Goal: Task Accomplishment & Management: Use online tool/utility

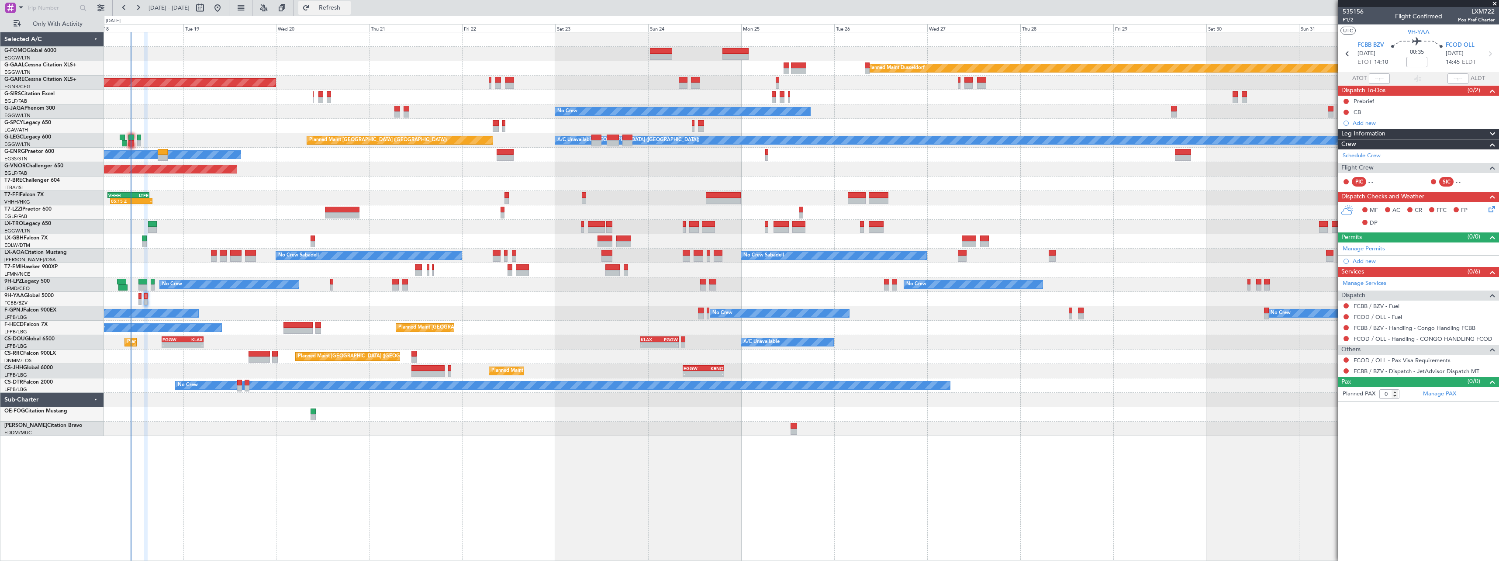
click at [348, 6] on span "Refresh" at bounding box center [329, 8] width 37 height 6
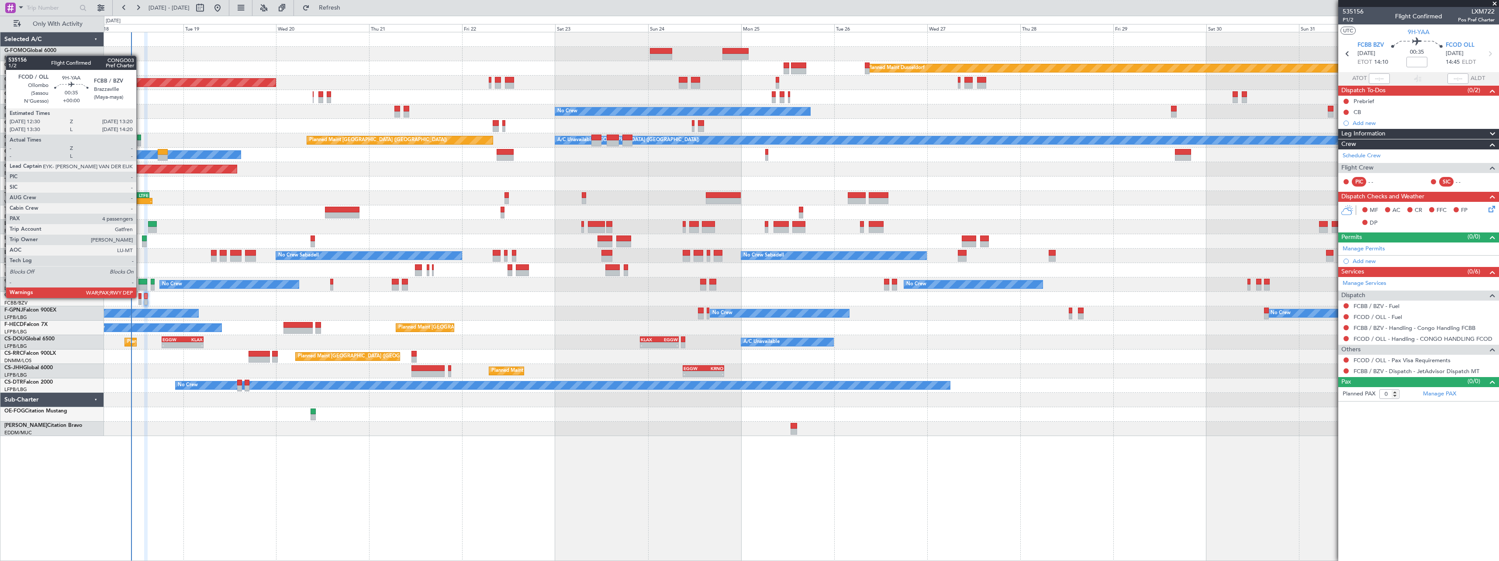
click at [140, 297] on div at bounding box center [139, 296] width 3 height 6
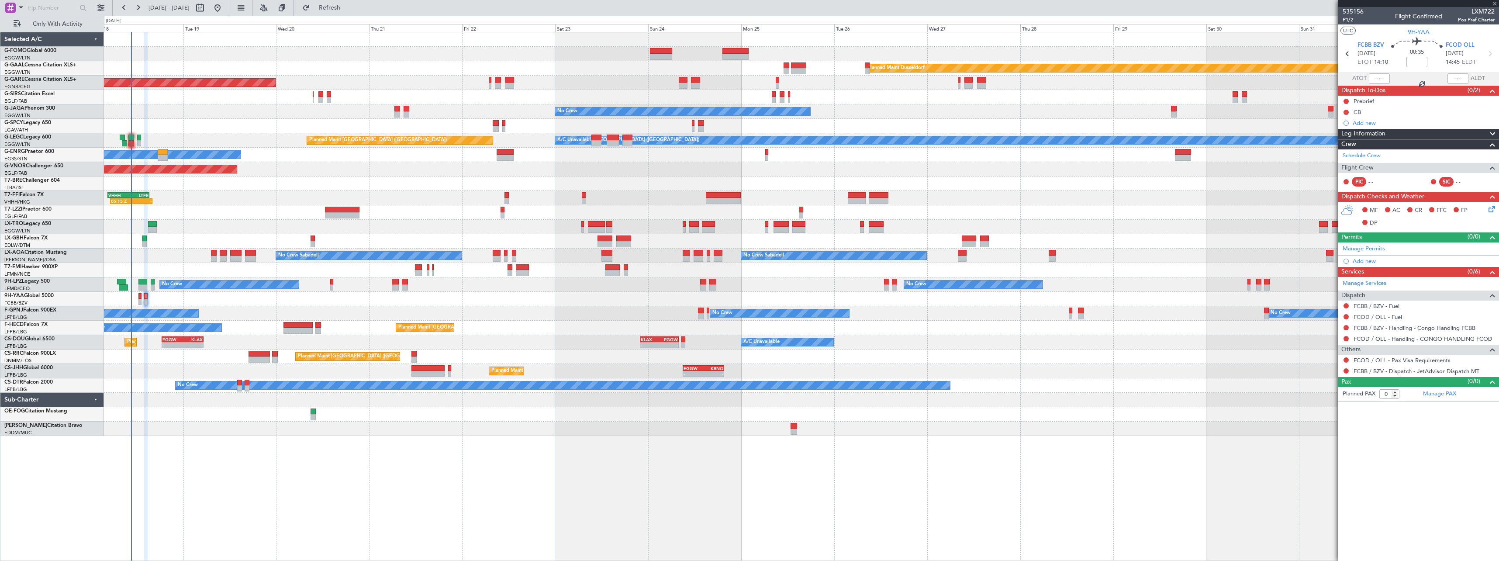
type input "4"
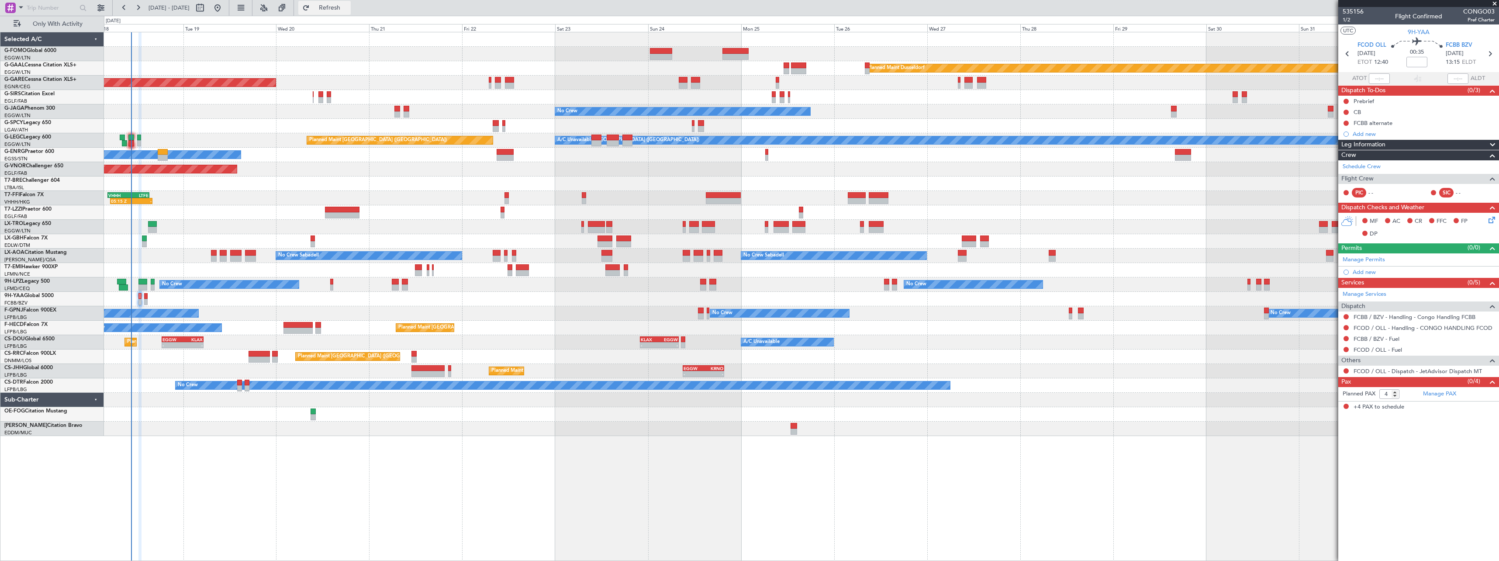
click at [348, 11] on span "Refresh" at bounding box center [329, 8] width 37 height 6
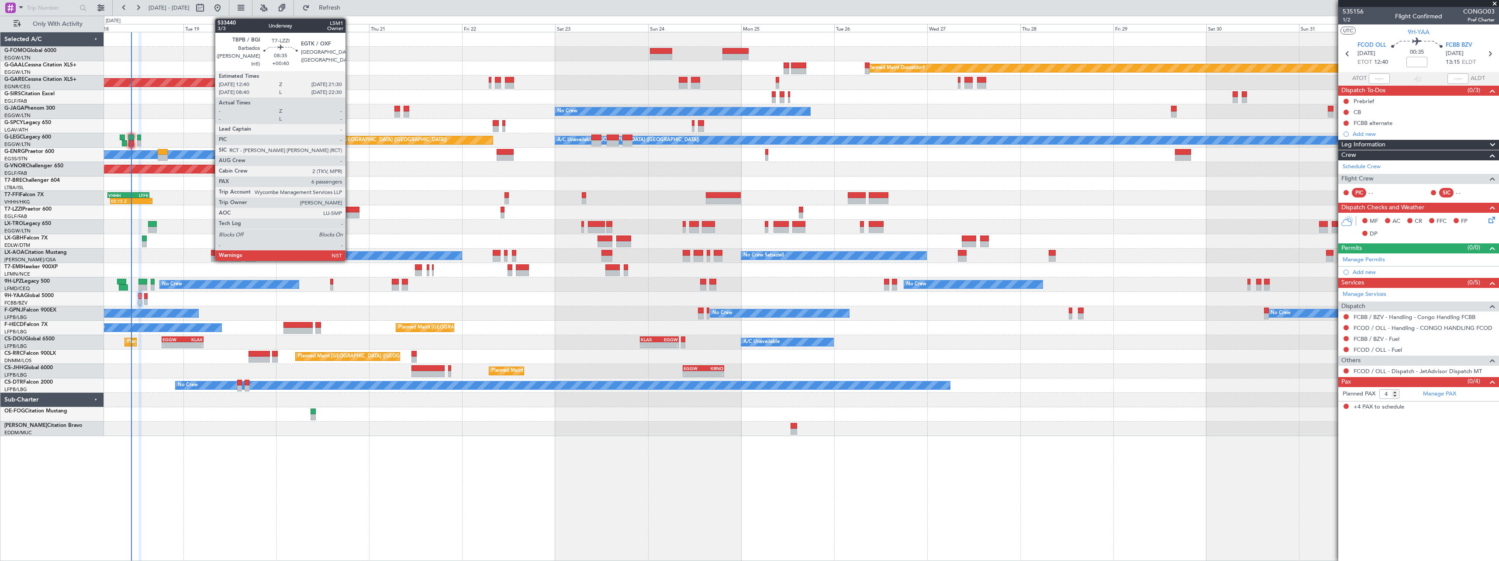
click at [349, 210] on div at bounding box center [342, 210] width 34 height 6
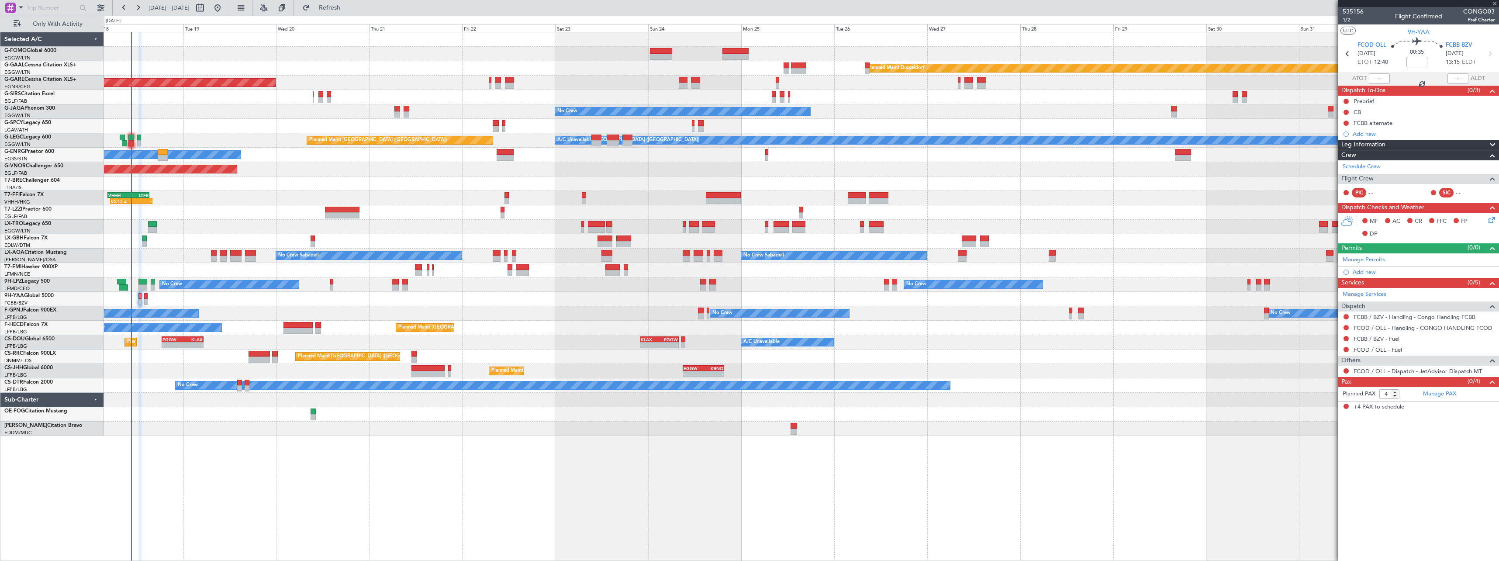
type input "+00:40"
type input "6"
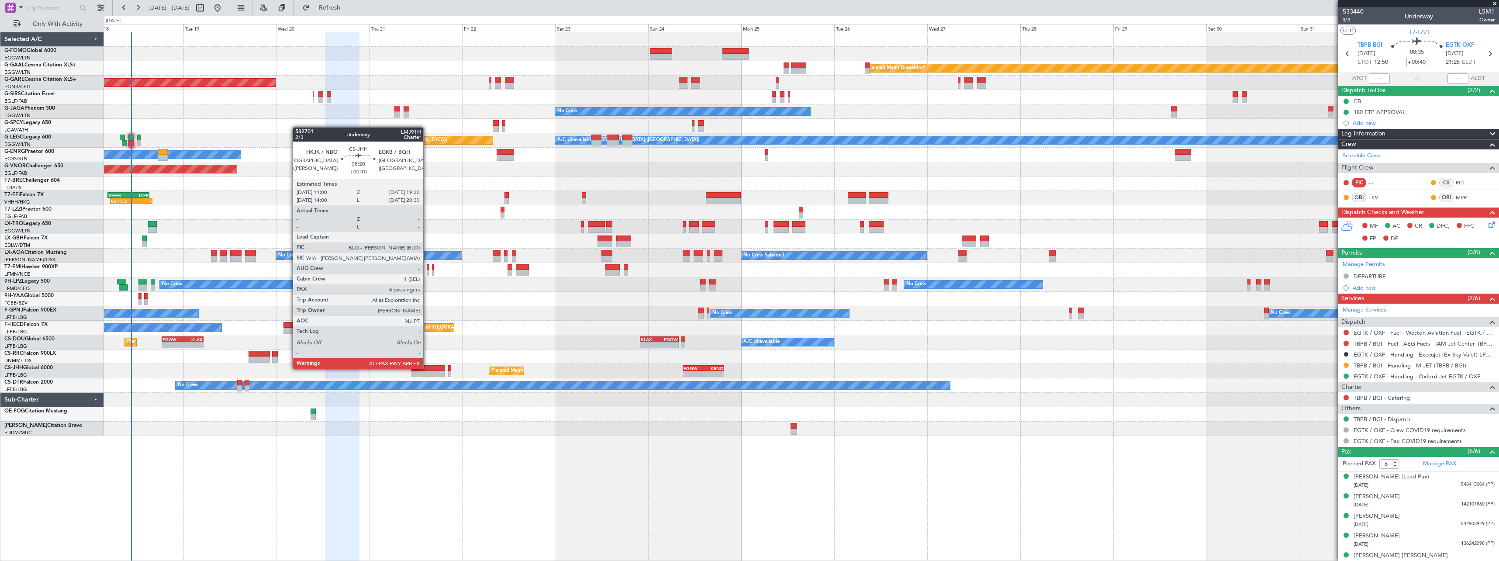
click at [427, 368] on div at bounding box center [427, 368] width 33 height 6
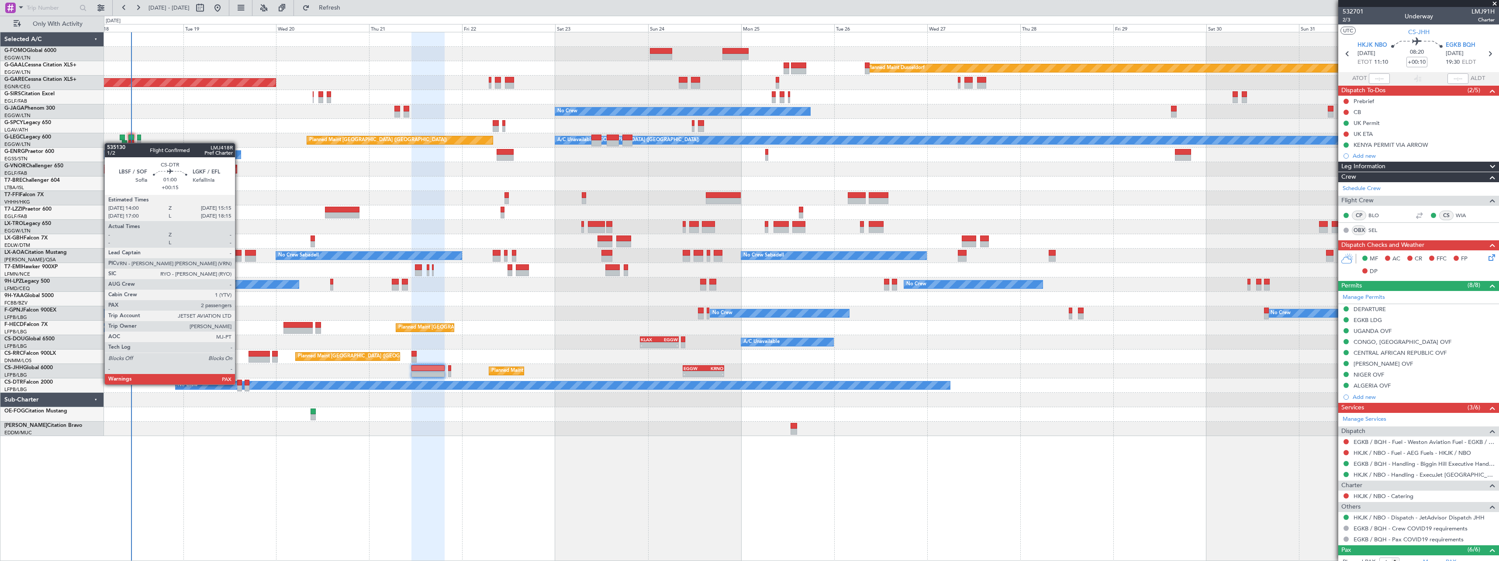
click at [239, 383] on div at bounding box center [239, 382] width 5 height 6
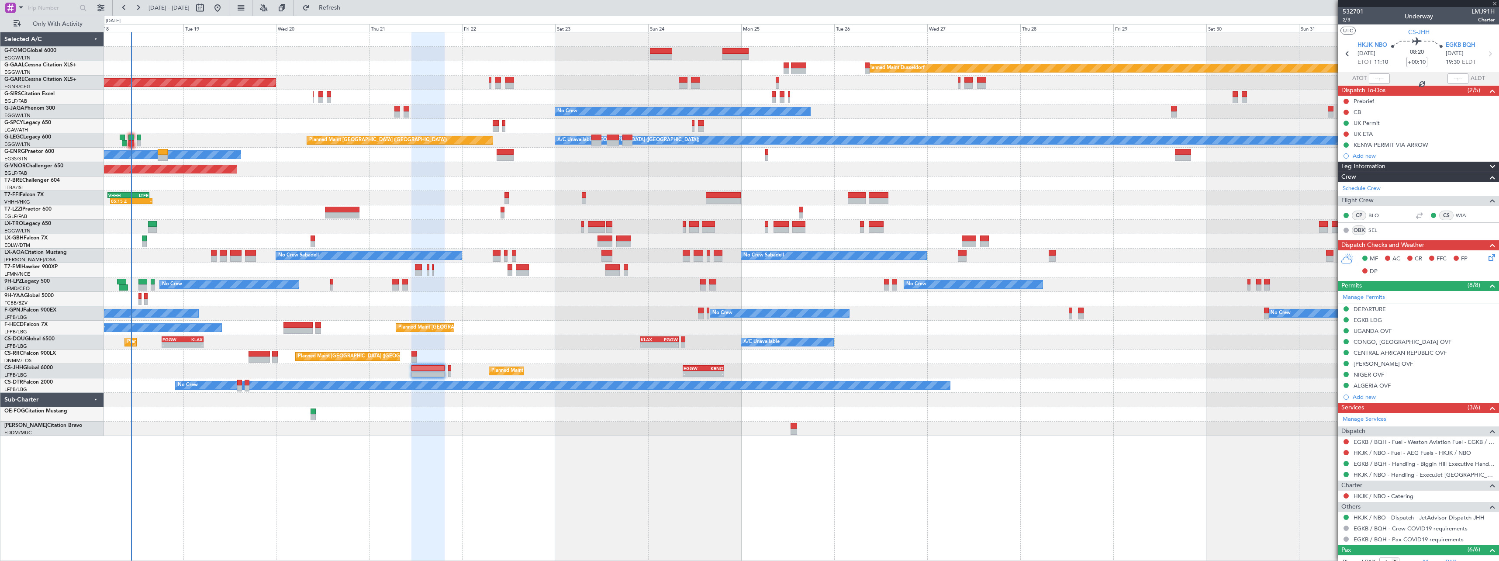
type input "+00:15"
type input "3"
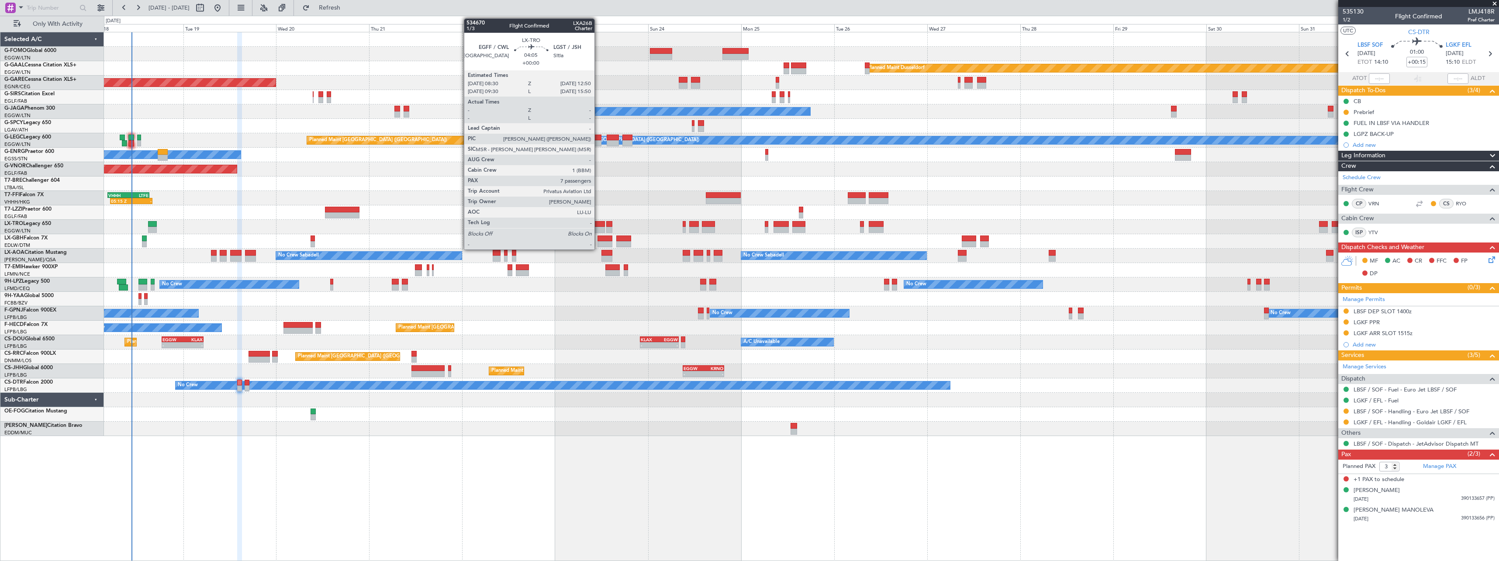
click at [598, 224] on div at bounding box center [596, 224] width 17 height 6
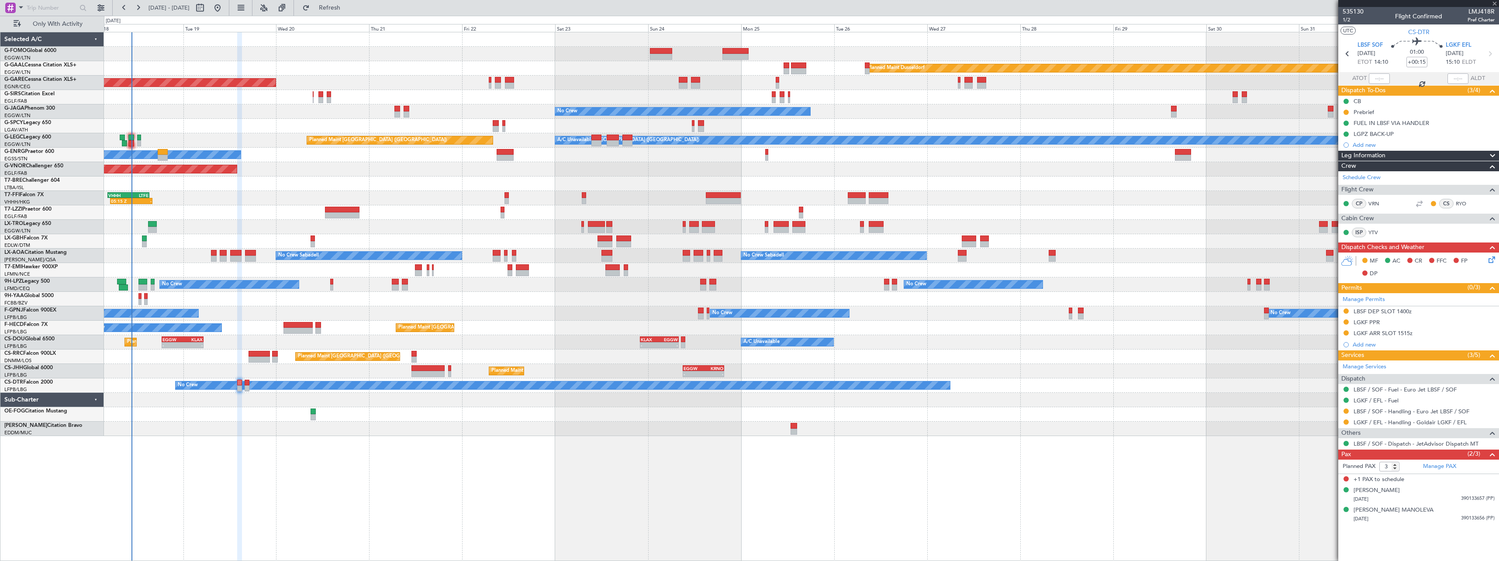
type input "7"
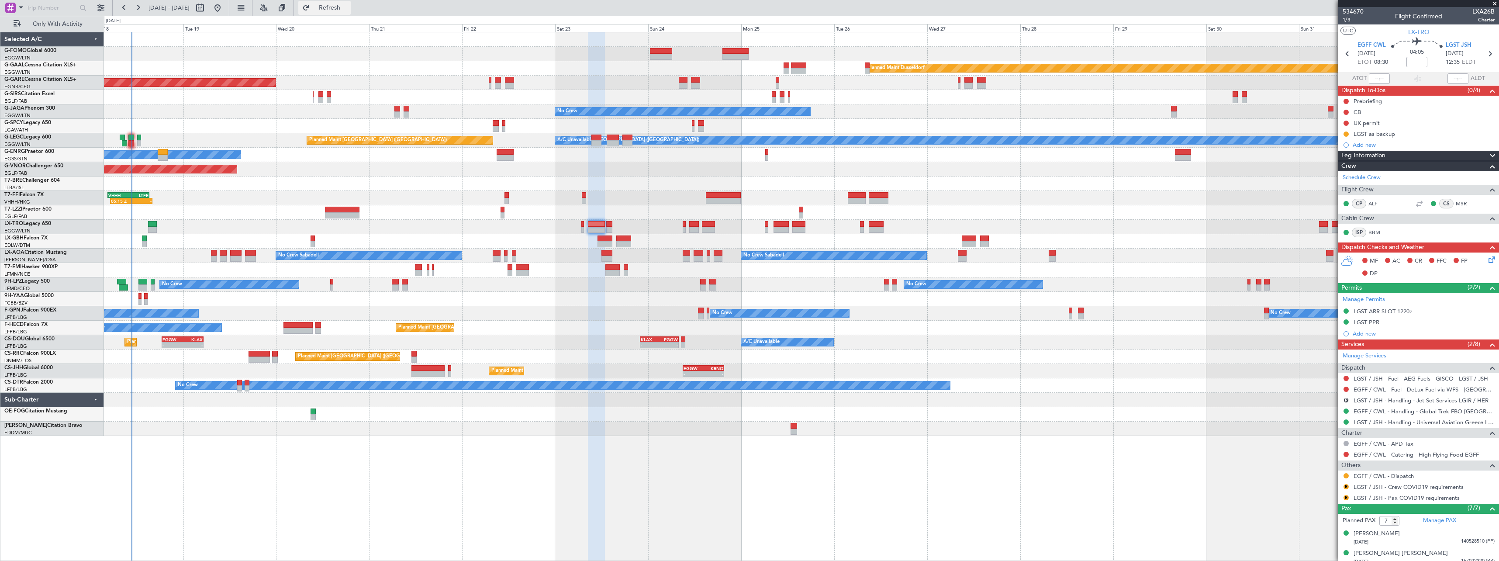
click at [351, 12] on button "Refresh" at bounding box center [324, 8] width 52 height 14
click at [351, 3] on button "Refresh" at bounding box center [324, 8] width 52 height 14
click at [348, 9] on span "Refresh" at bounding box center [329, 8] width 37 height 6
click at [348, 7] on span "Refresh" at bounding box center [329, 8] width 37 height 6
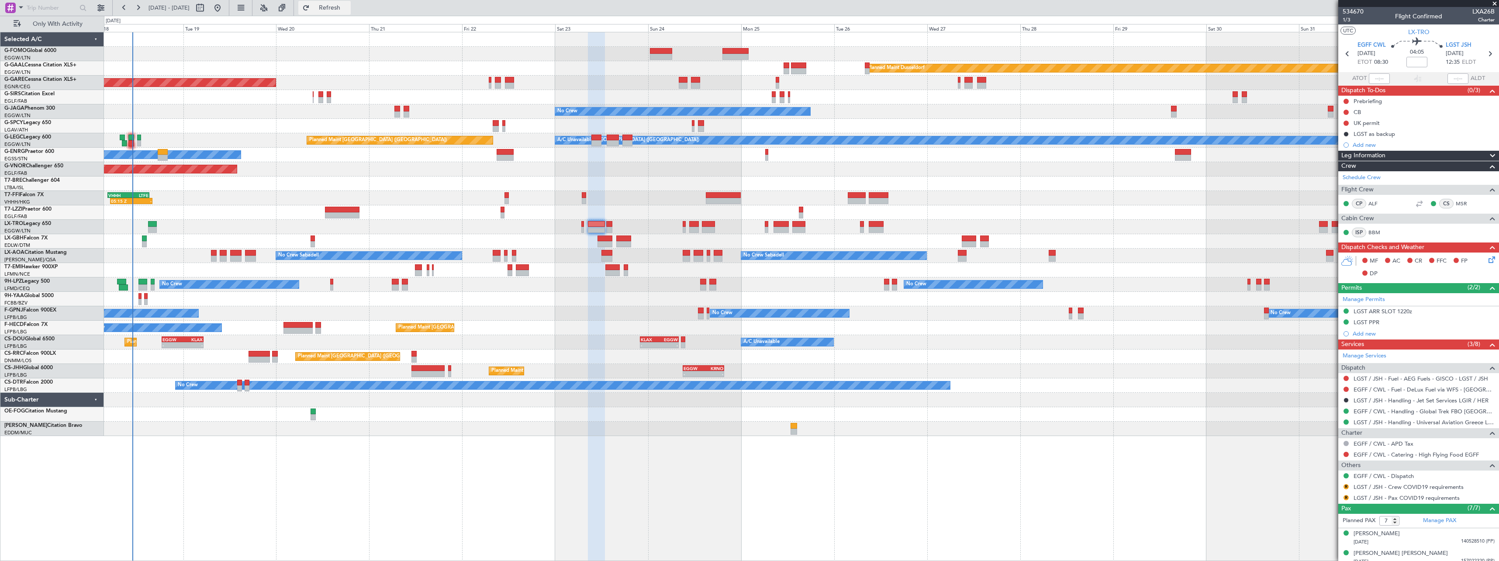
click at [348, 7] on span "Refresh" at bounding box center [329, 8] width 37 height 6
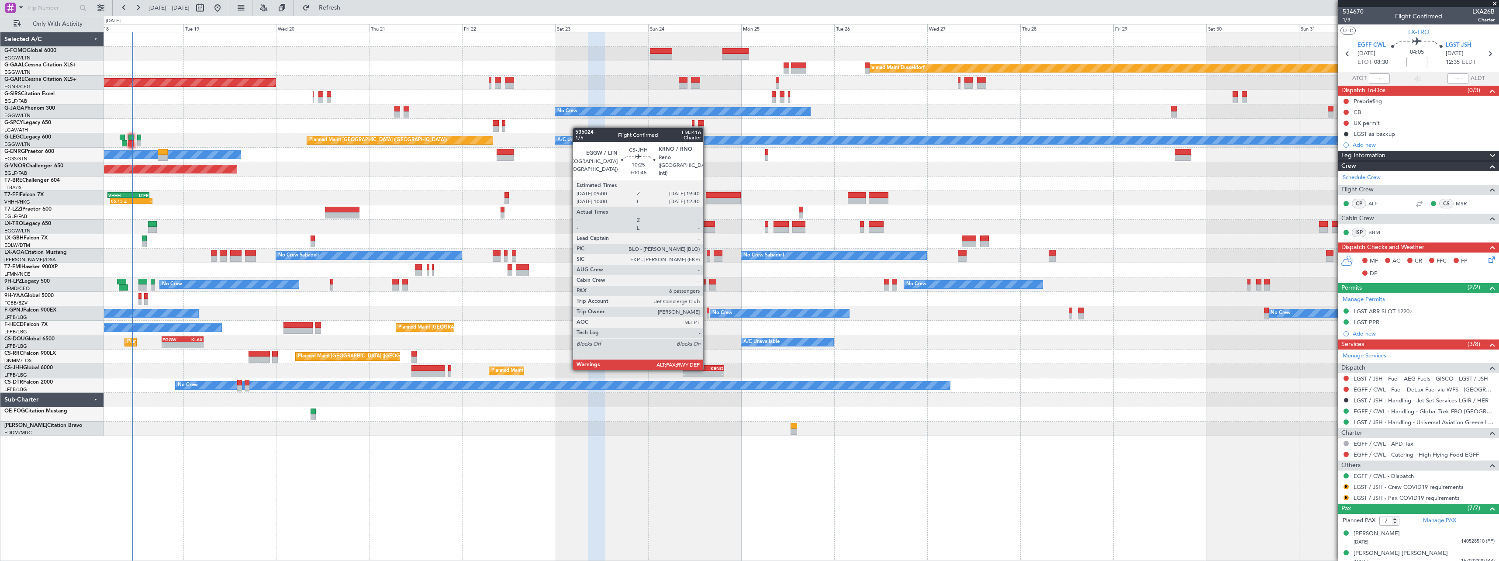
click at [707, 369] on div "KRNO" at bounding box center [713, 367] width 20 height 5
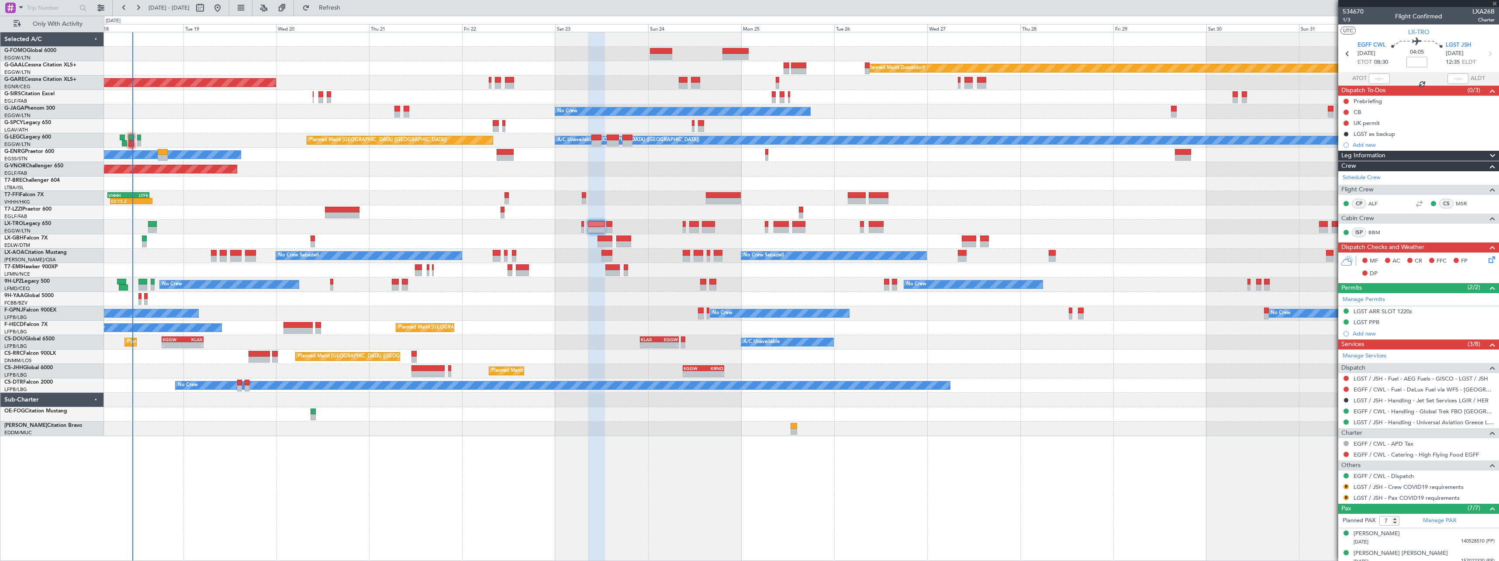
type input "+00:45"
type input "10"
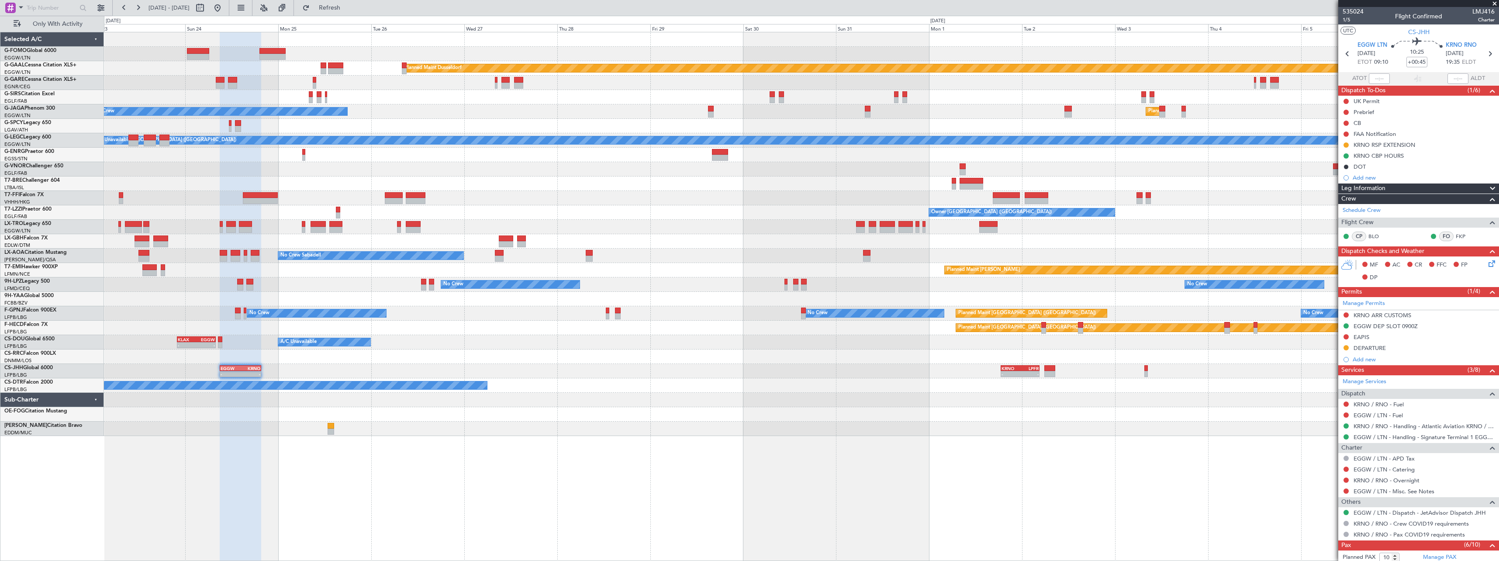
click at [344, 419] on div at bounding box center [801, 414] width 1394 height 14
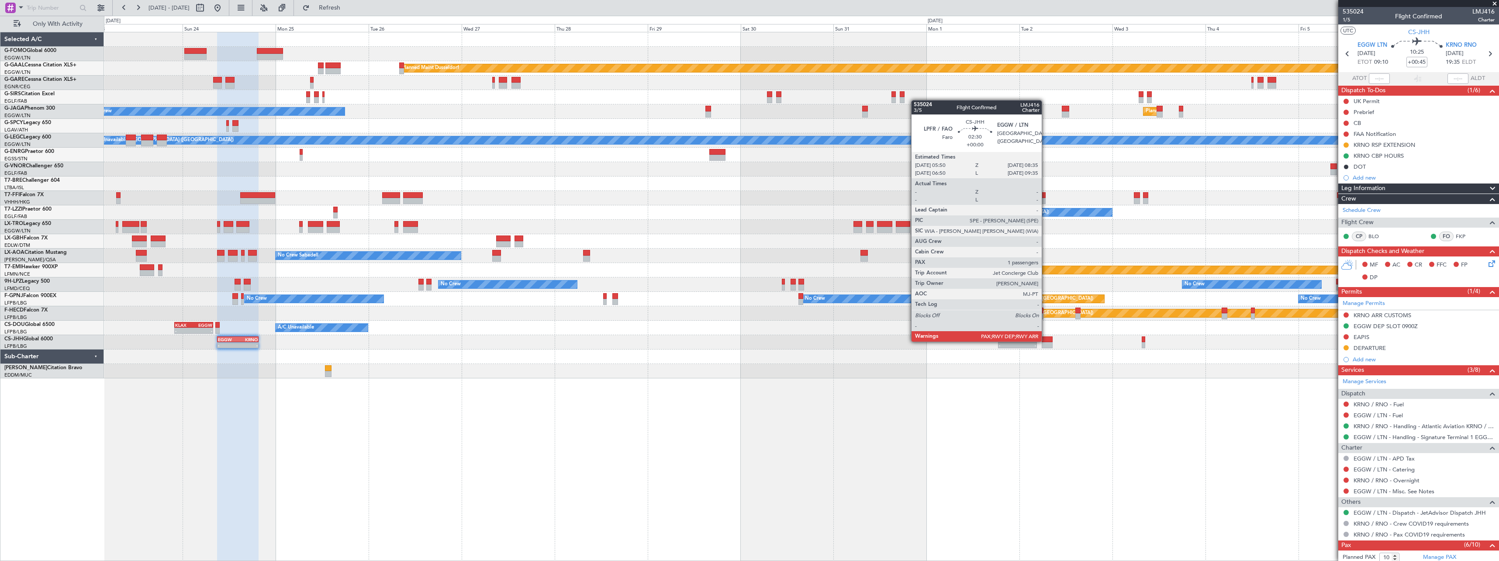
click at [1045, 341] on div at bounding box center [1046, 339] width 11 height 6
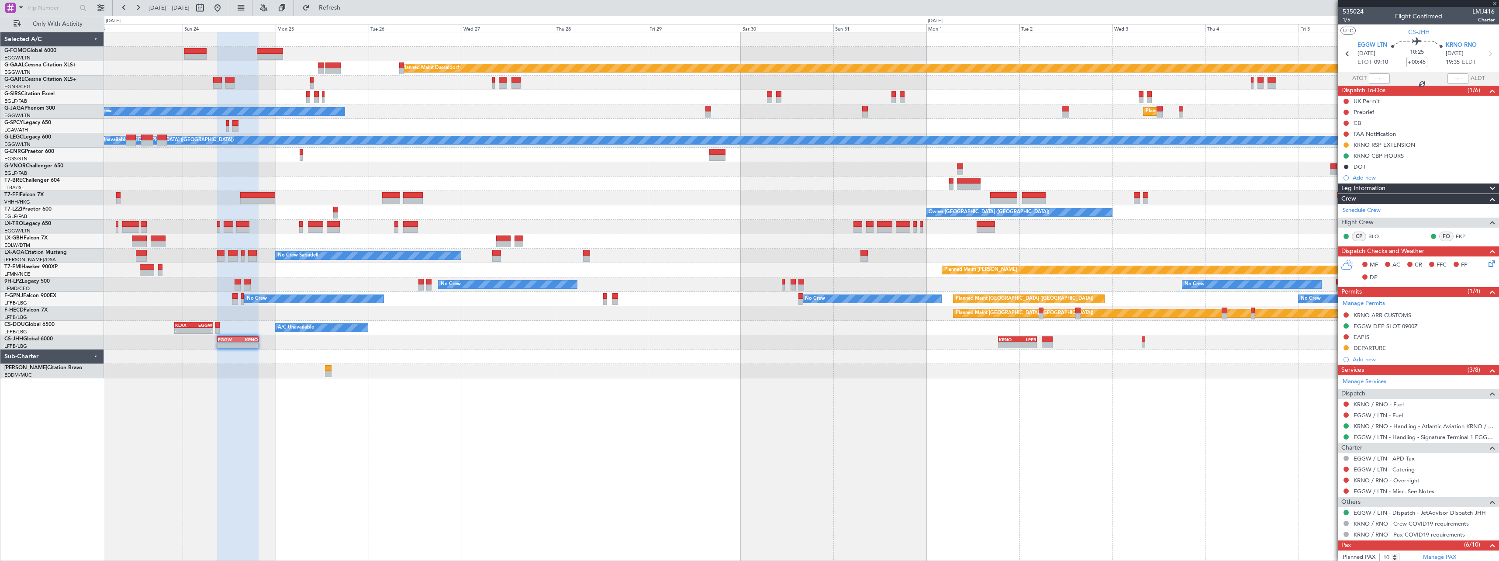
type input "4"
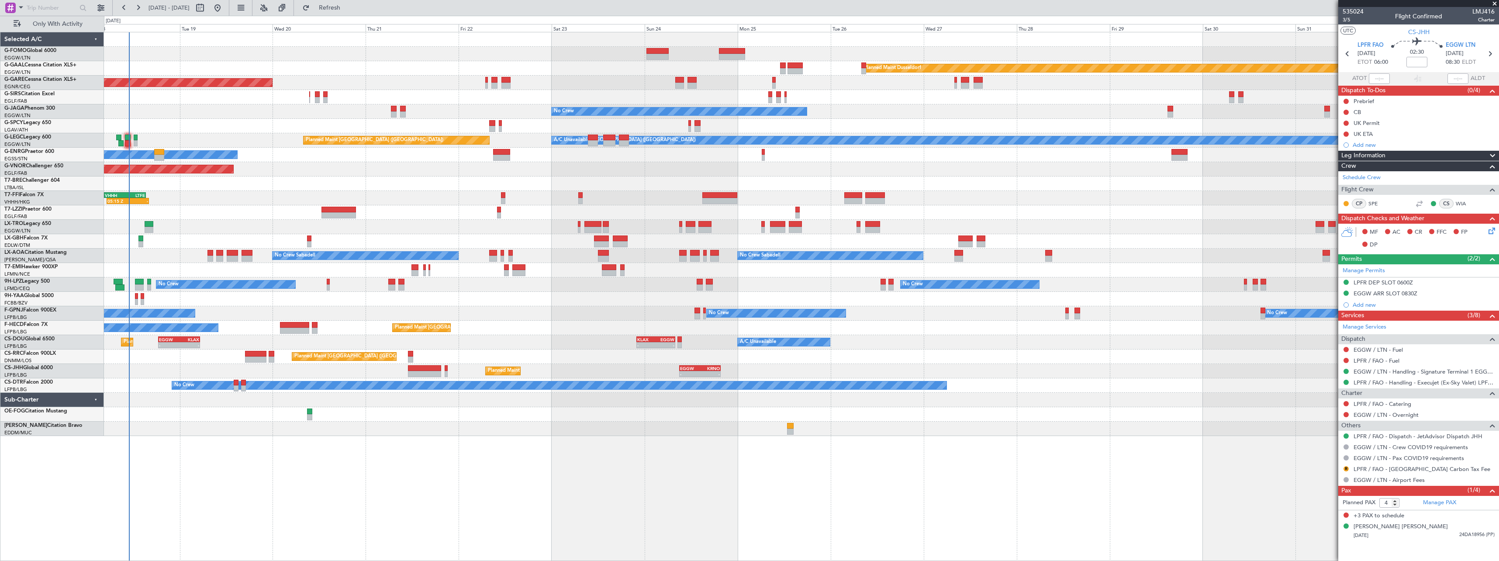
click at [830, 428] on div "Planned Maint Windsor Locks (Bradley Intl) Planned Maint Dusseldorf Planned Mai…" at bounding box center [801, 296] width 1395 height 529
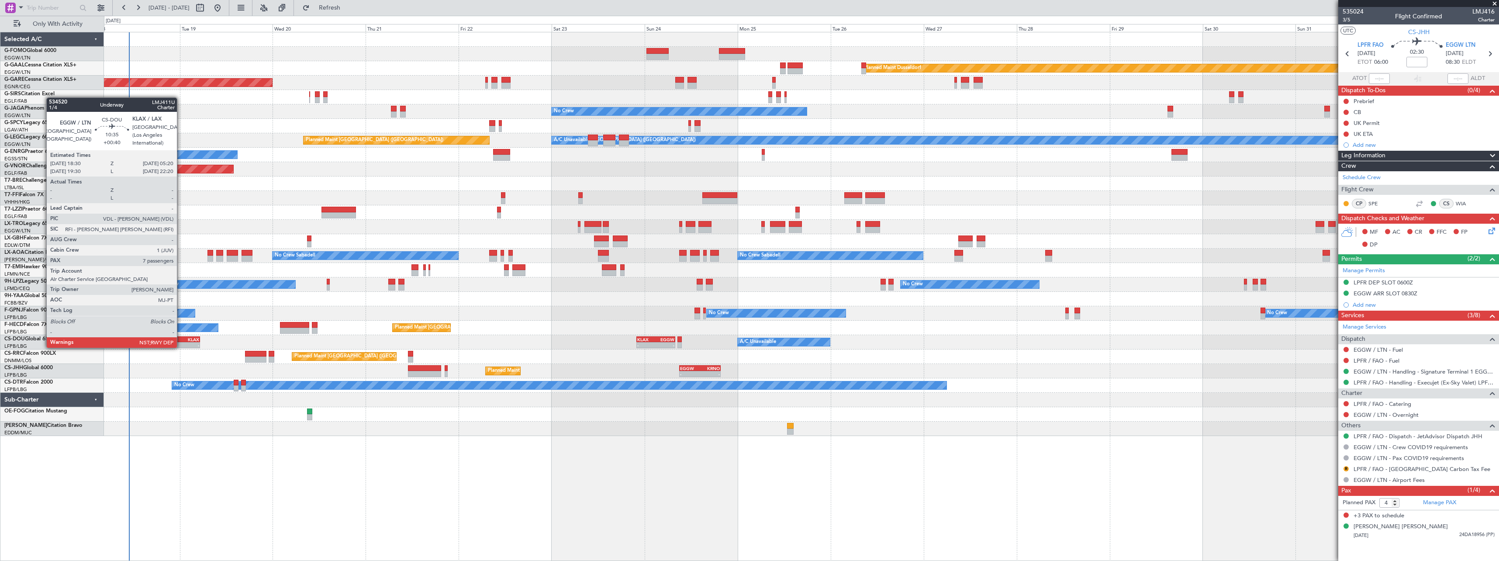
click at [181, 339] on div "KLAX" at bounding box center [189, 339] width 20 height 5
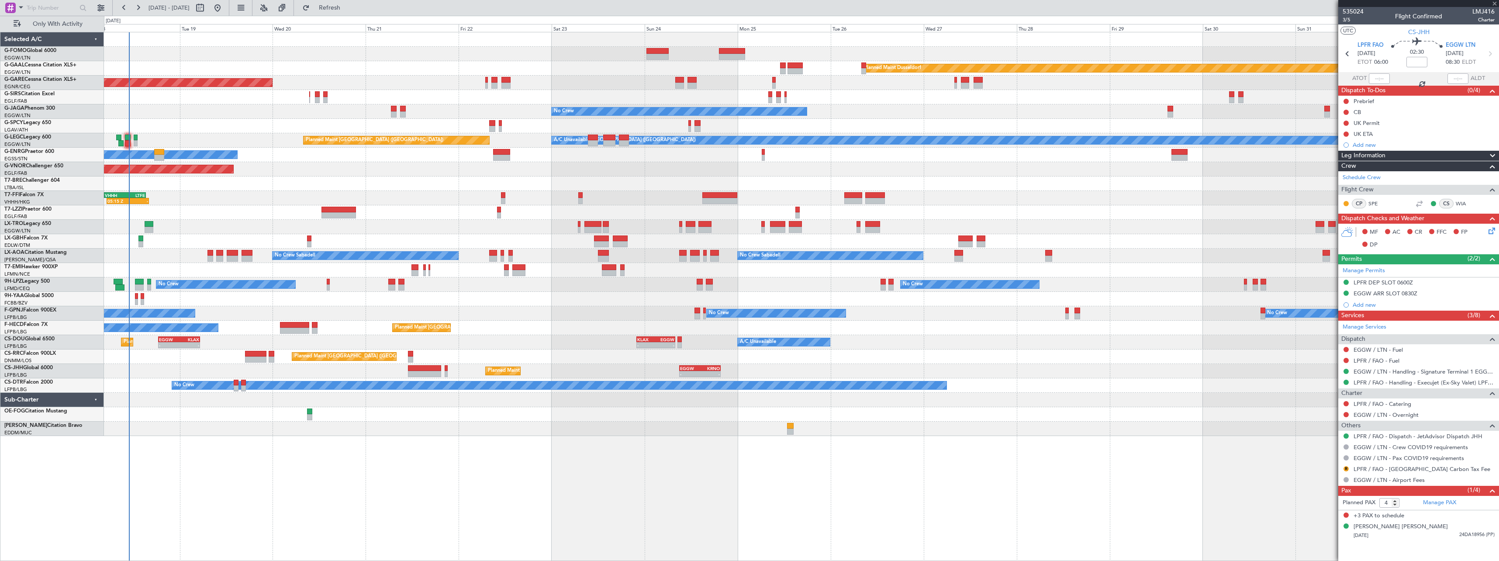
type input "+00:40"
type input "7"
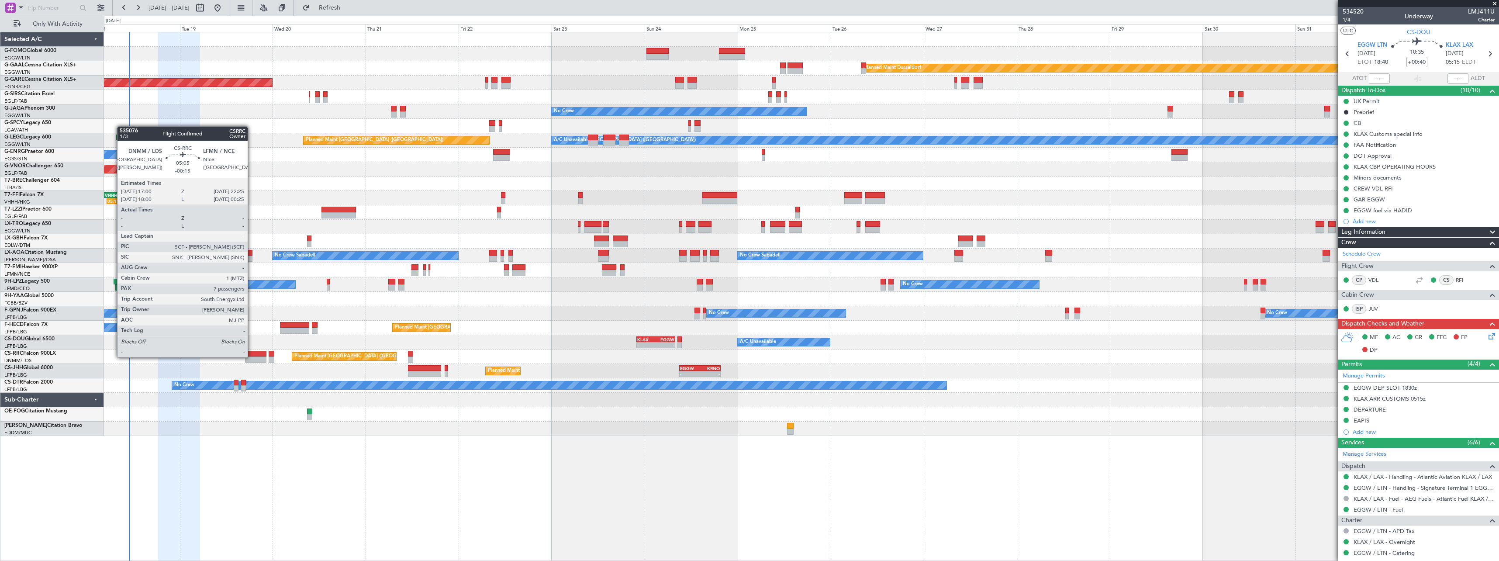
click at [251, 356] on div at bounding box center [255, 359] width 21 height 6
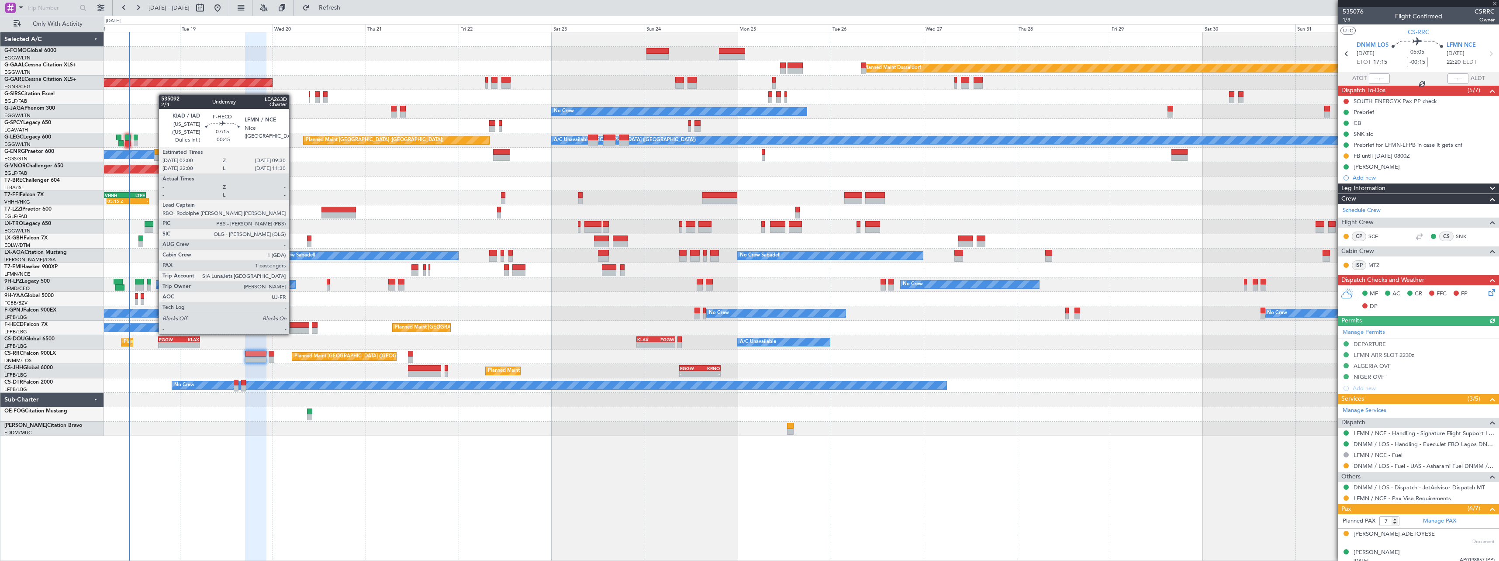
click at [293, 325] on div at bounding box center [294, 325] width 29 height 6
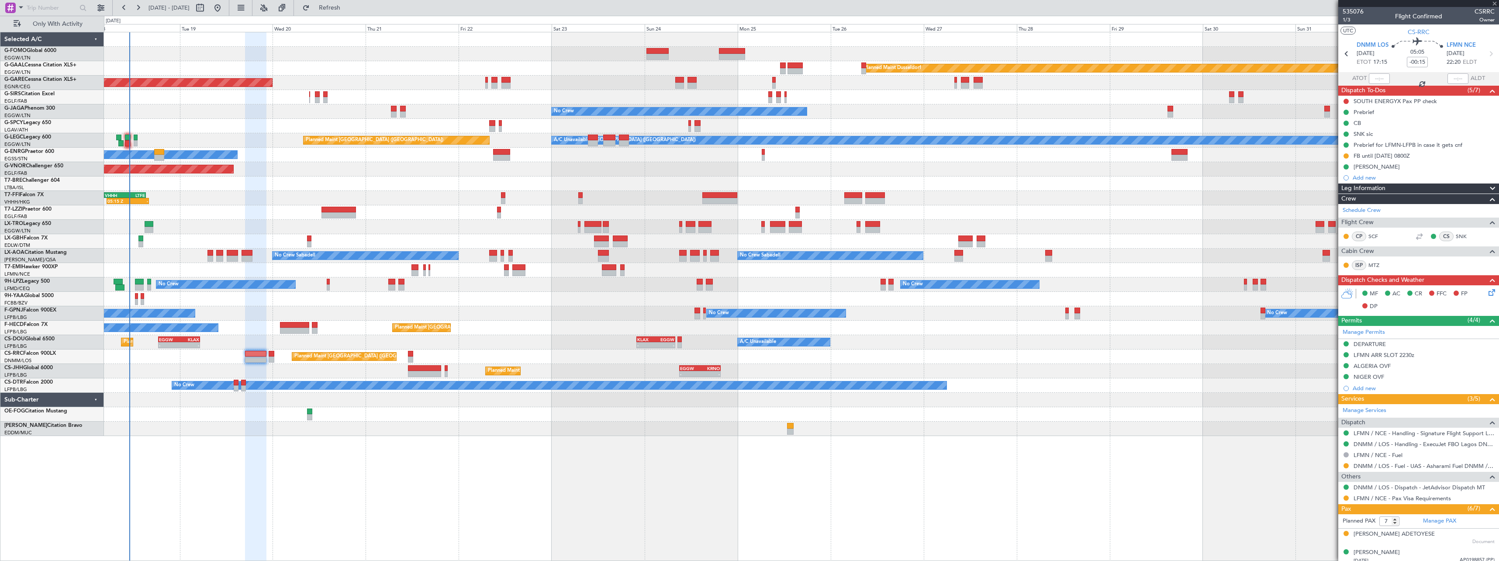
type input "-00:45"
type input "1"
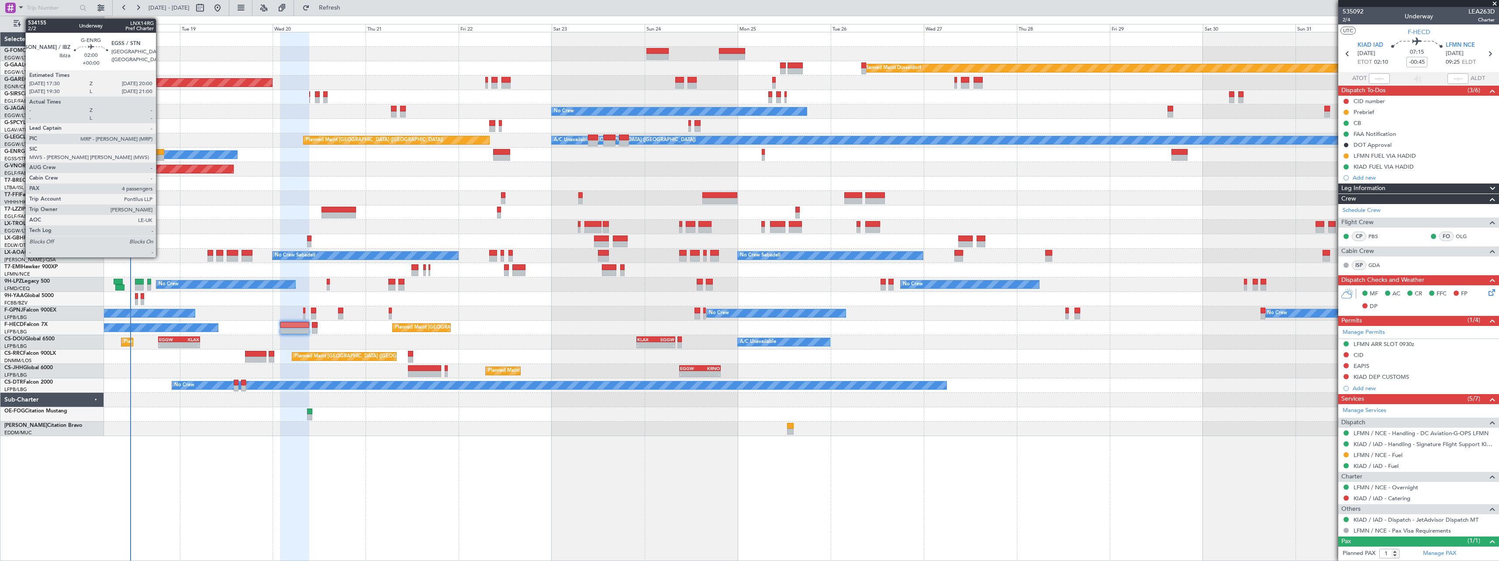
click at [160, 152] on div at bounding box center [159, 152] width 10 height 6
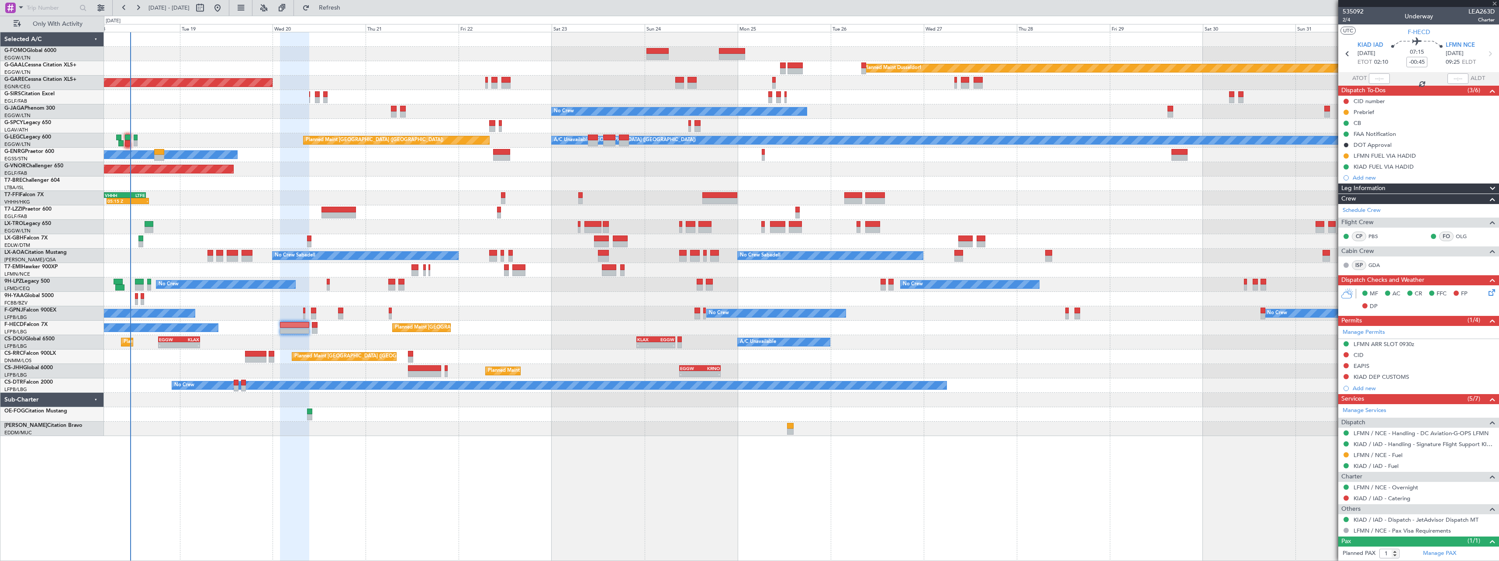
type input "4"
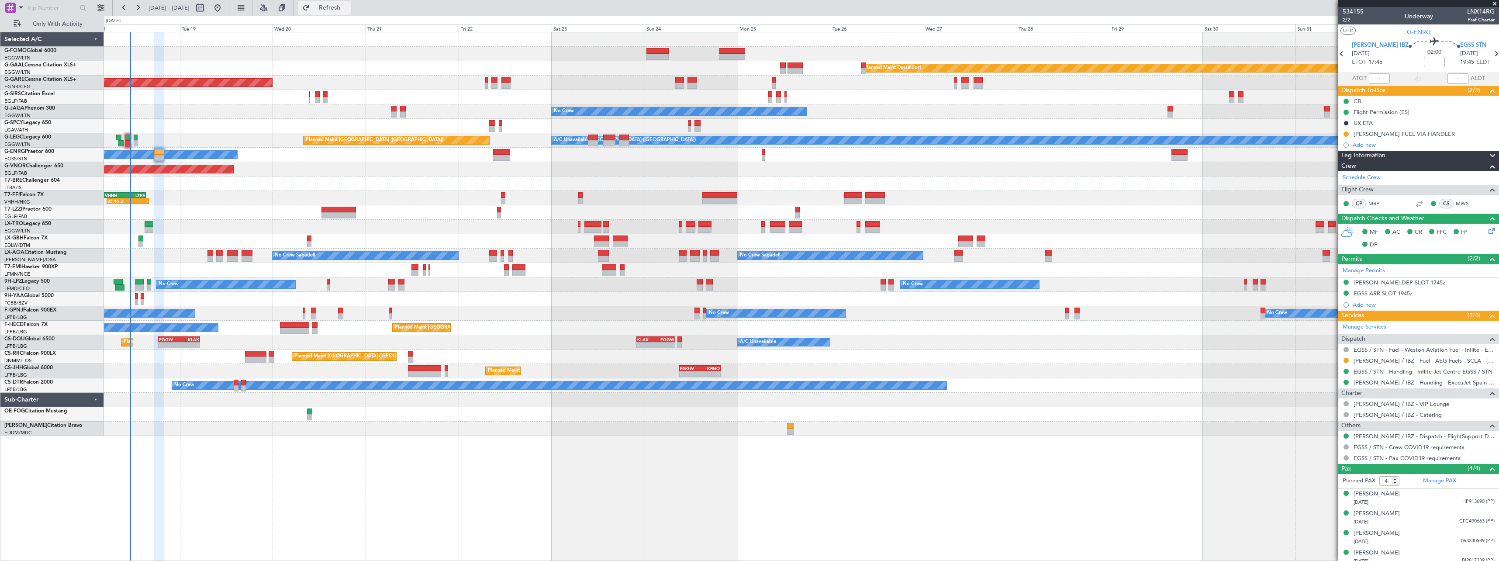
click at [351, 3] on button "Refresh" at bounding box center [324, 8] width 52 height 14
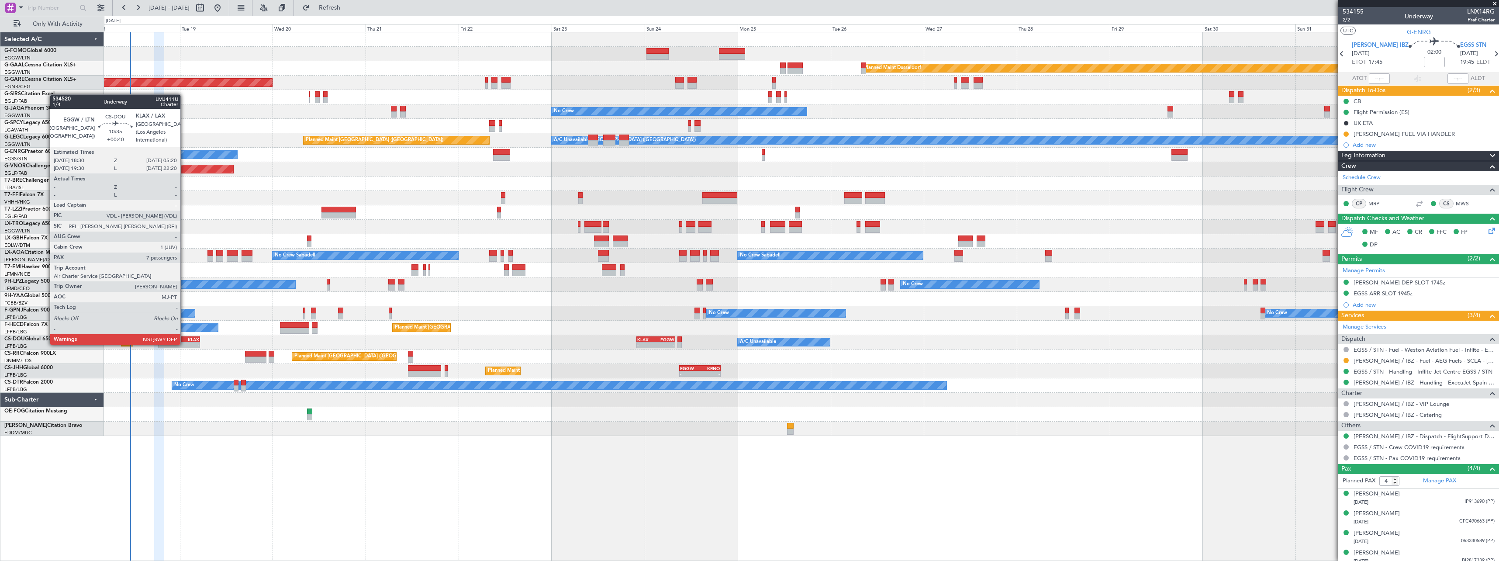
click at [184, 336] on div "EGGW 18:30 Z KLAX 05:20 Z" at bounding box center [179, 339] width 42 height 6
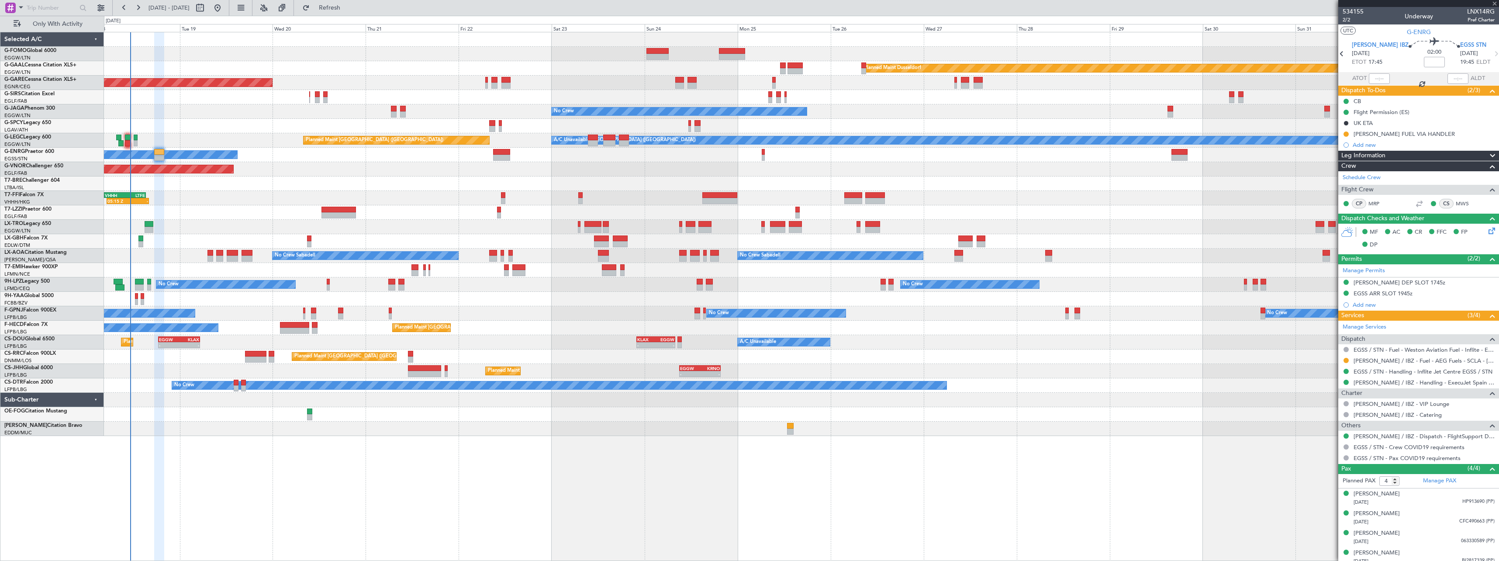
type input "+00:40"
type input "7"
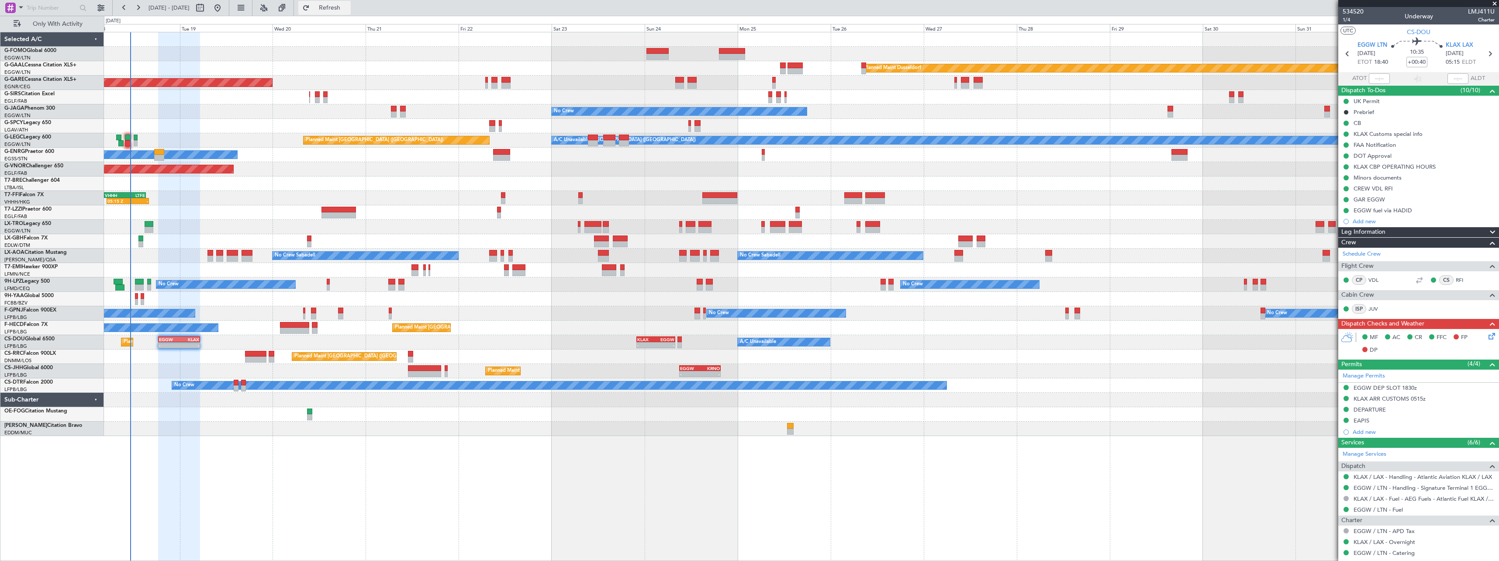
click at [347, 6] on span "Refresh" at bounding box center [329, 8] width 37 height 6
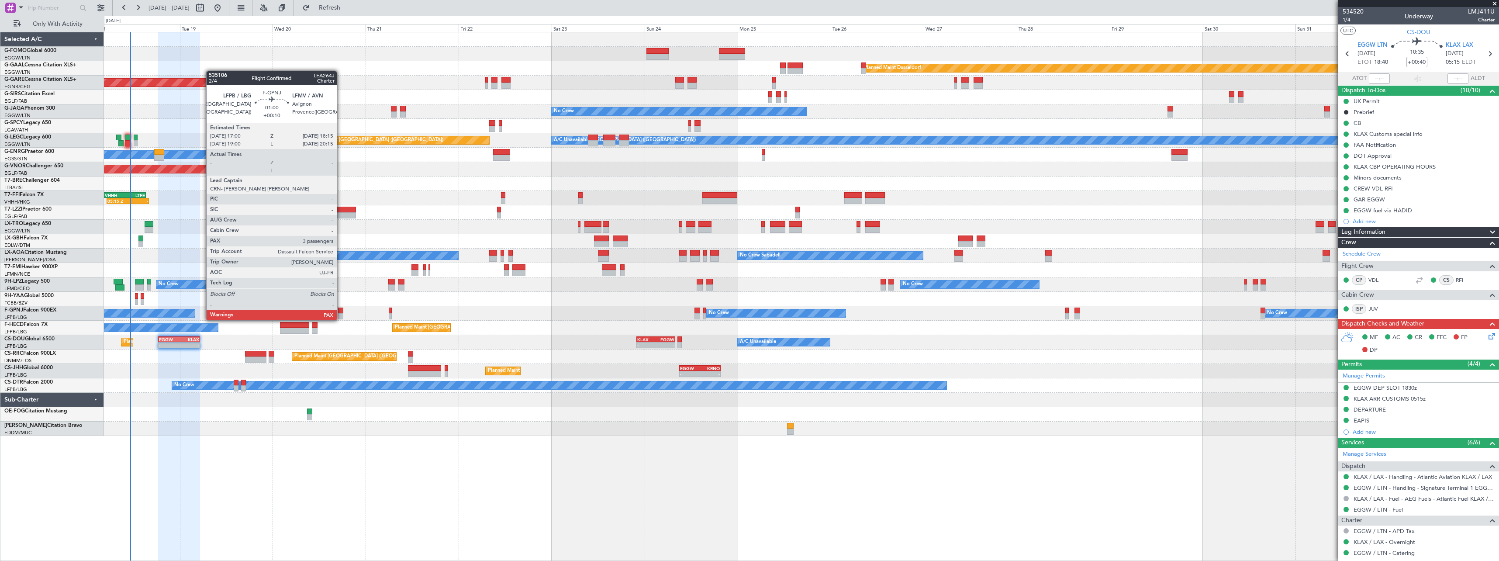
click at [341, 311] on div at bounding box center [340, 310] width 5 height 6
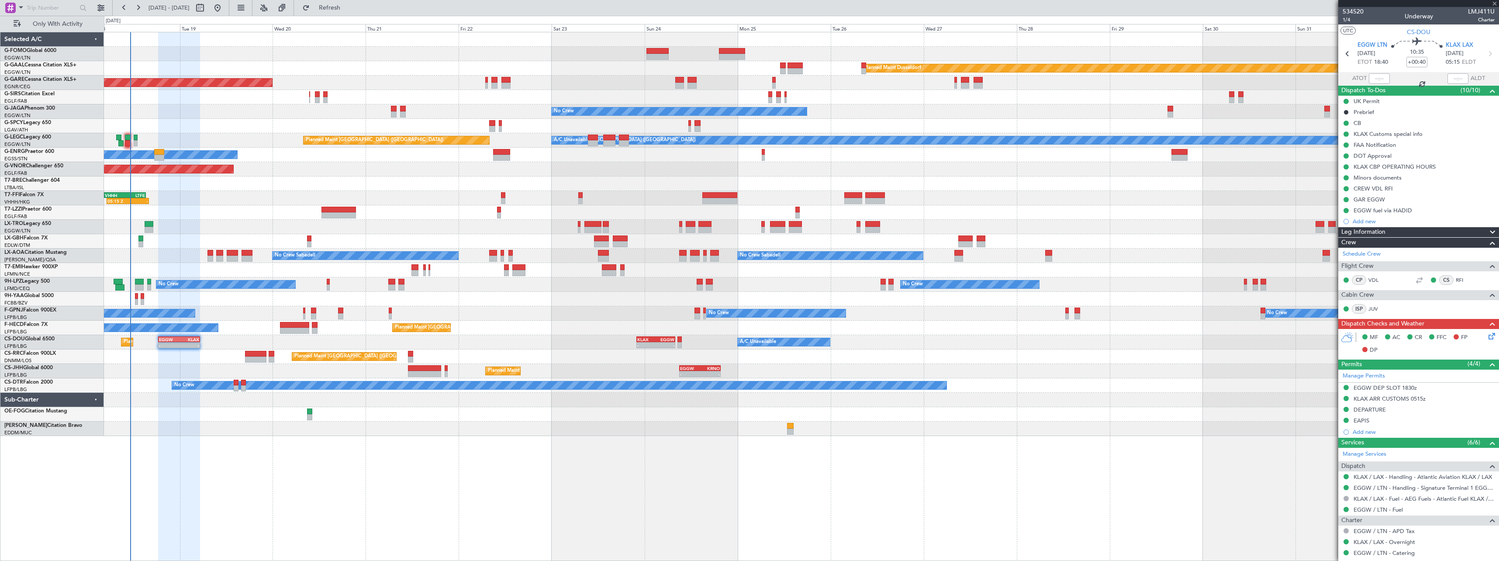
type input "+00:10"
type input "3"
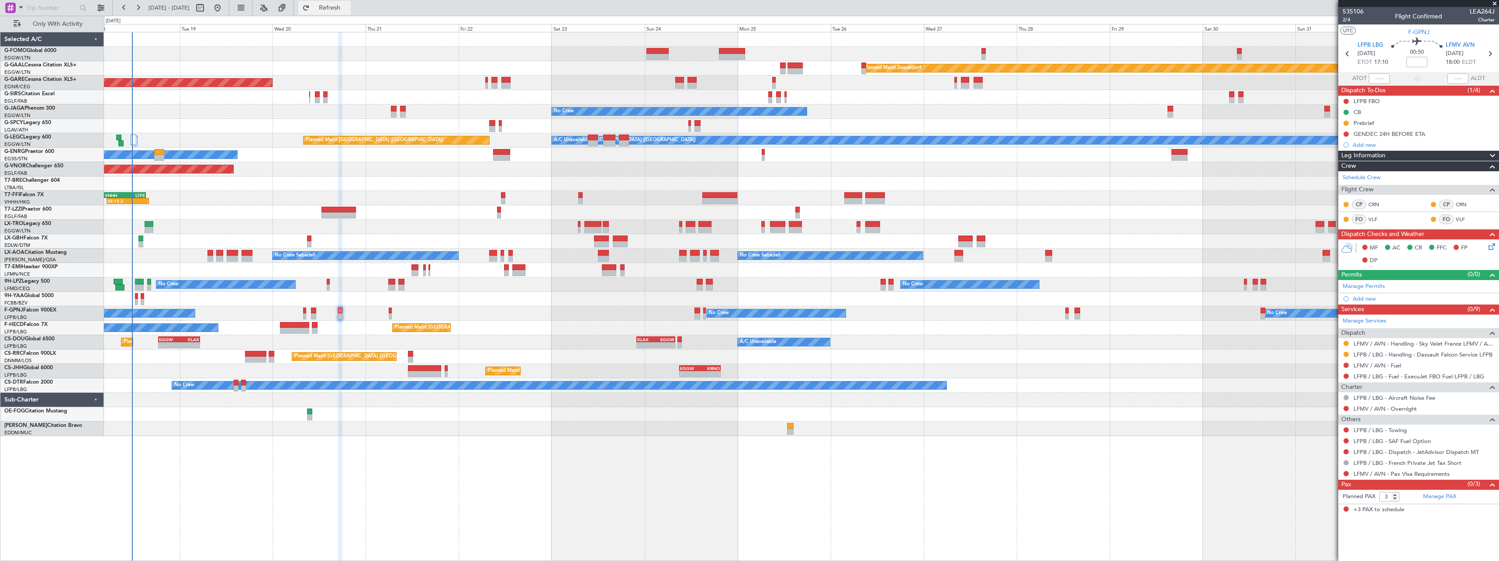
click at [348, 7] on span "Refresh" at bounding box center [329, 8] width 37 height 6
click at [348, 9] on span "Refresh" at bounding box center [329, 8] width 37 height 6
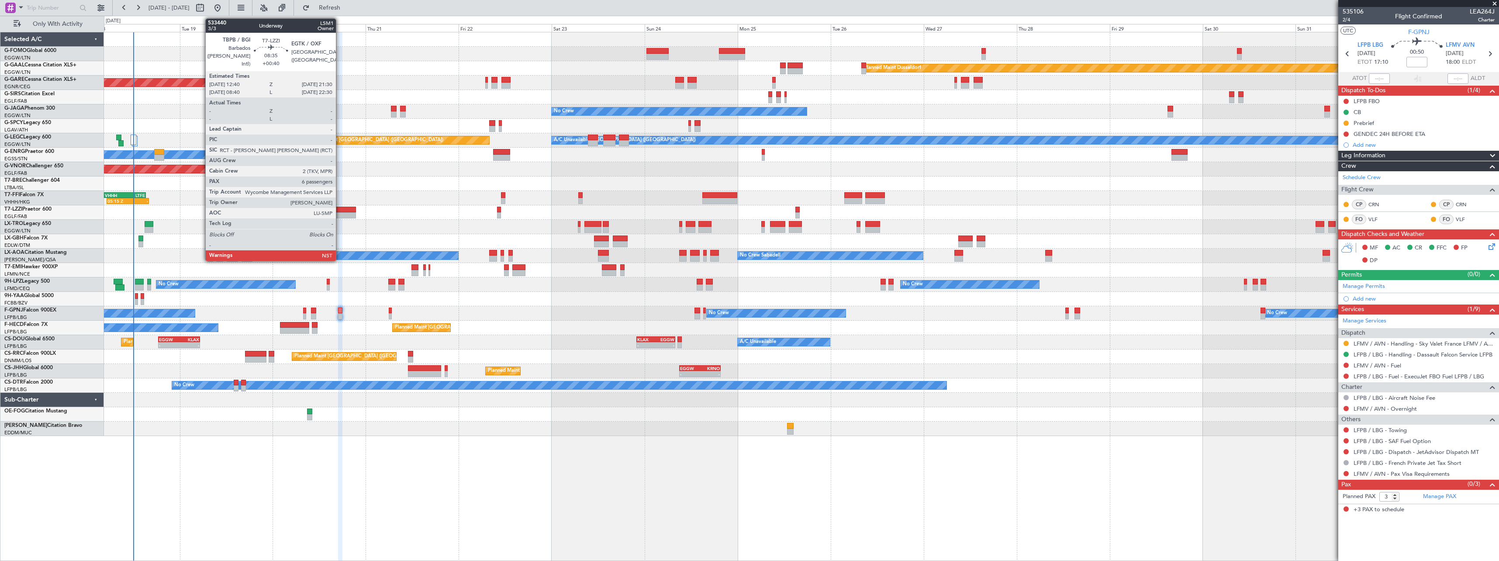
click at [340, 208] on div at bounding box center [338, 210] width 34 height 6
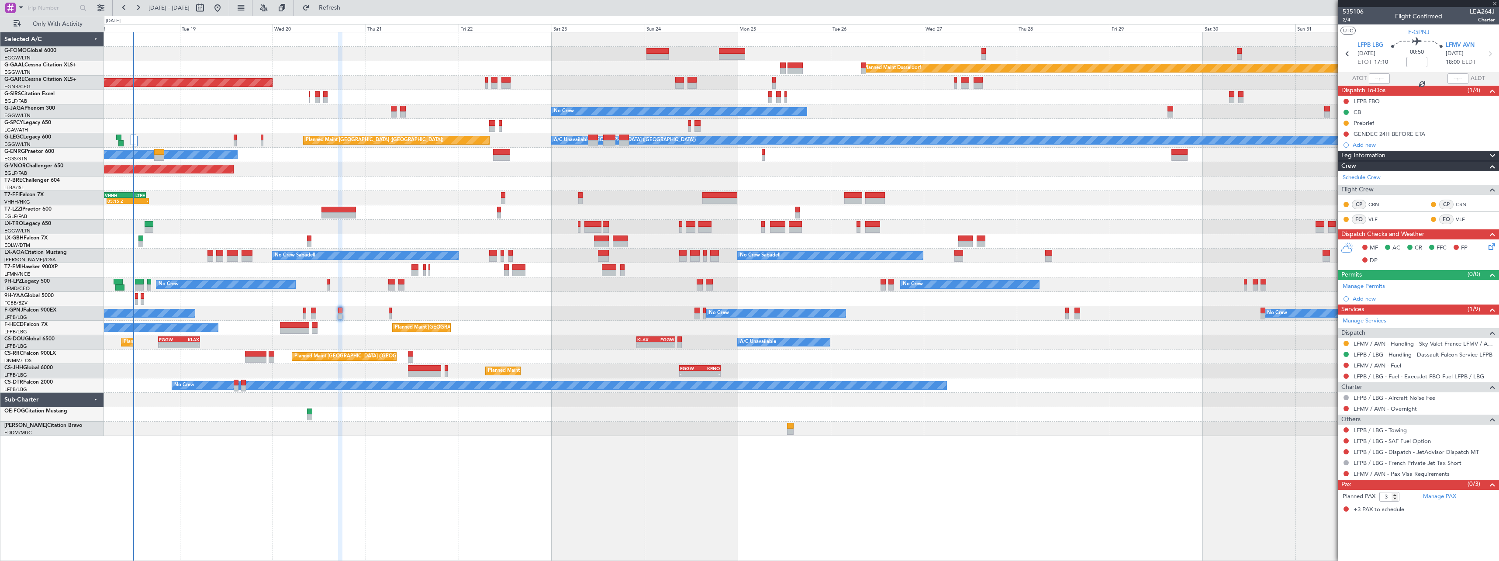
type input "+00:40"
type input "6"
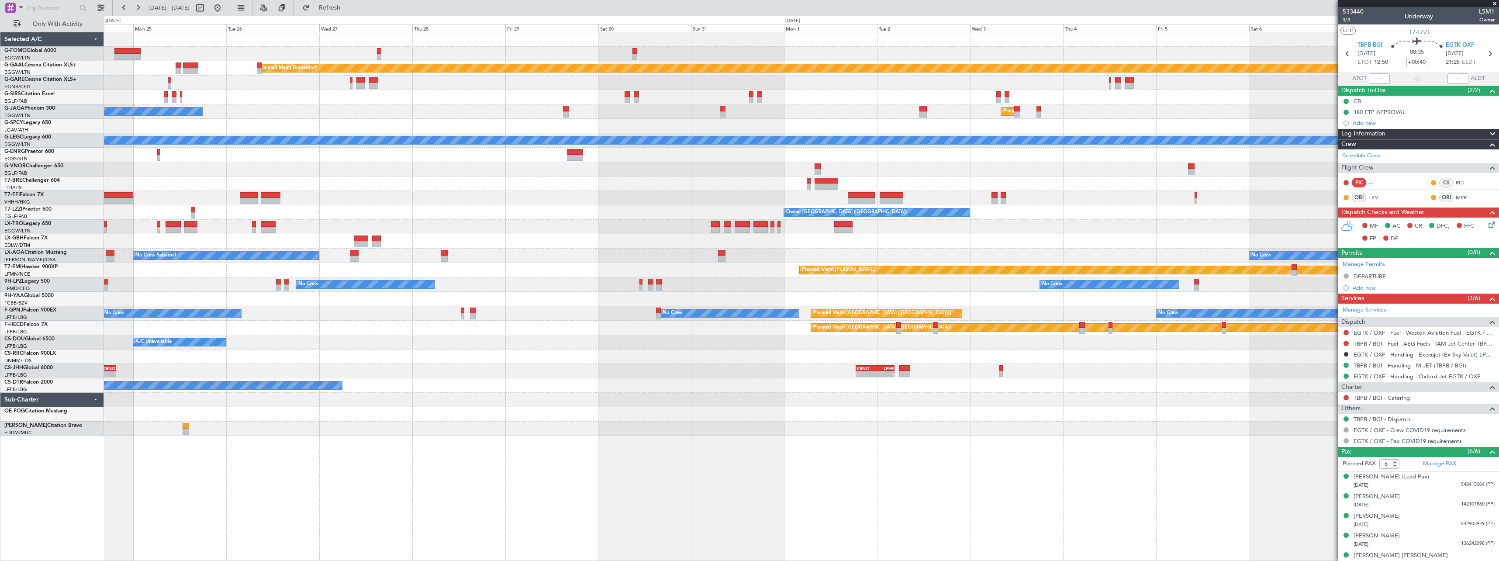
click at [257, 467] on div "Planned Maint Dusseldorf No Crew Planned Maint London (Luton) A/C Unavailable L…" at bounding box center [801, 296] width 1395 height 529
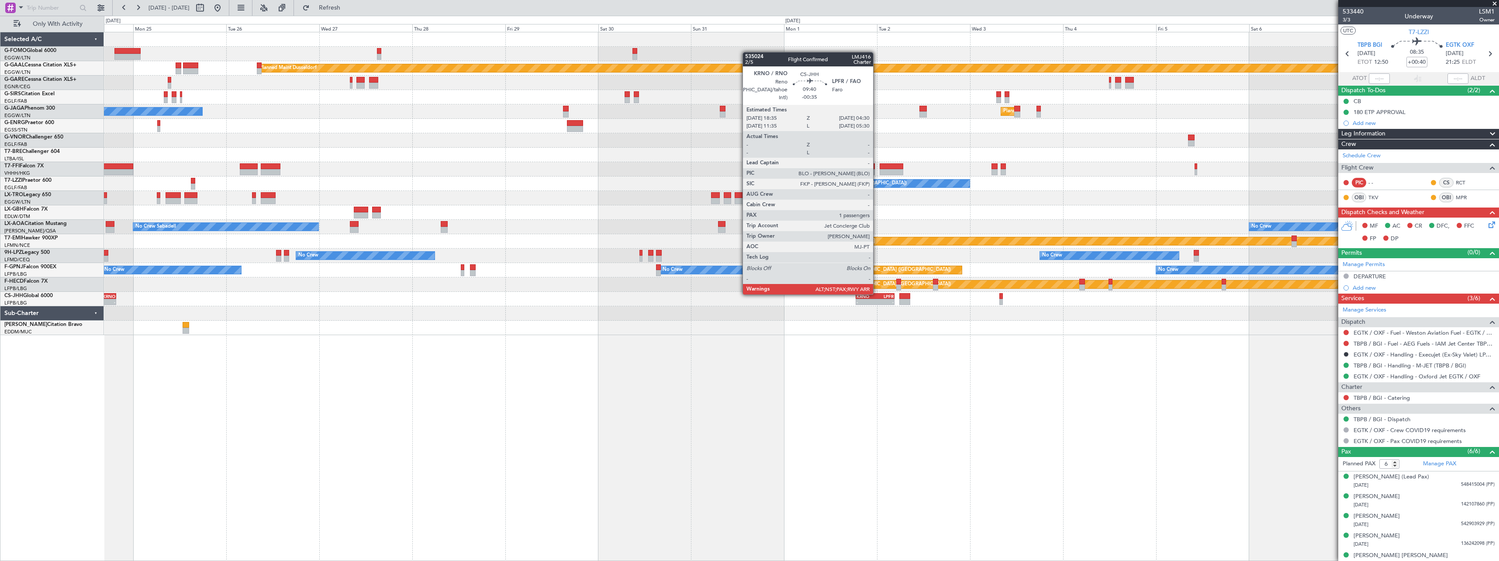
click at [877, 293] on div "LPFR" at bounding box center [884, 295] width 18 height 5
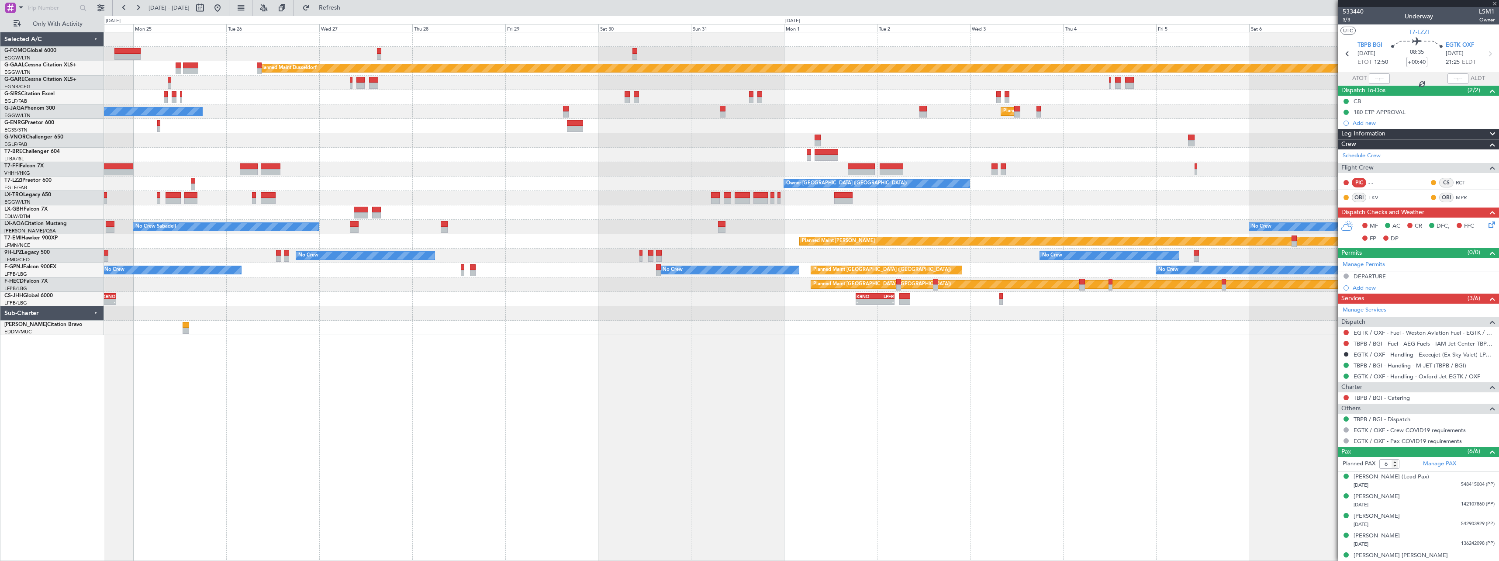
type input "-00:35"
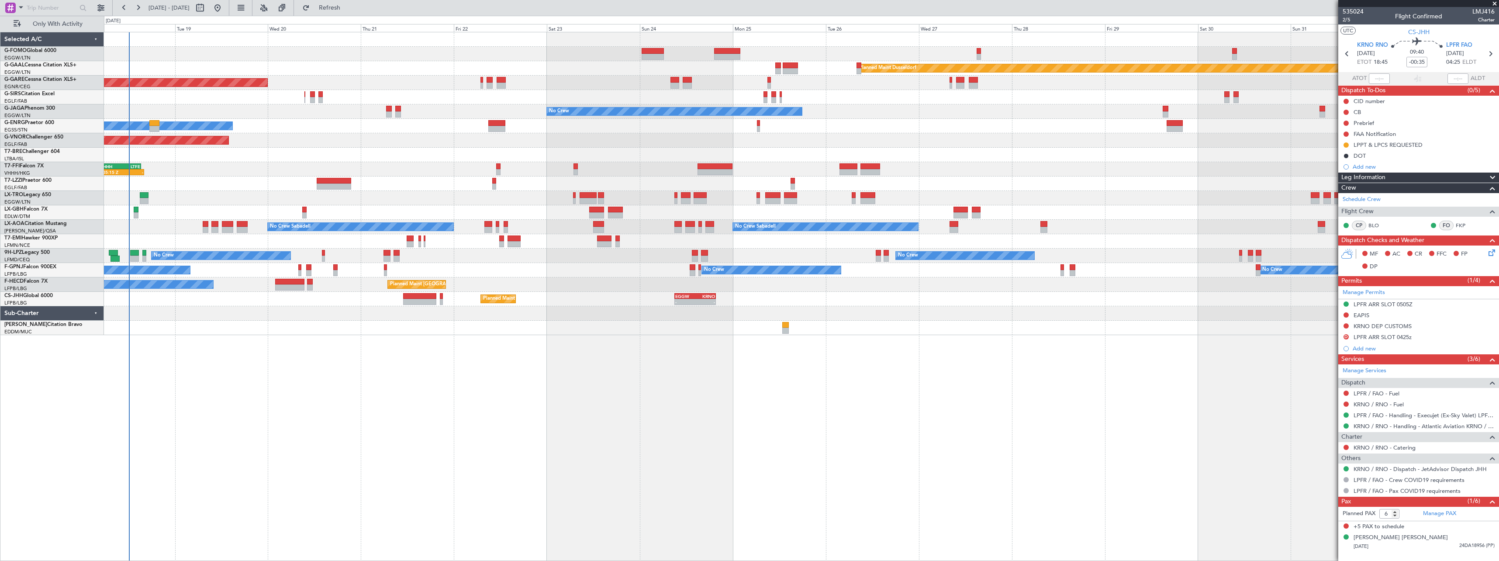
click at [847, 400] on div "Planned Maint Windsor Locks (Bradley Intl) Planned Maint Dusseldorf Planned Mai…" at bounding box center [801, 296] width 1395 height 529
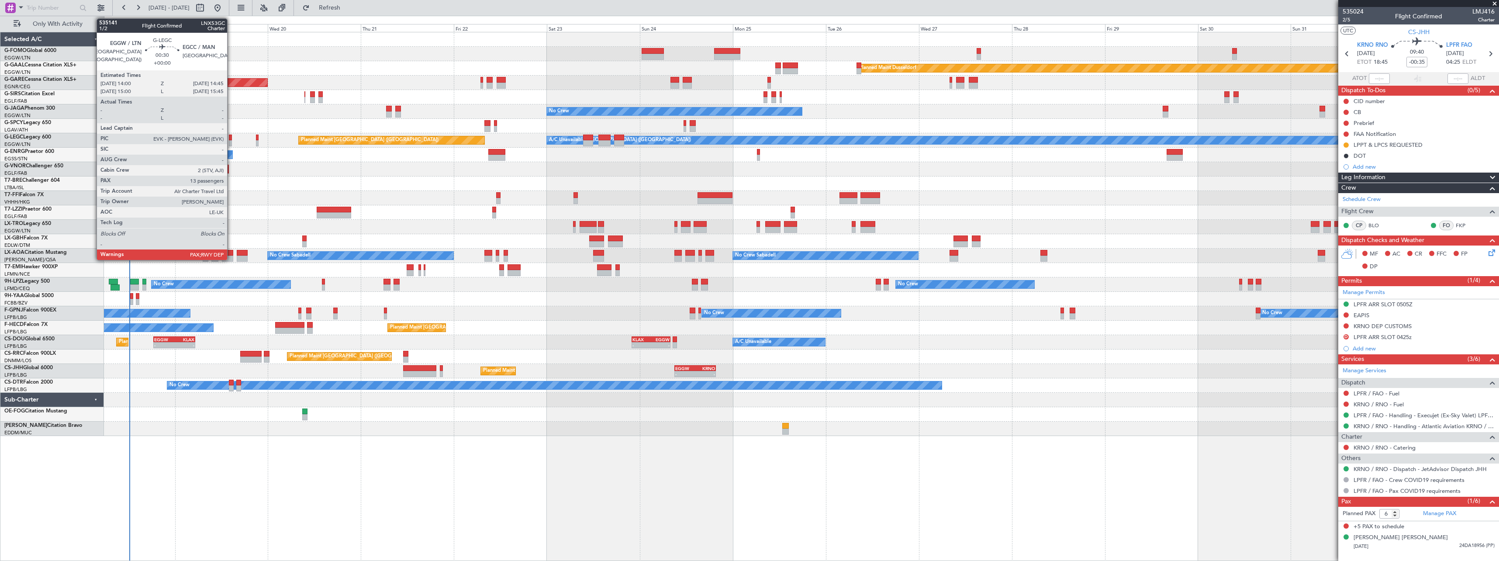
click at [231, 138] on div at bounding box center [230, 137] width 3 height 6
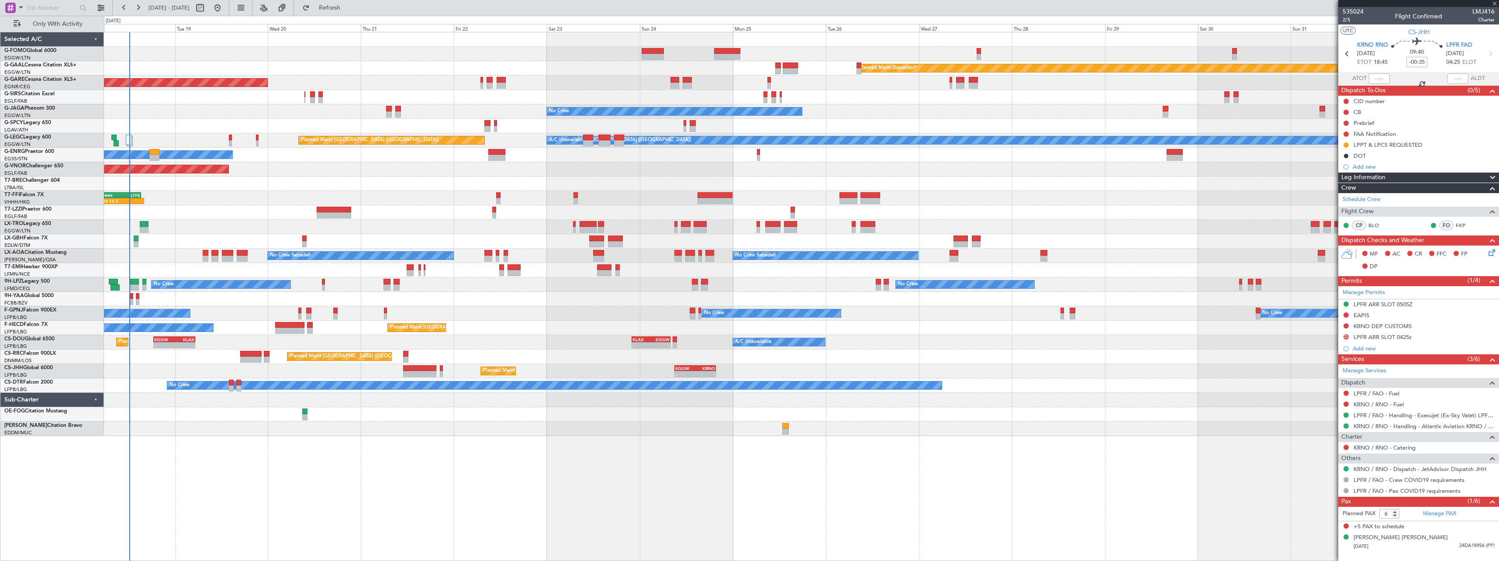
type input "13"
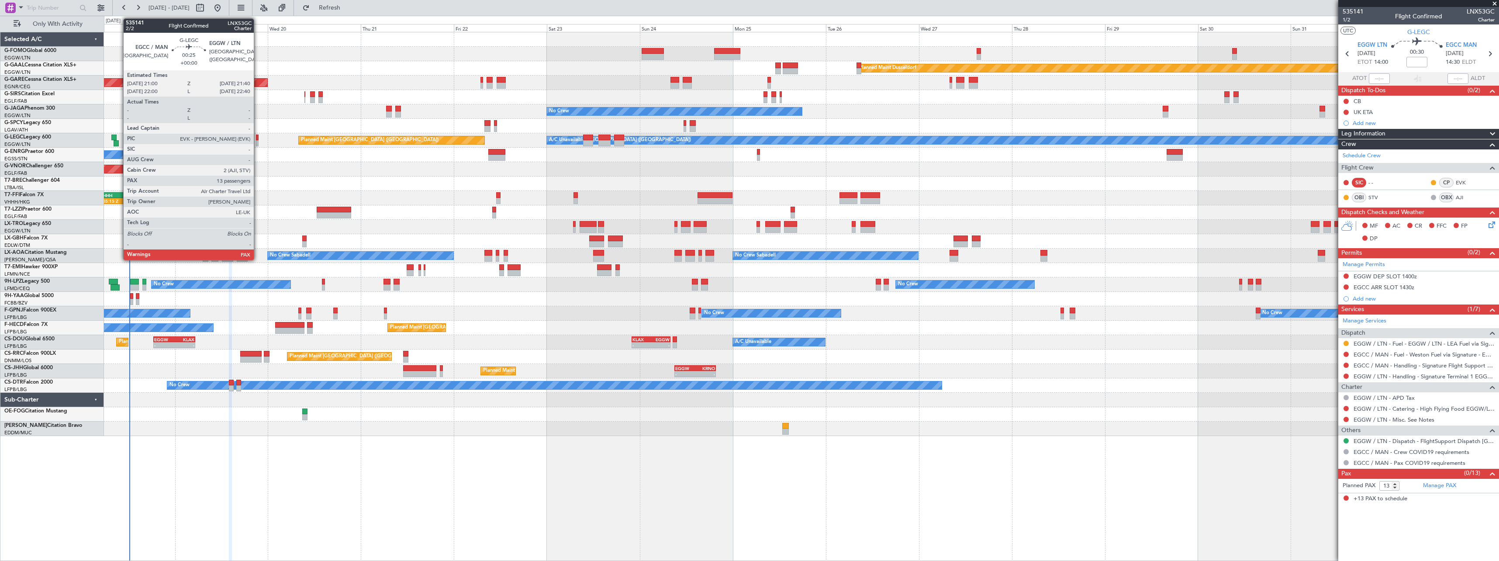
click at [258, 137] on div at bounding box center [257, 137] width 3 height 6
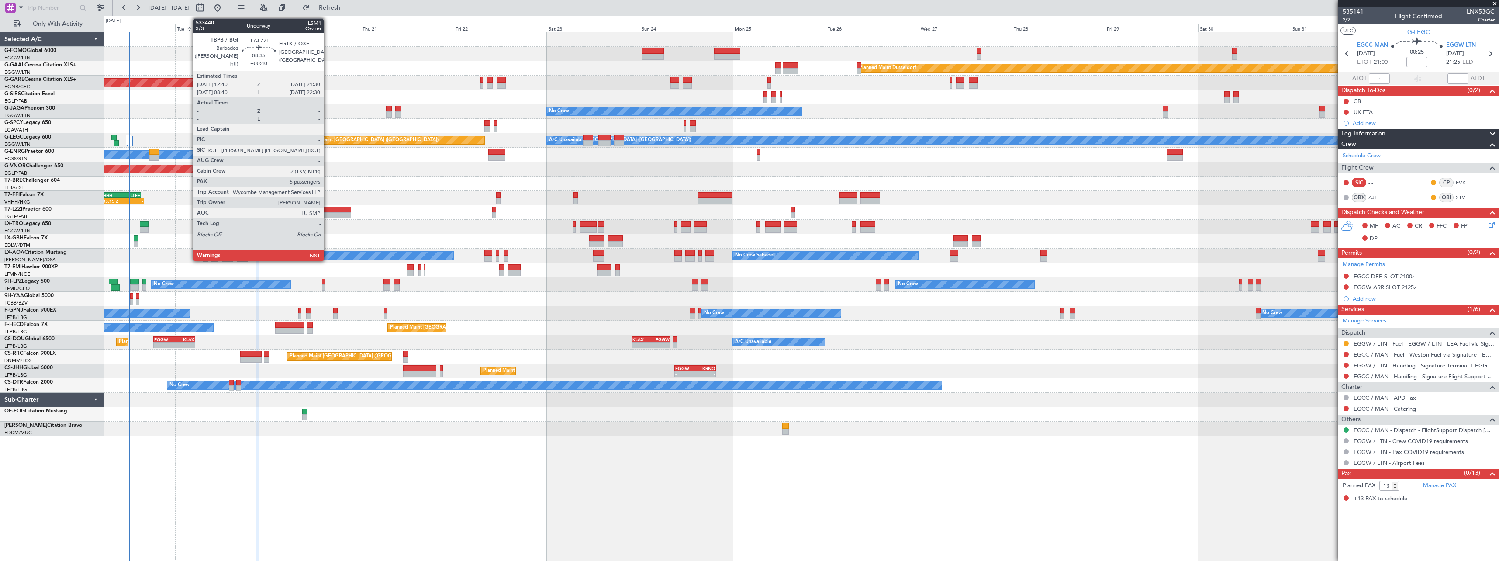
click at [327, 207] on div at bounding box center [334, 210] width 34 height 6
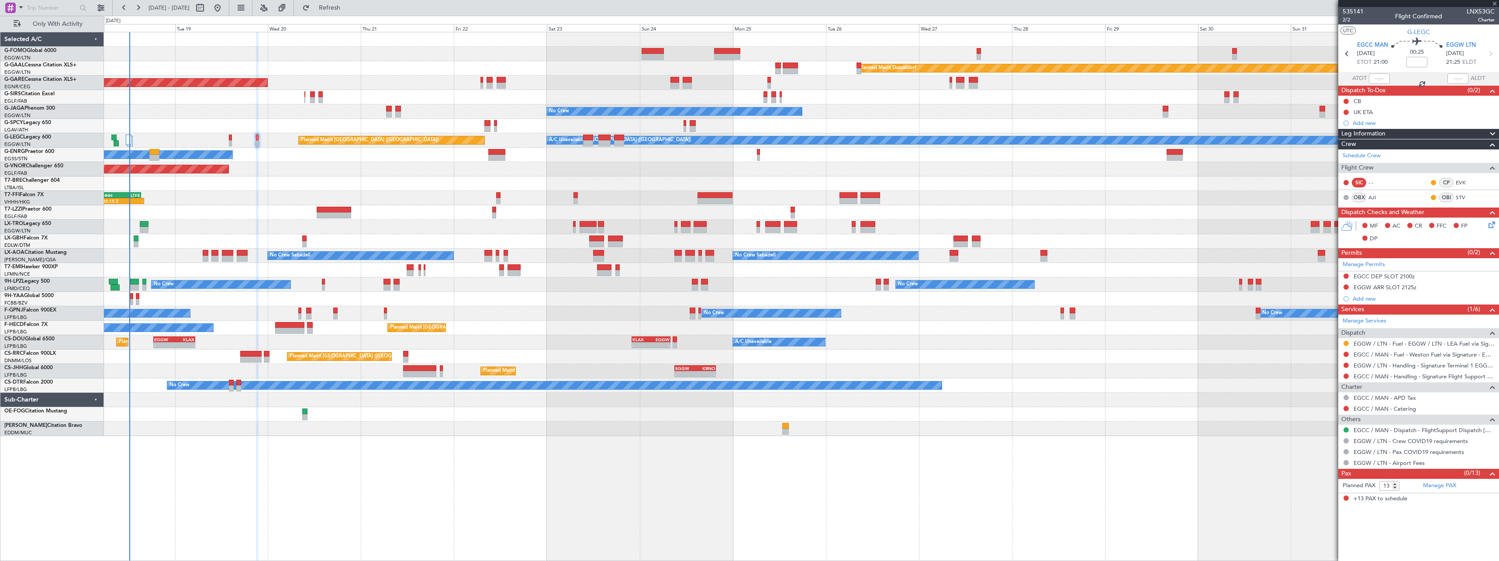
type input "+00:40"
type input "6"
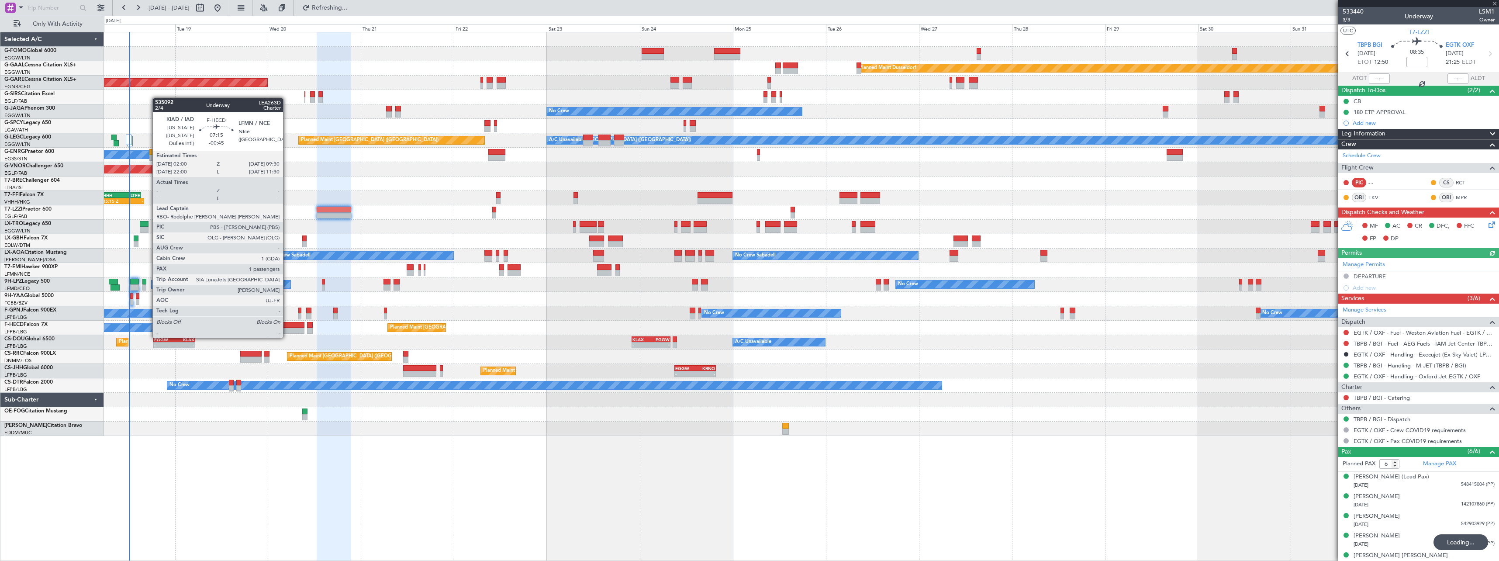
type input "13"
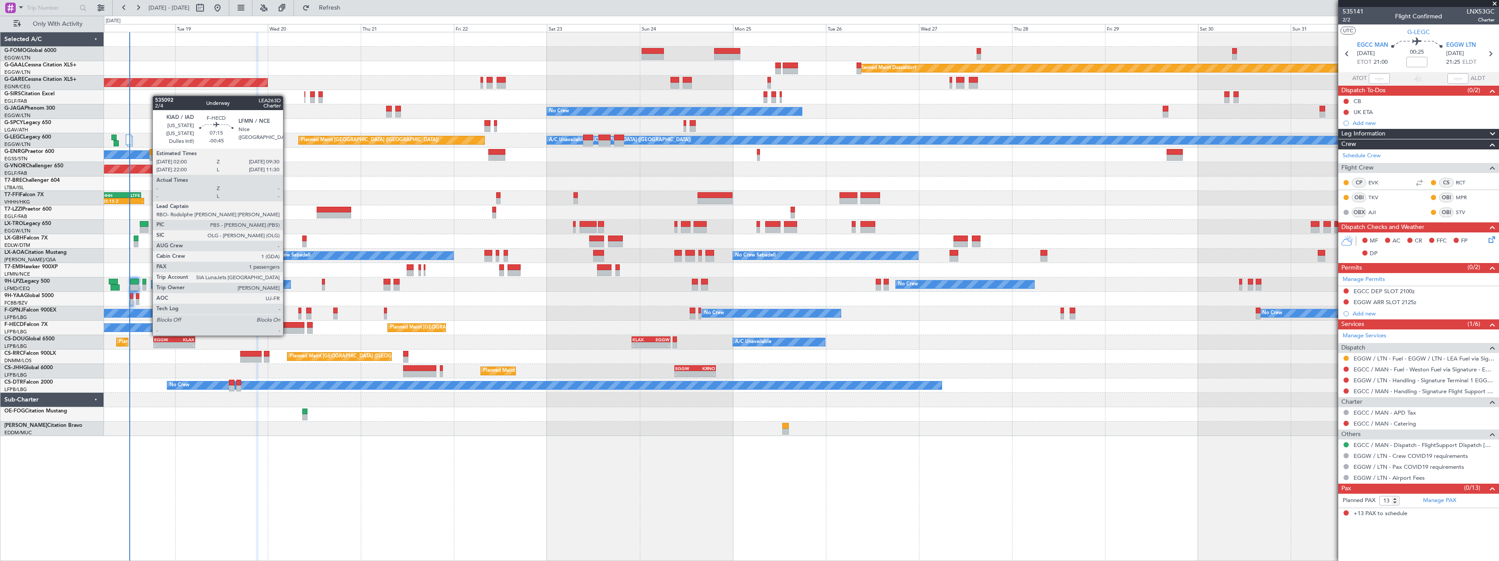
click at [287, 327] on div at bounding box center [289, 325] width 29 height 6
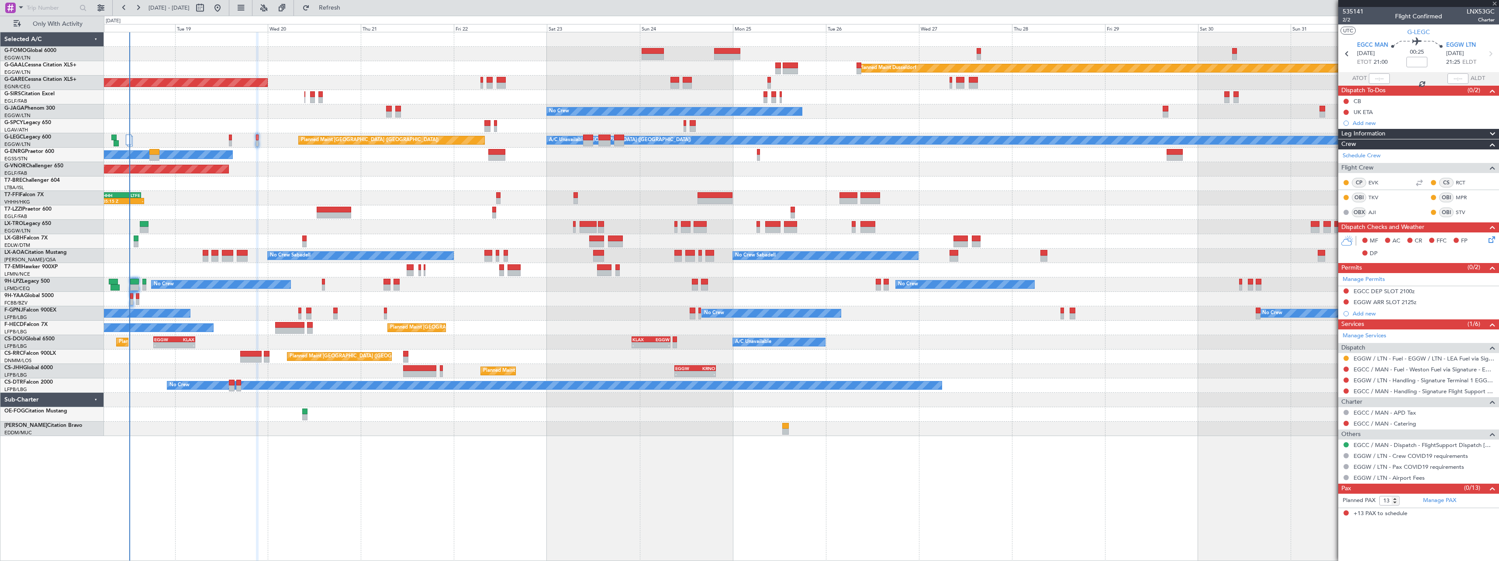
type input "-00:45"
type input "1"
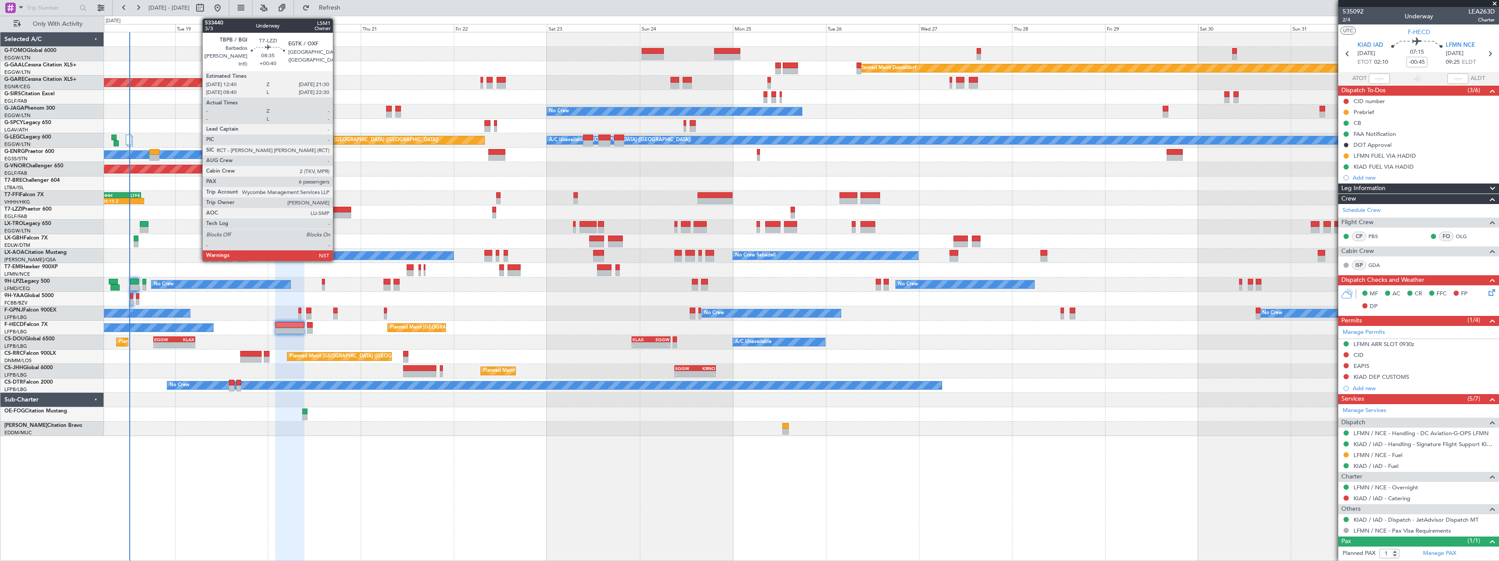
click at [337, 211] on div at bounding box center [334, 210] width 34 height 6
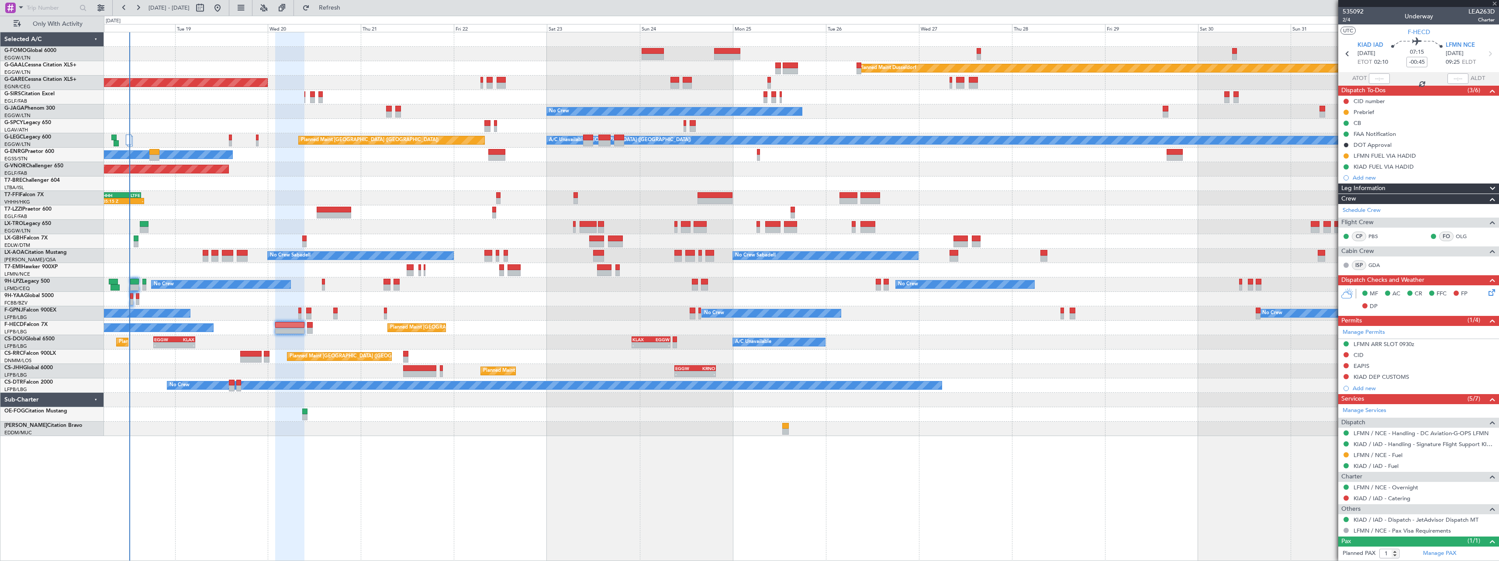
type input "+00:40"
type input "6"
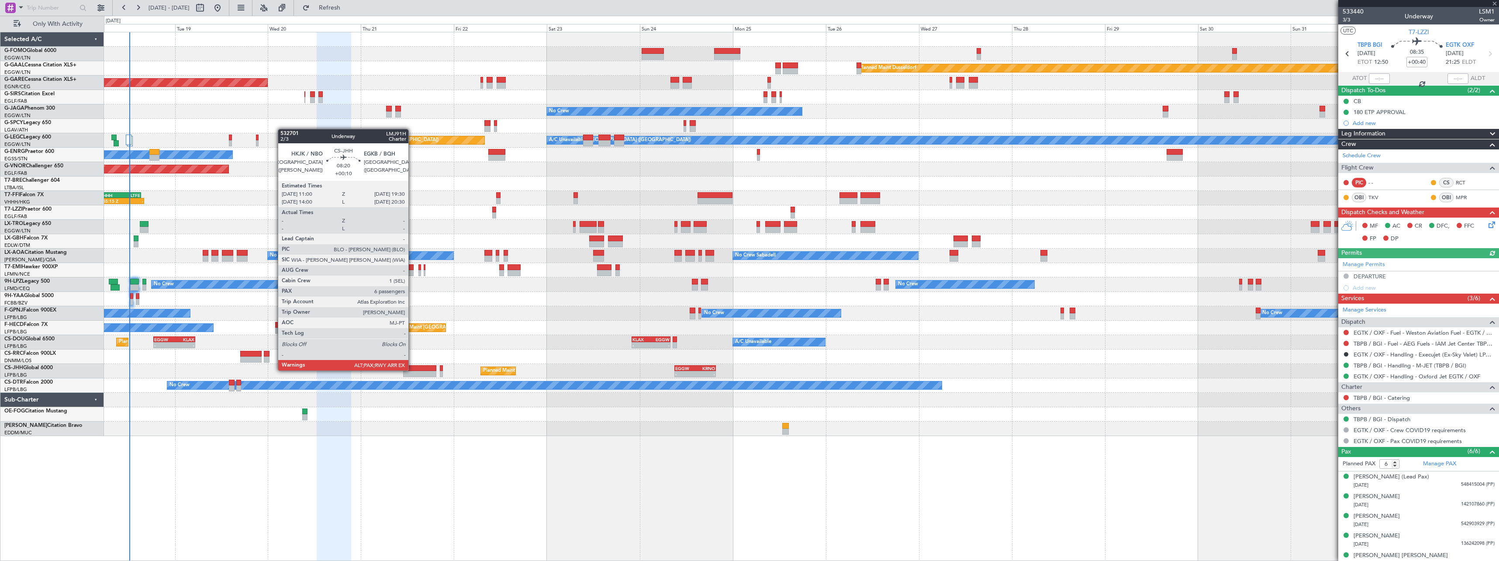
click at [412, 369] on div at bounding box center [419, 368] width 33 height 6
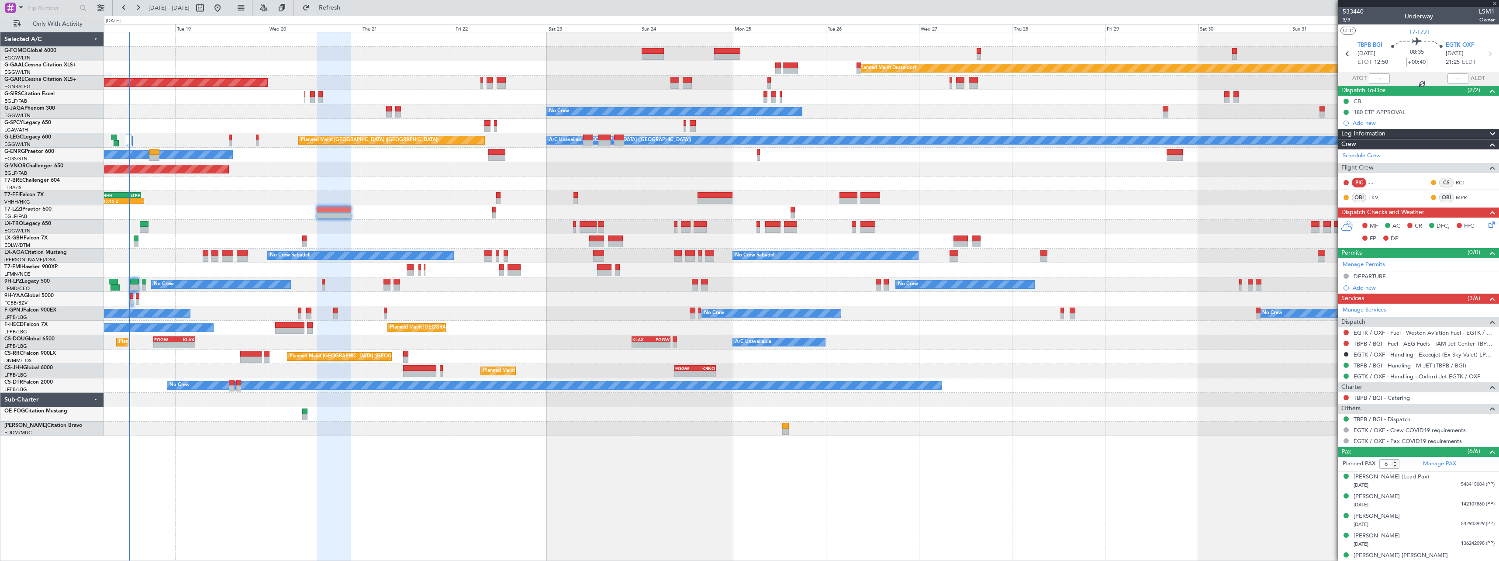
type input "+00:10"
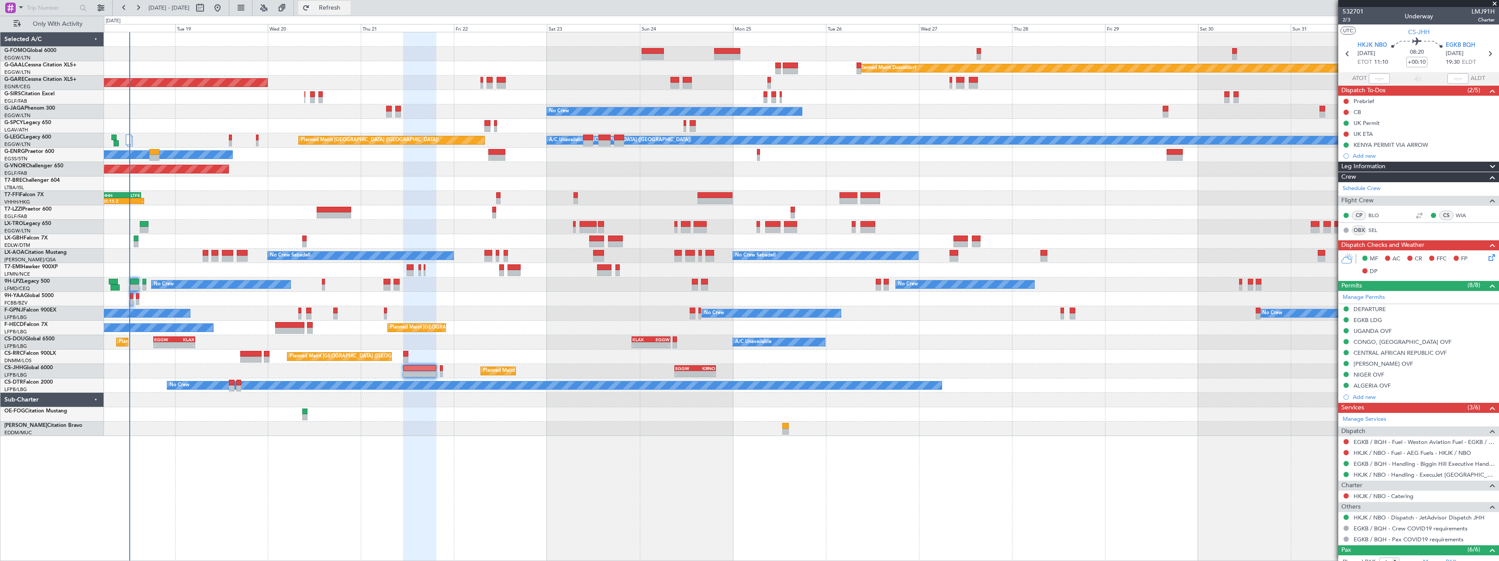
click at [344, 10] on span "Refresh" at bounding box center [329, 8] width 37 height 6
click at [348, 7] on span "Refresh" at bounding box center [329, 8] width 37 height 6
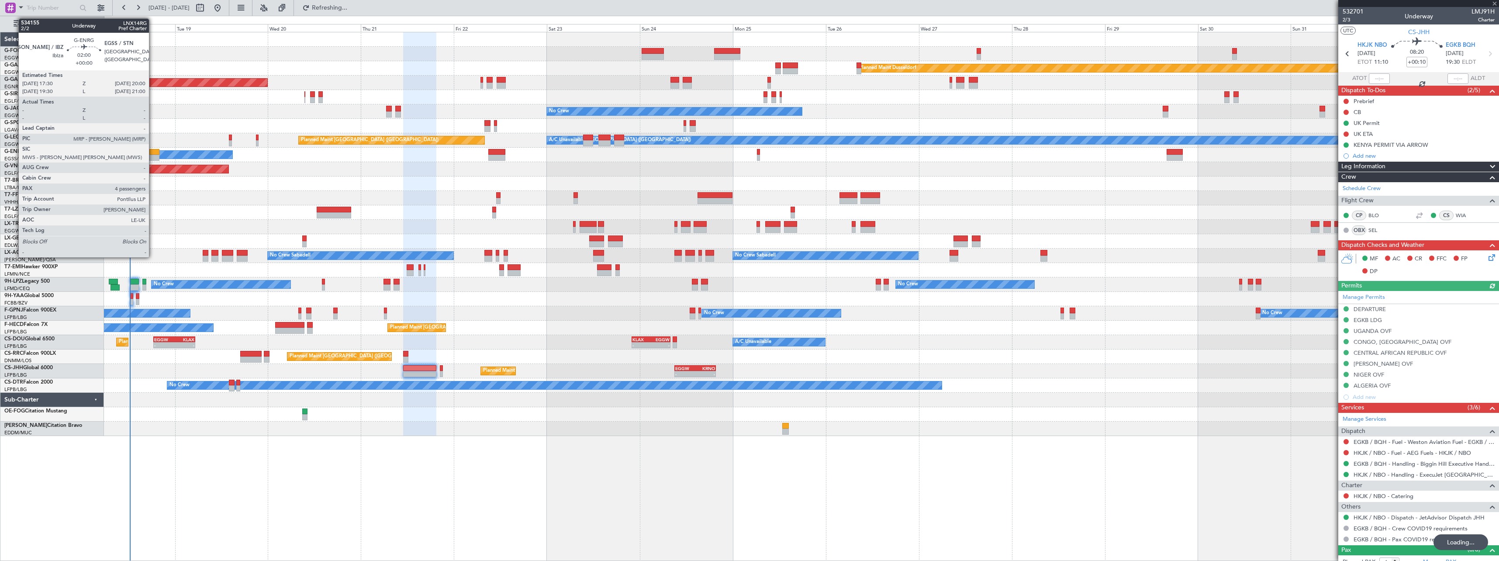
click at [153, 153] on div at bounding box center [154, 152] width 10 height 6
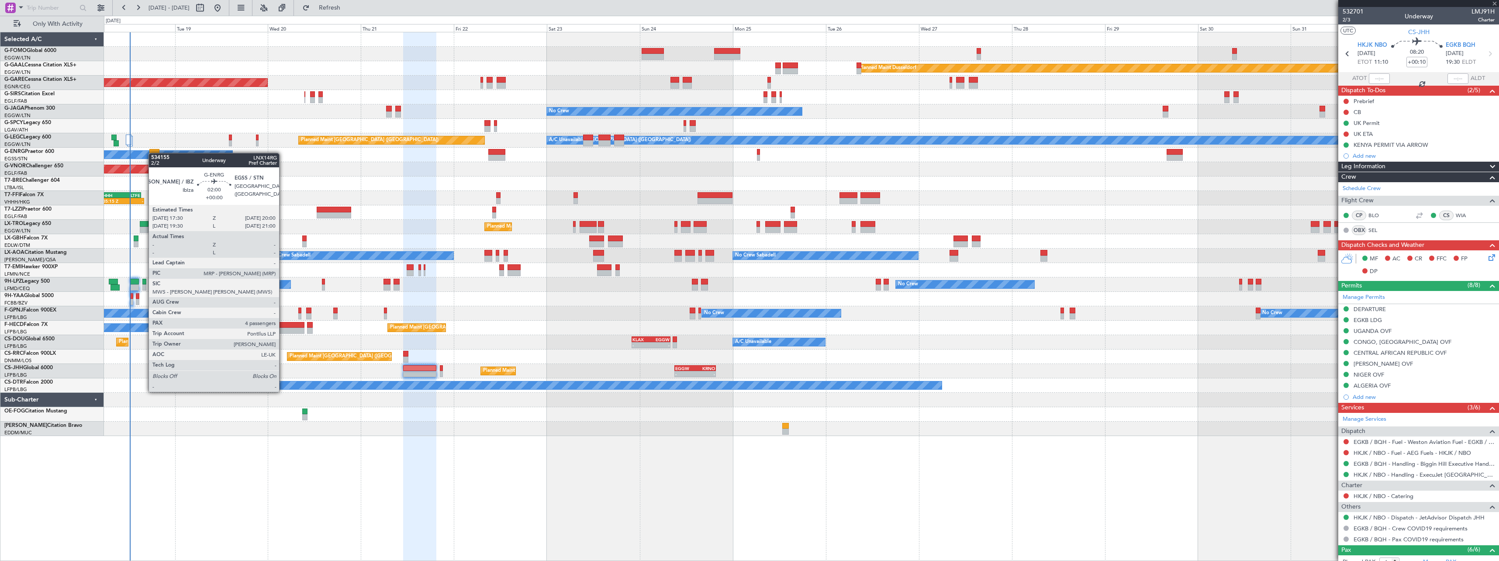
type input "4"
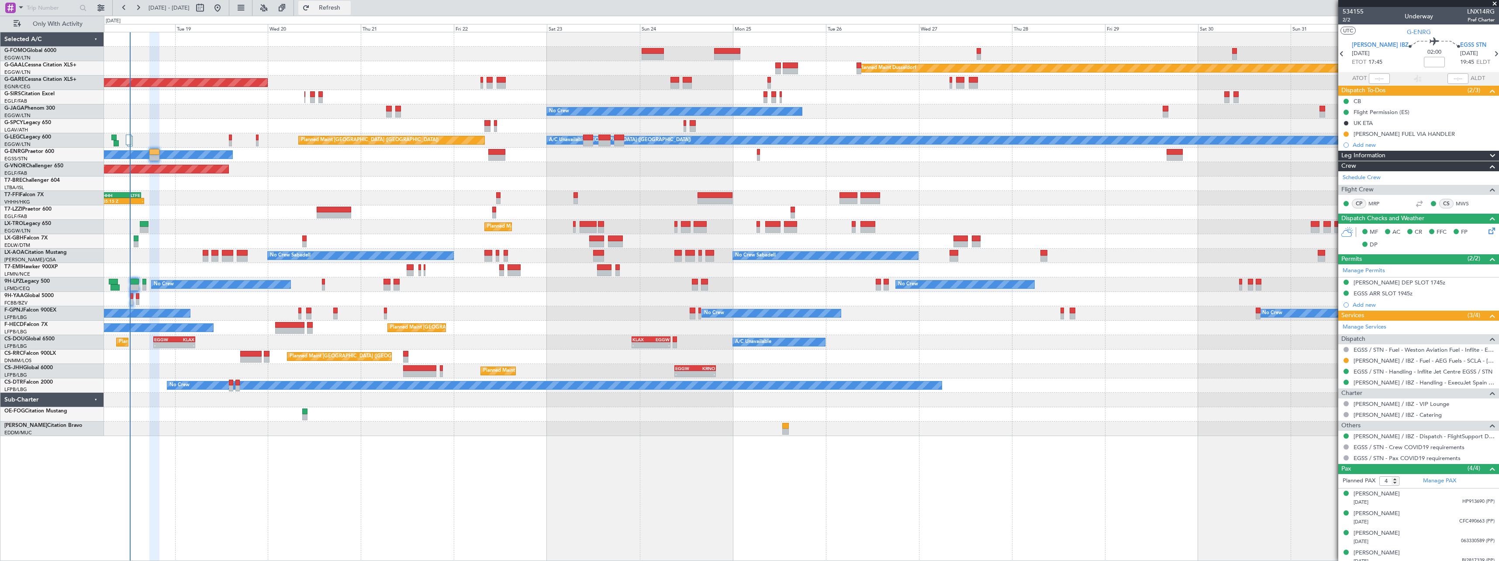
click at [348, 5] on span "Refresh" at bounding box center [329, 8] width 37 height 6
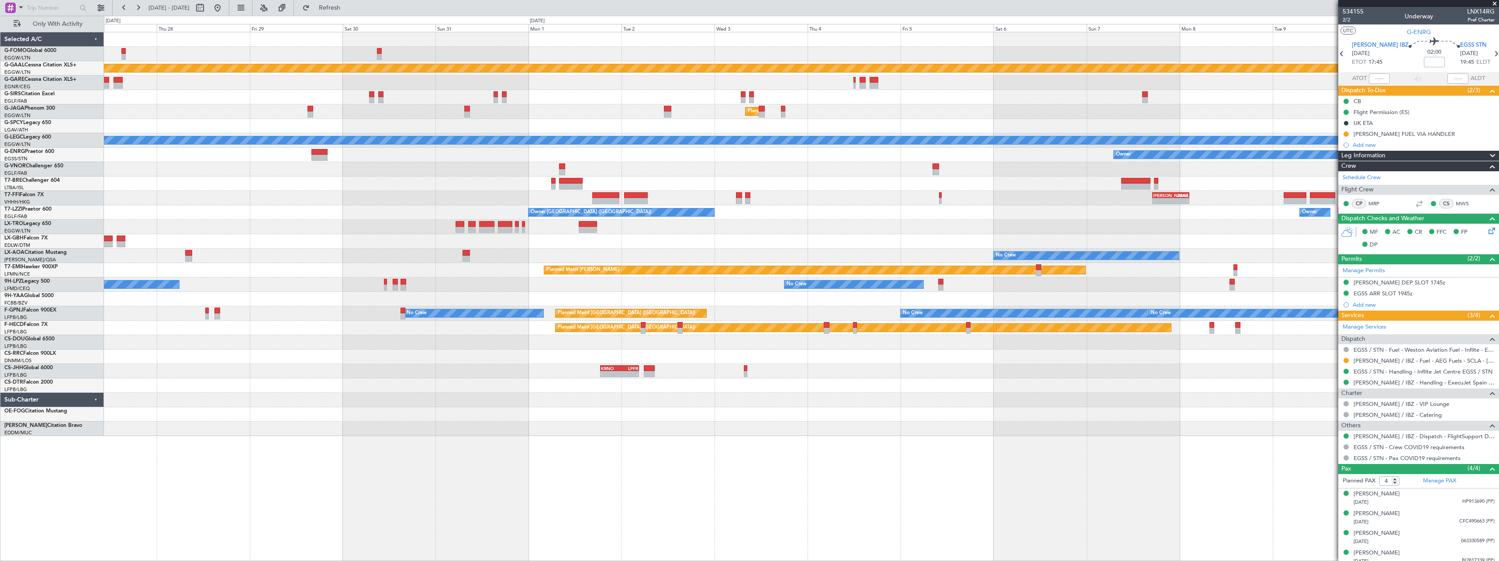
click at [214, 167] on div at bounding box center [801, 169] width 1394 height 14
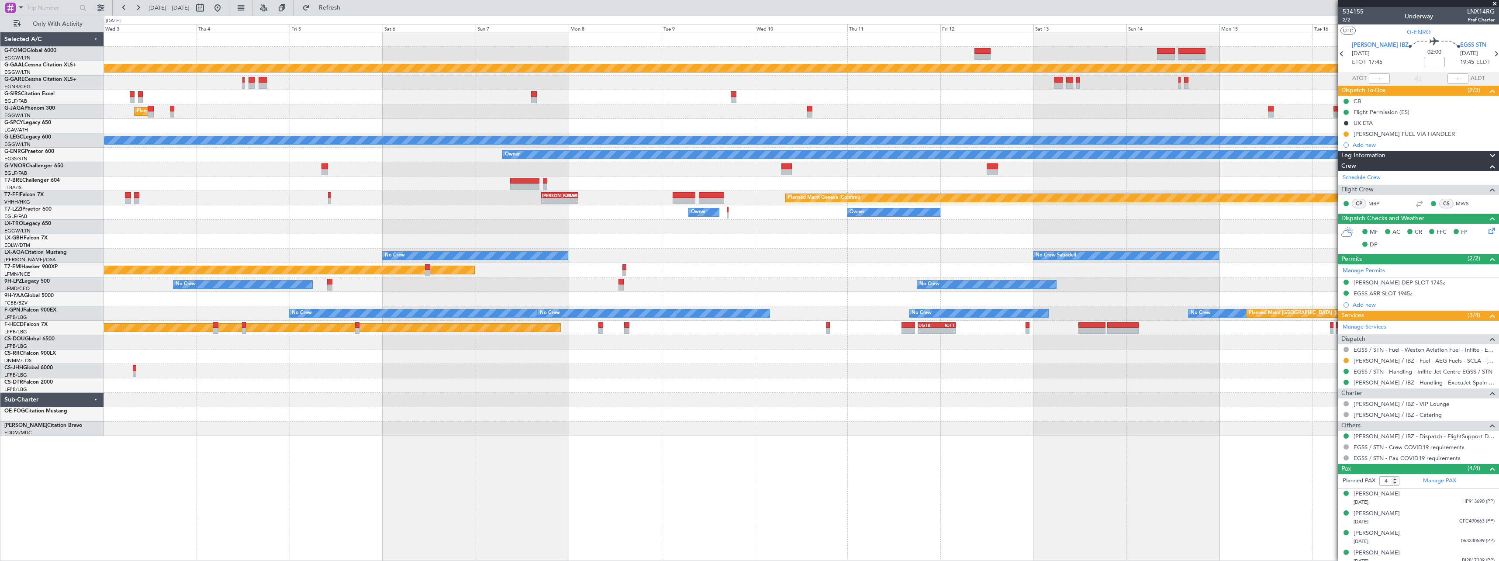
click at [398, 163] on div "Planned Maint Dusseldorf Planned Maint [GEOGRAPHIC_DATA] ([GEOGRAPHIC_DATA]) A/…" at bounding box center [801, 233] width 1394 height 403
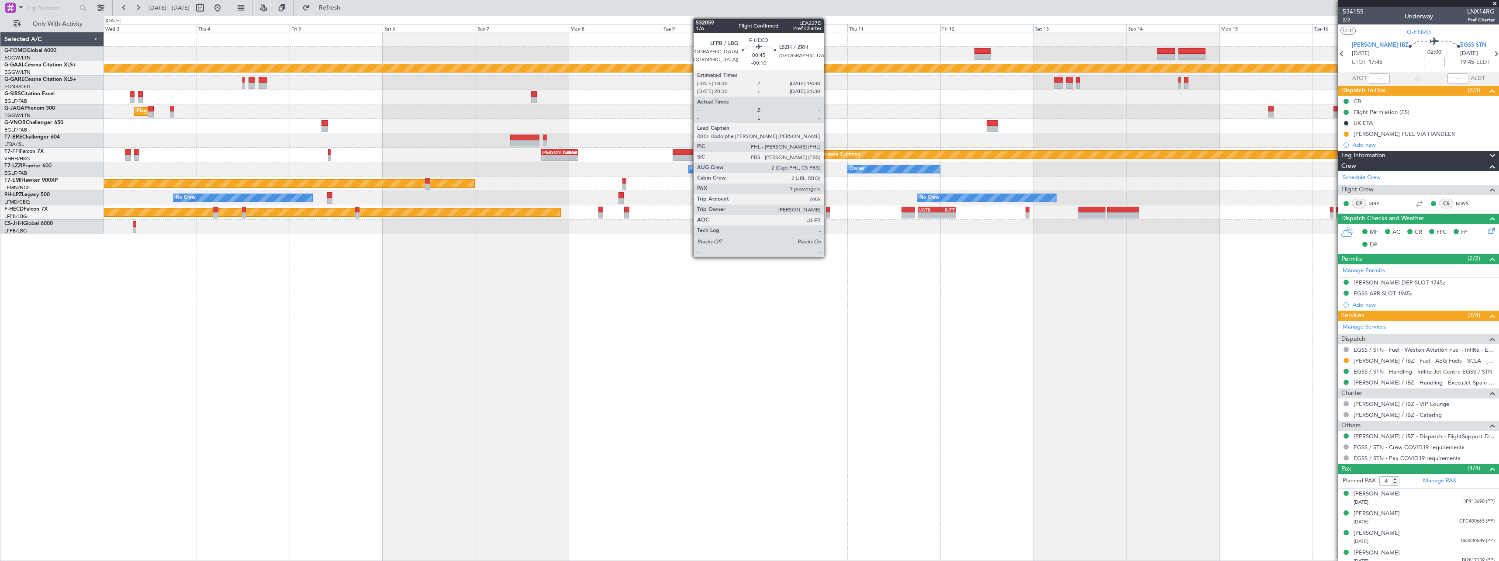
click at [827, 210] on div at bounding box center [828, 210] width 4 height 6
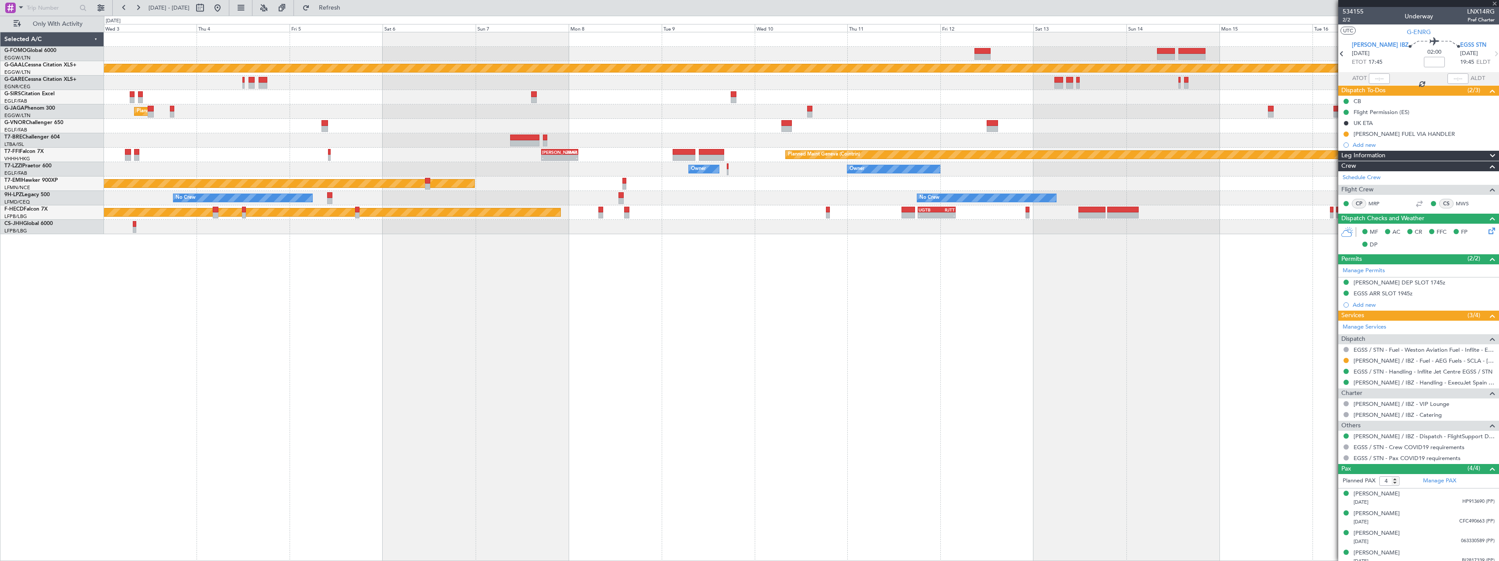
type input "-00:10"
type input "1"
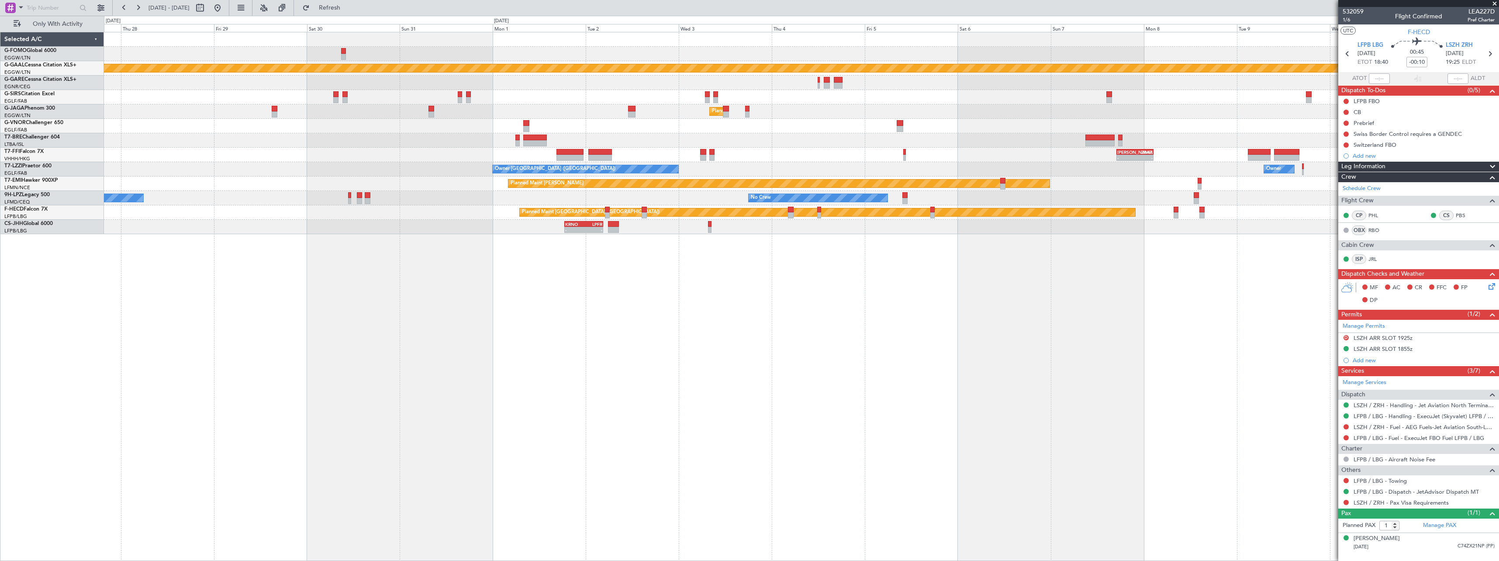
click at [1040, 375] on div "Planned Maint Dusseldorf Planned Maint [GEOGRAPHIC_DATA] ([GEOGRAPHIC_DATA]) No…" at bounding box center [801, 296] width 1395 height 529
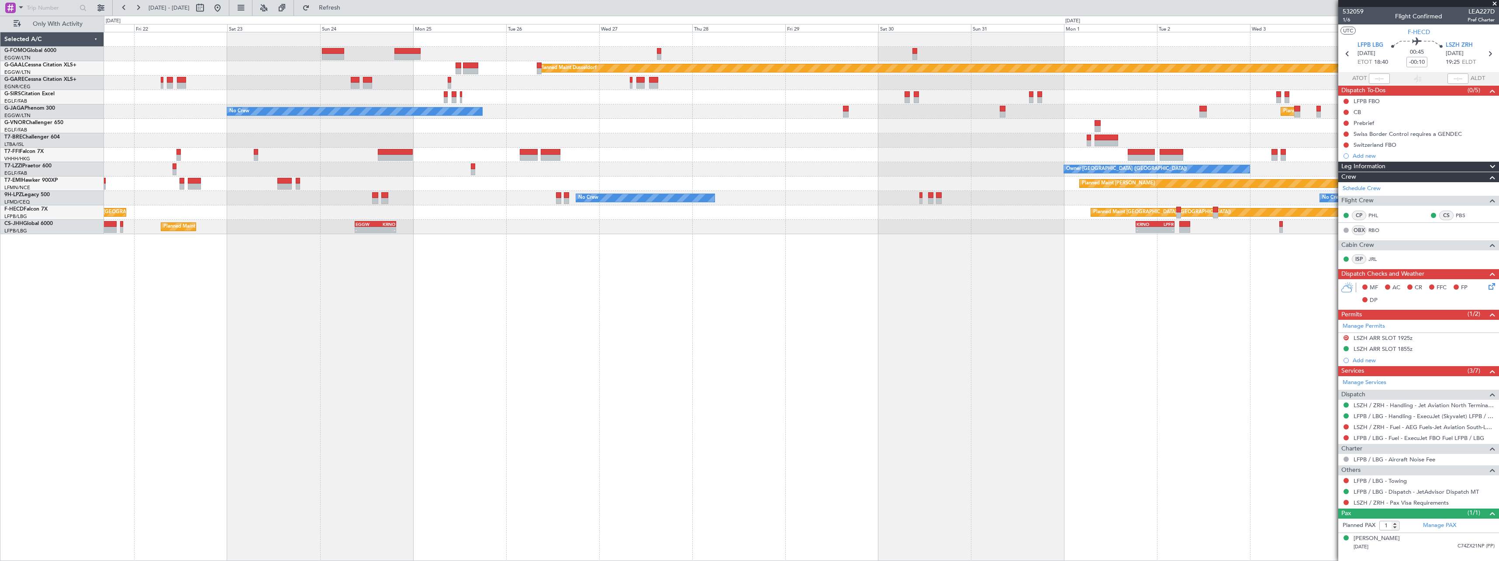
click at [1032, 365] on div "Planned Maint Dusseldorf Unplanned Maint [PERSON_NAME] Planned Maint [GEOGRAPHI…" at bounding box center [801, 296] width 1395 height 529
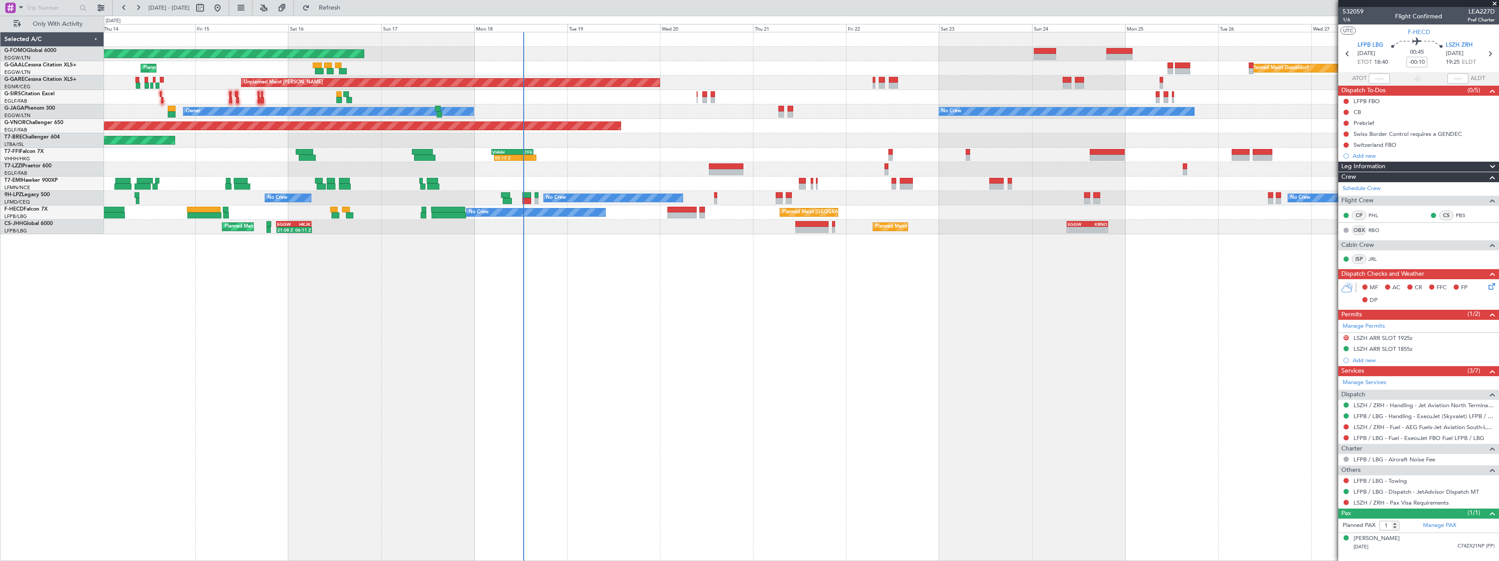
click at [1082, 358] on div "Planned Maint Windsor Locks ([PERSON_NAME] Intl) Planned [GEOGRAPHIC_DATA] Plan…" at bounding box center [801, 296] width 1395 height 529
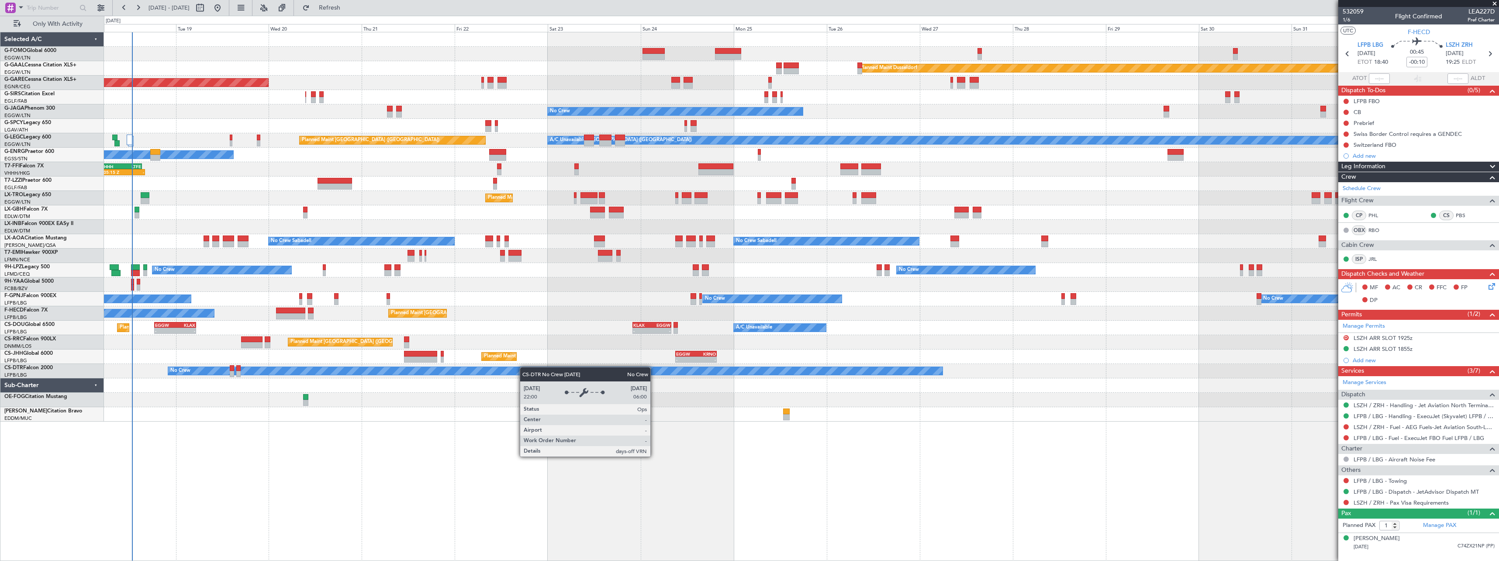
click at [394, 375] on div "Planned Maint Windsor Locks ([PERSON_NAME] Intl) Planned [GEOGRAPHIC_DATA] Plan…" at bounding box center [801, 296] width 1395 height 529
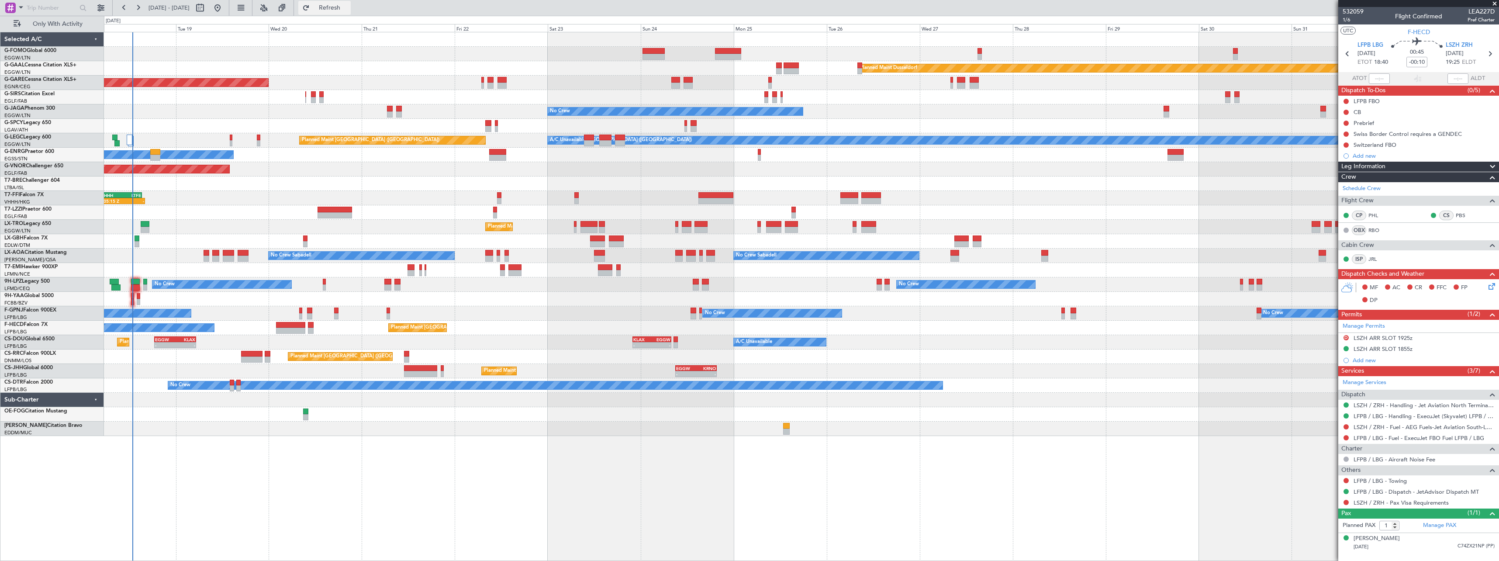
click at [348, 11] on span "Refresh" at bounding box center [329, 8] width 37 height 6
click at [348, 7] on span "Refresh" at bounding box center [329, 8] width 37 height 6
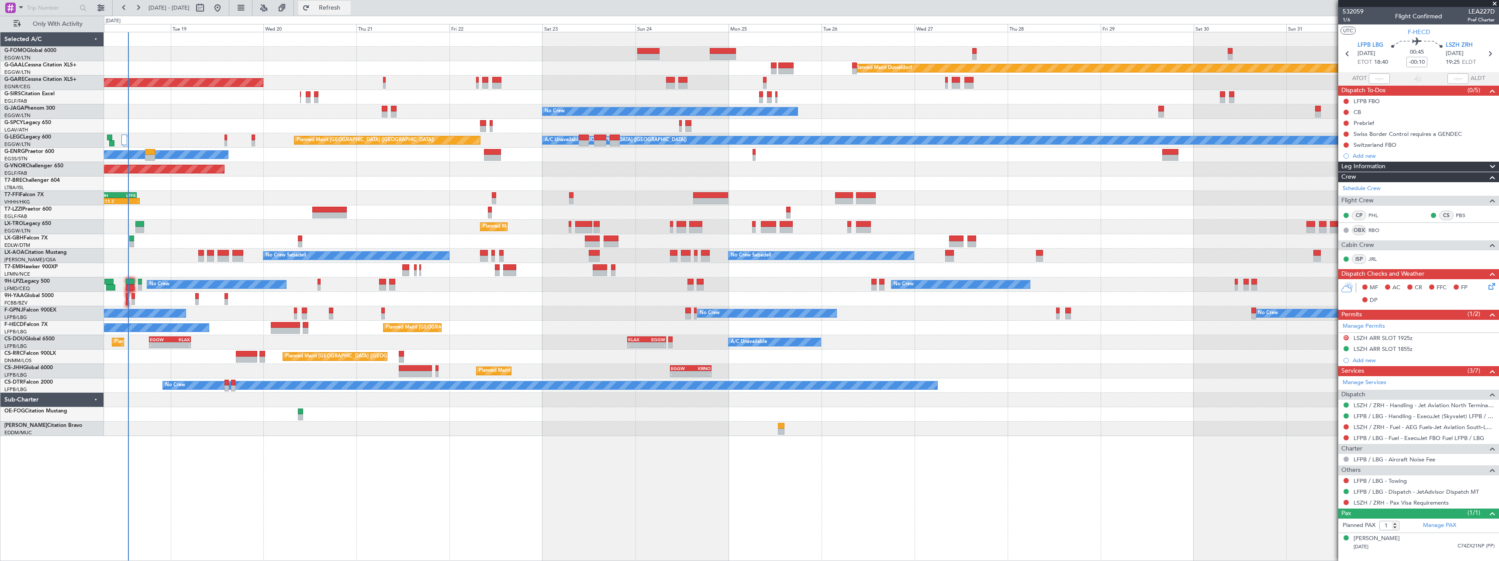
click at [348, 10] on span "Refresh" at bounding box center [329, 8] width 37 height 6
click at [348, 6] on span "Refresh" at bounding box center [329, 8] width 37 height 6
click at [348, 7] on span "Refresh" at bounding box center [329, 8] width 37 height 6
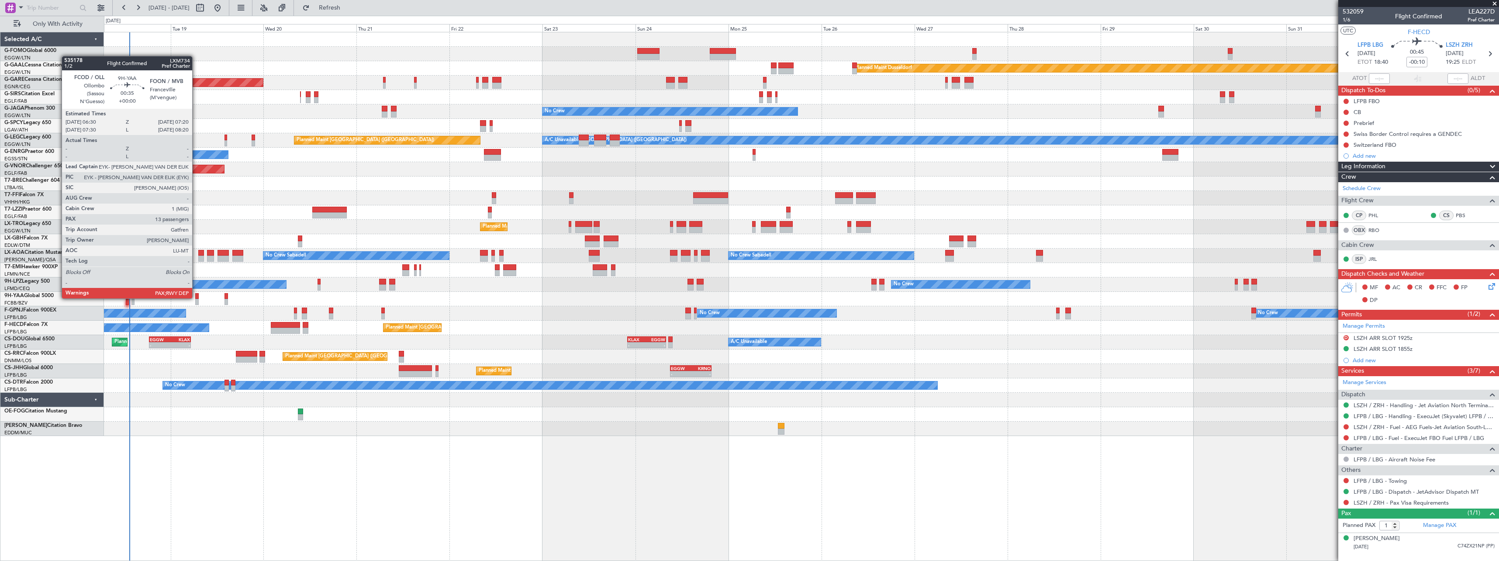
click at [196, 297] on div at bounding box center [196, 296] width 3 height 6
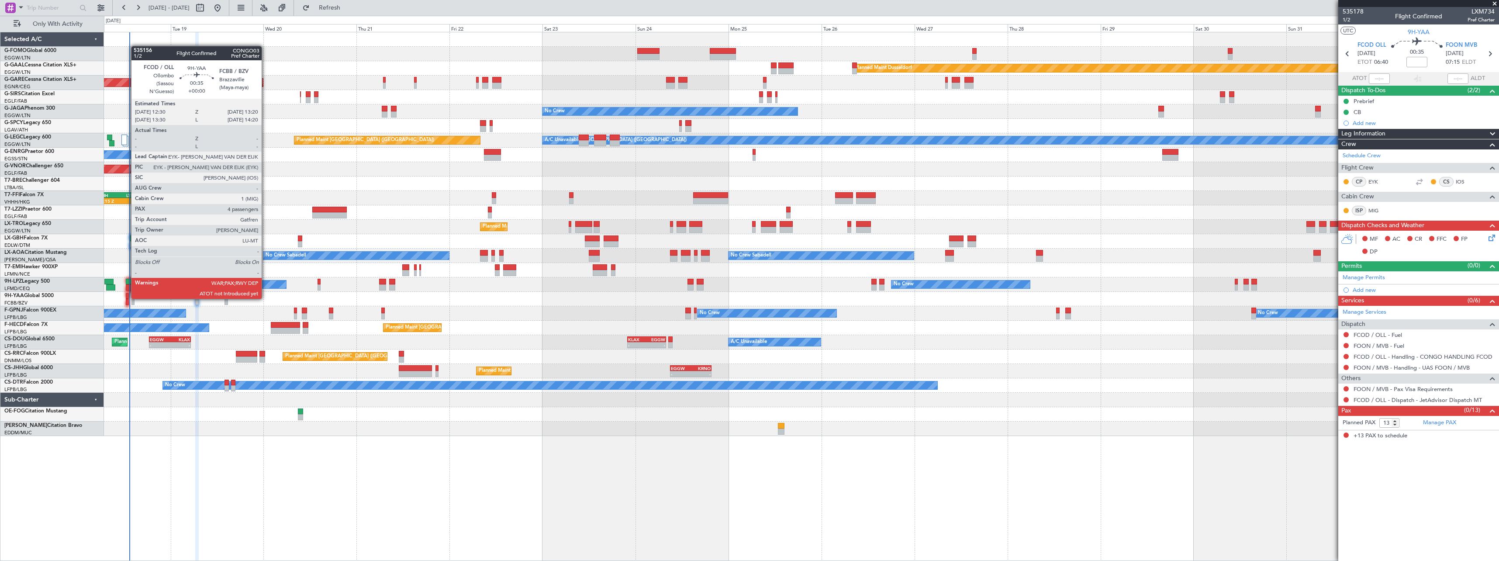
click at [127, 298] on div at bounding box center [127, 296] width 3 height 6
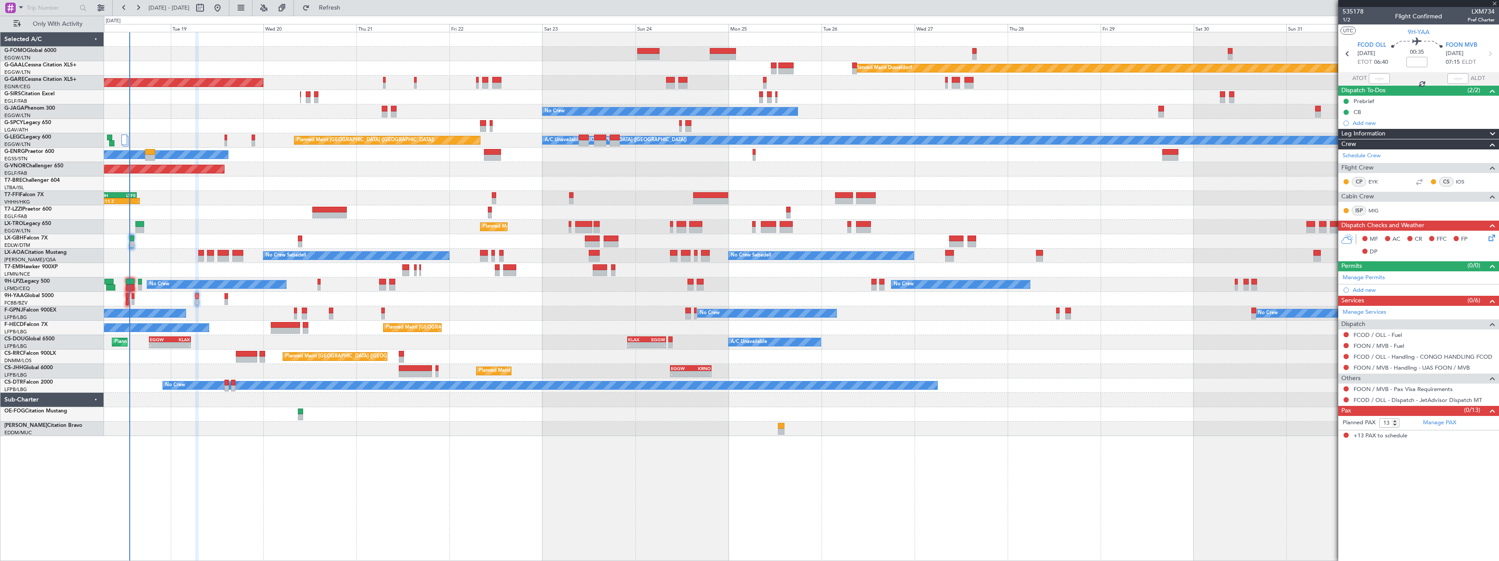
type input "4"
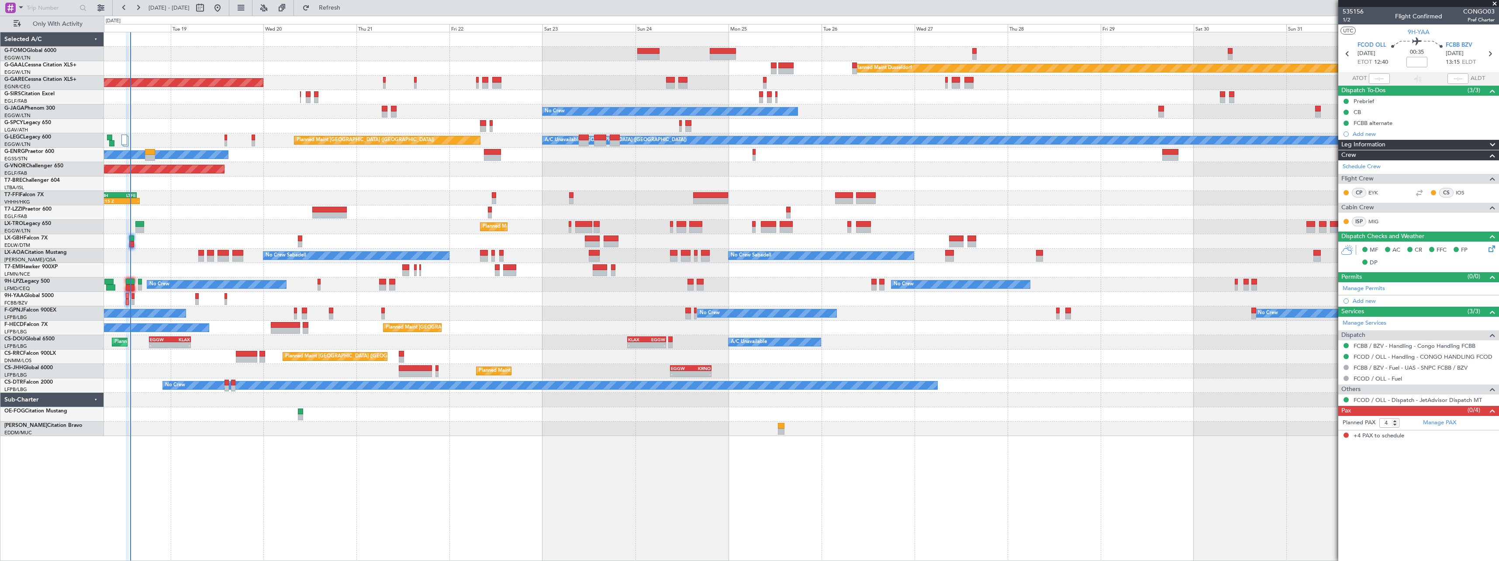
click at [171, 335] on div "Planned Maint Paris (Le Bourget) A/C Unavailable Planned Maint London (Luton) -…" at bounding box center [801, 342] width 1394 height 14
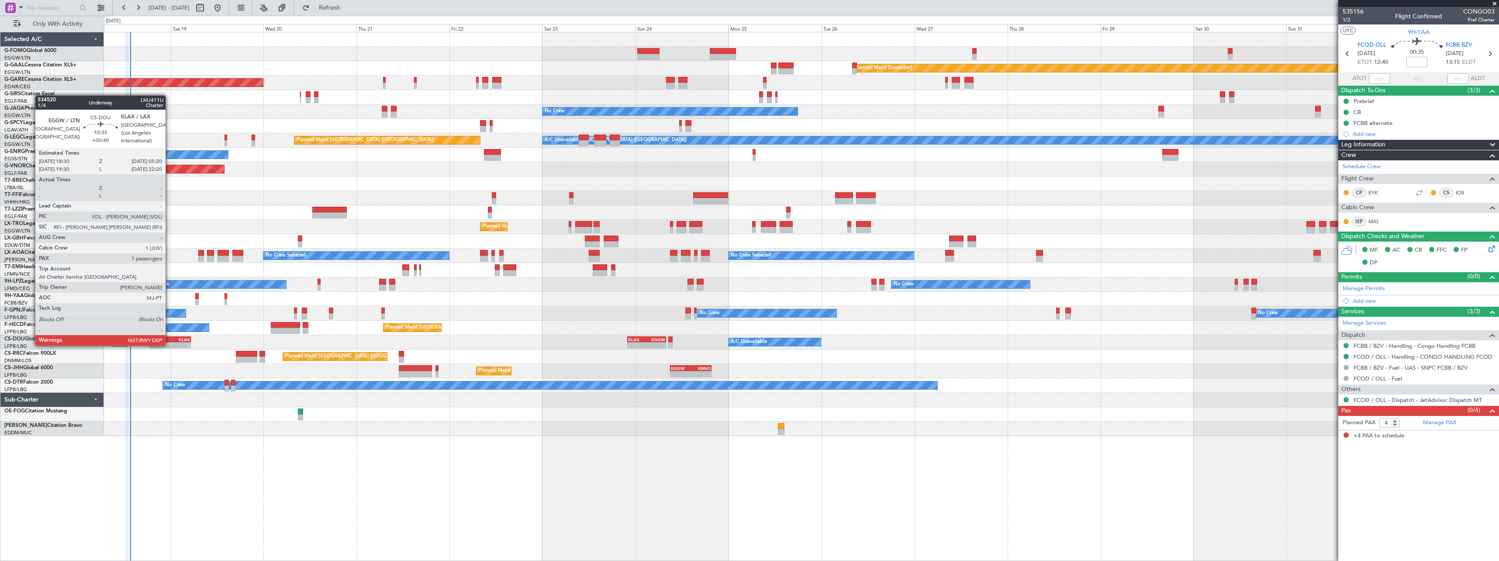
click at [169, 337] on div "EGGW" at bounding box center [160, 339] width 20 height 5
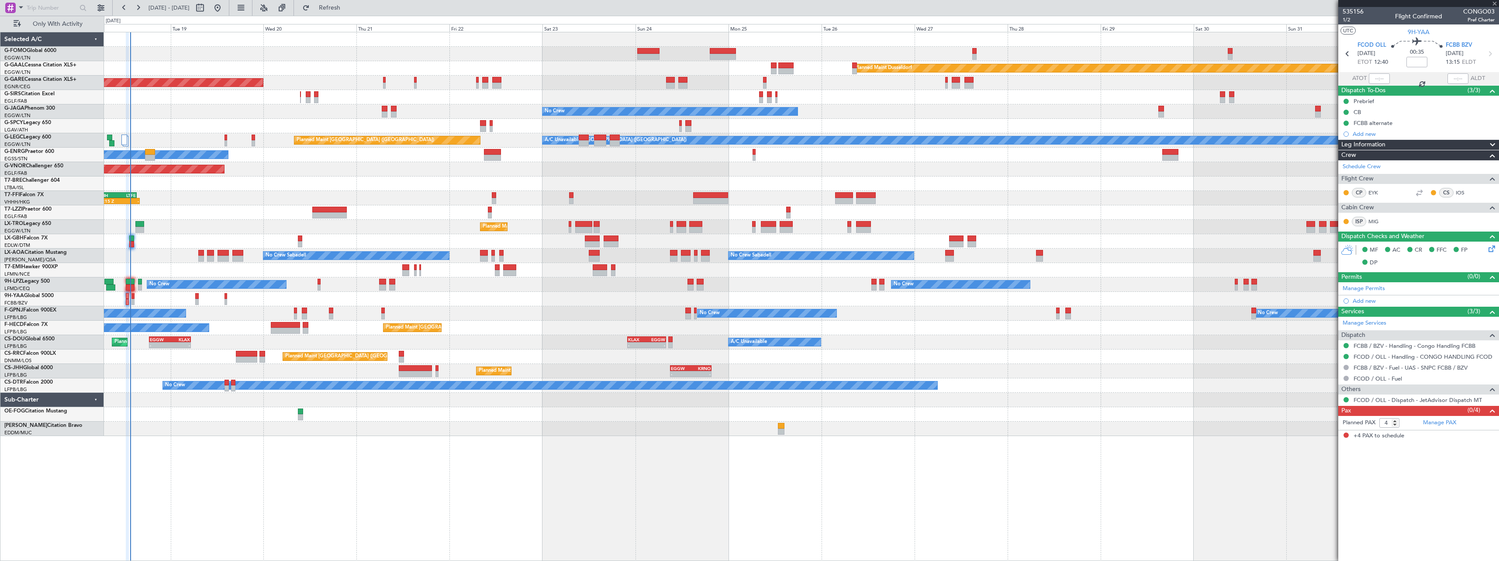
type input "+00:40"
type input "7"
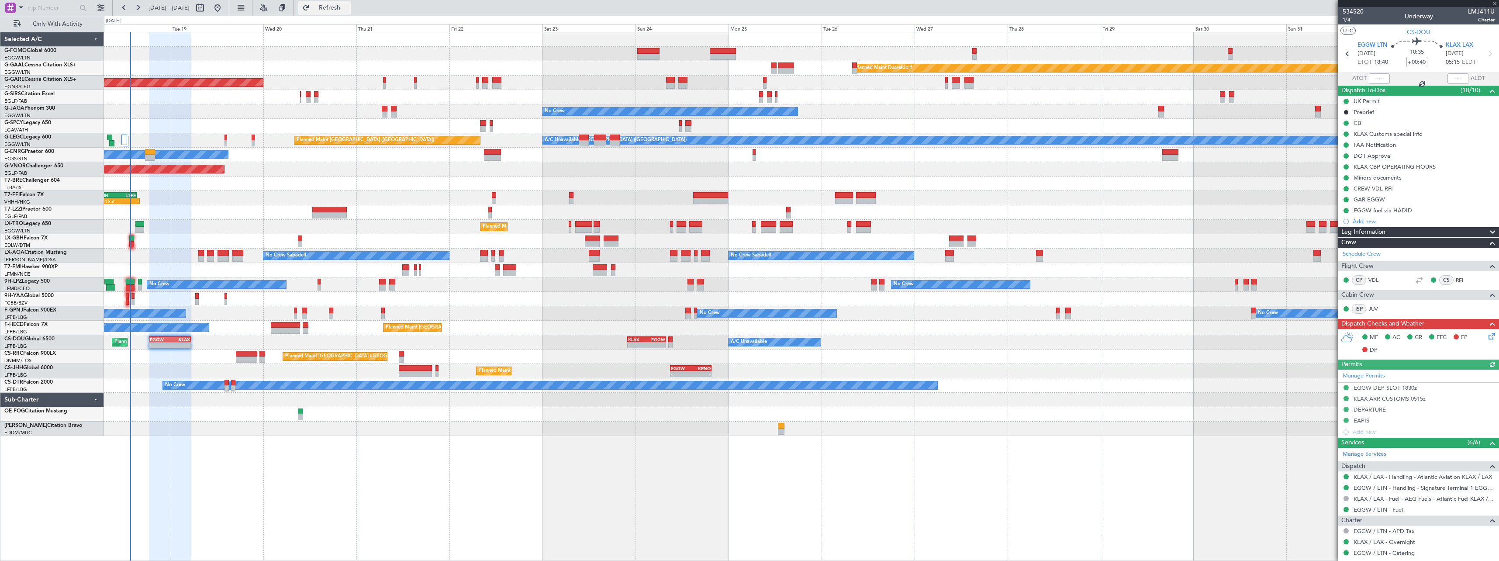
click at [348, 7] on span "Refresh" at bounding box center [329, 8] width 37 height 6
click at [348, 8] on span "Refresh" at bounding box center [329, 8] width 37 height 6
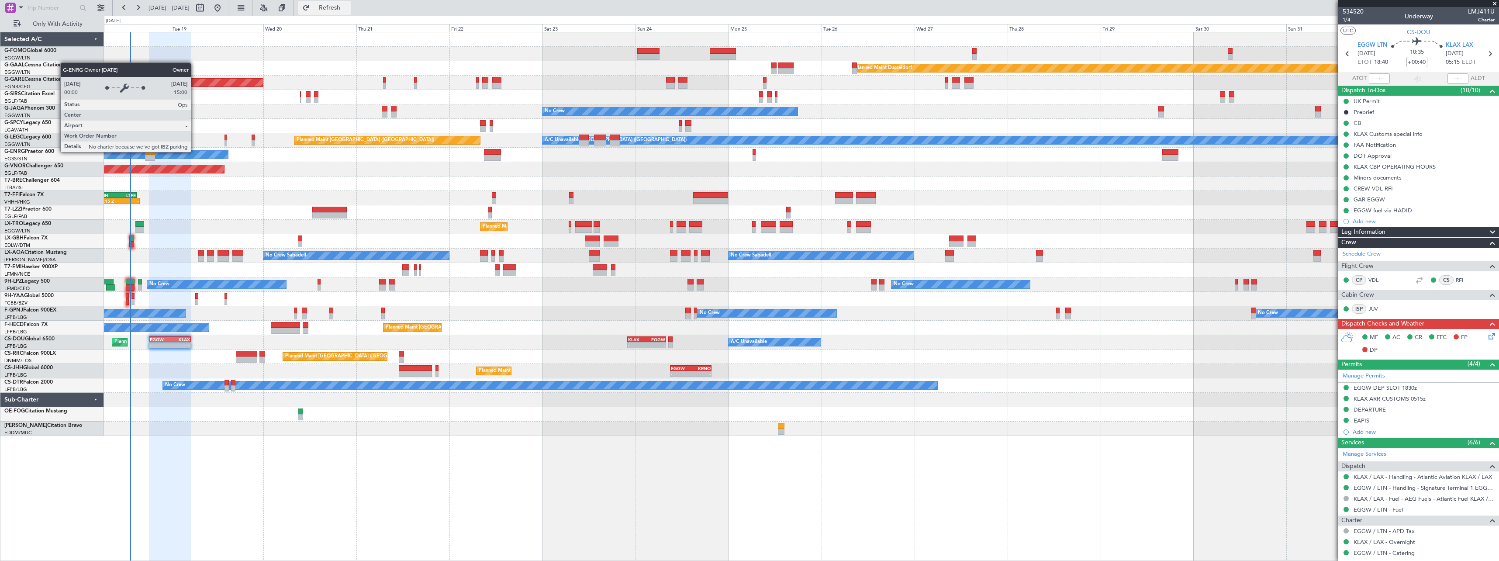
click at [348, 9] on span "Refresh" at bounding box center [329, 8] width 37 height 6
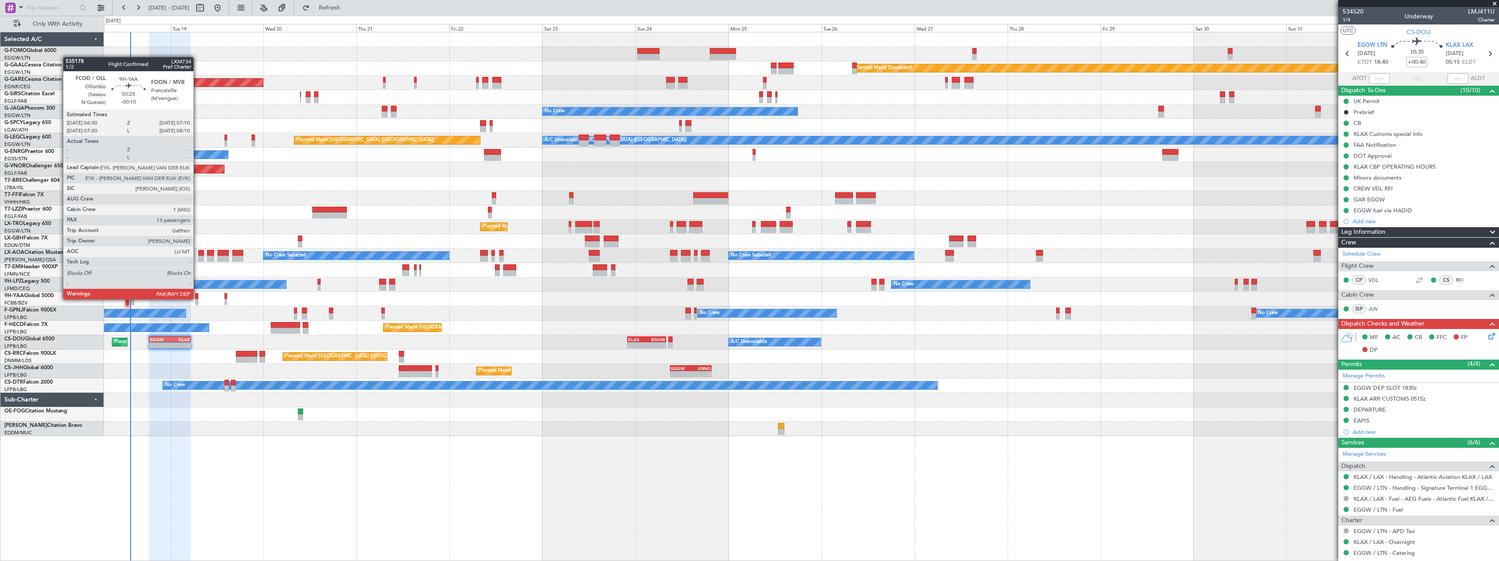
click at [197, 298] on div at bounding box center [196, 296] width 3 height 6
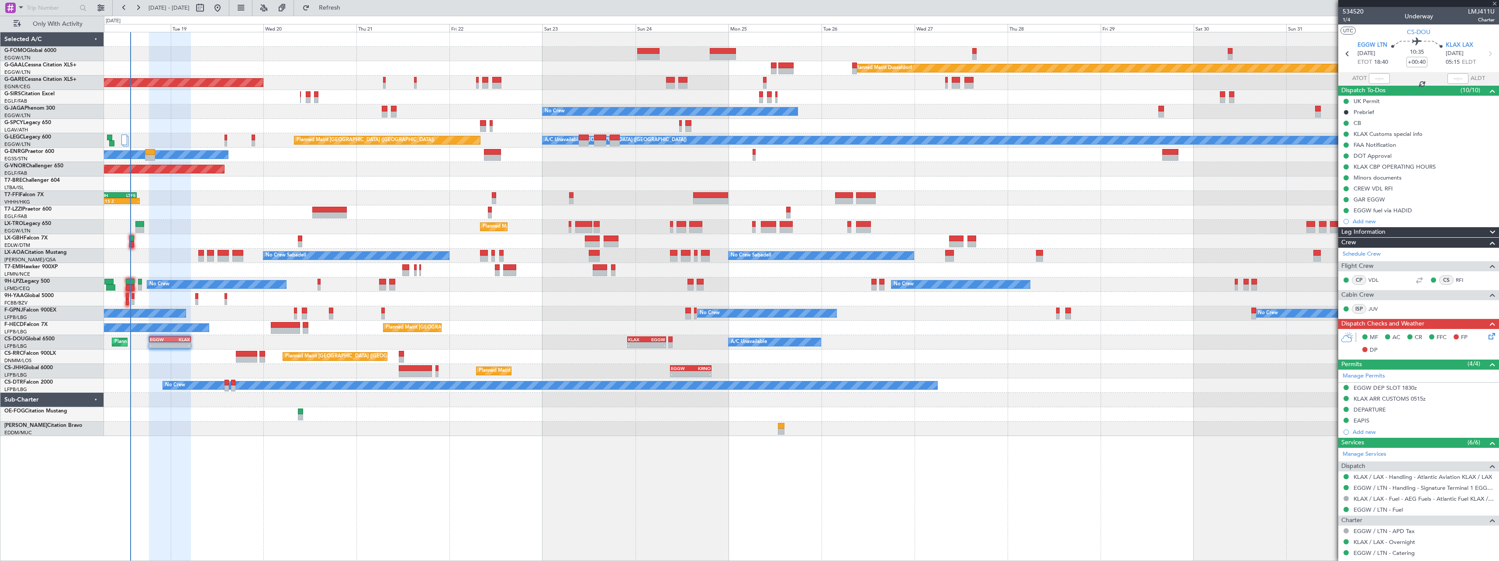
type input "-00:10"
type input "13"
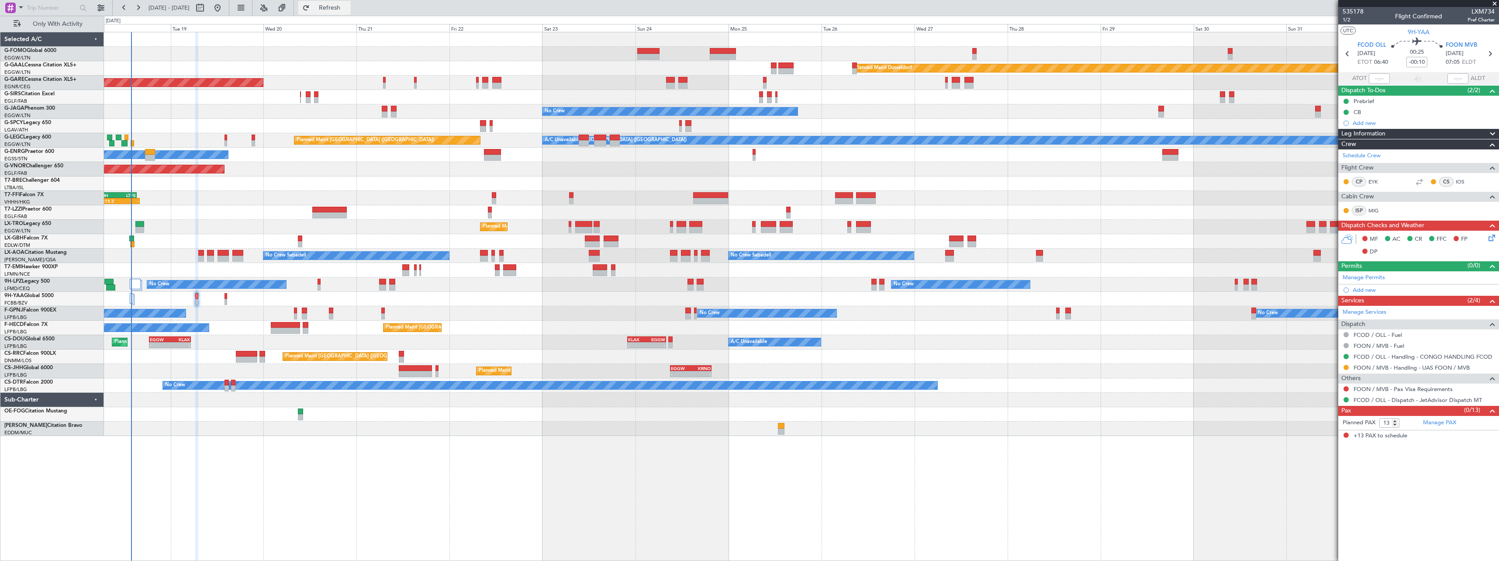
click at [348, 9] on span "Refresh" at bounding box center [329, 8] width 37 height 6
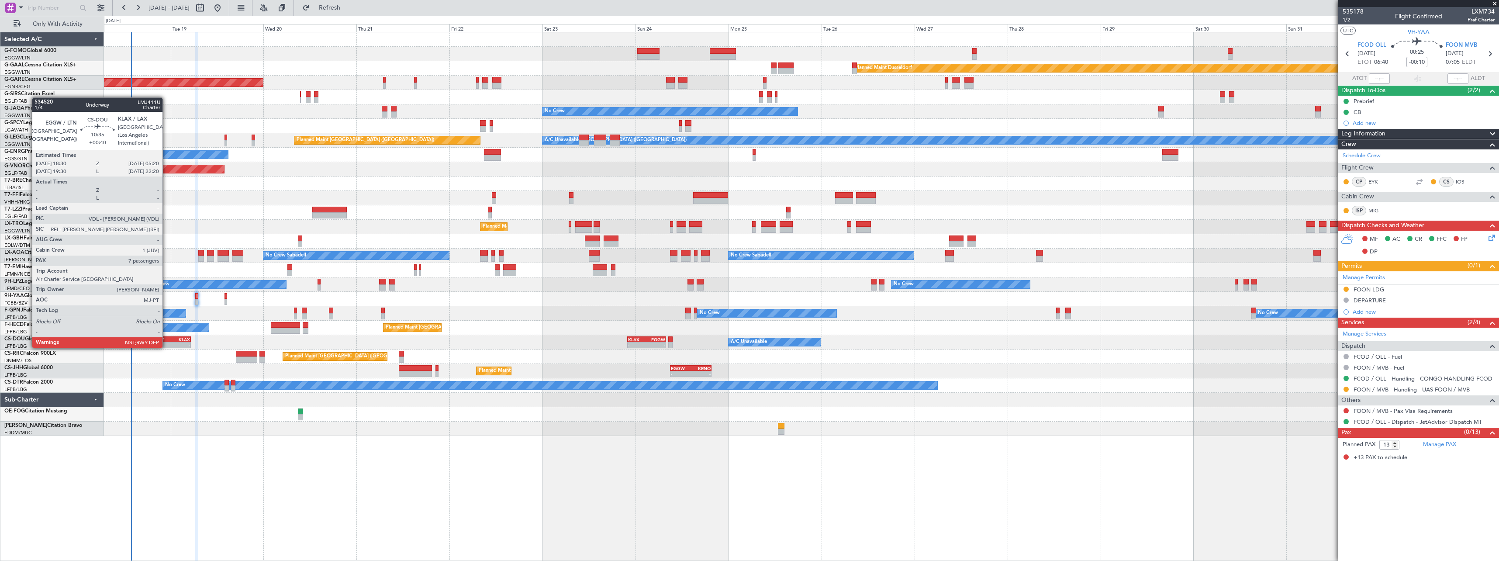
click at [166, 339] on div "EGGW" at bounding box center [160, 339] width 20 height 5
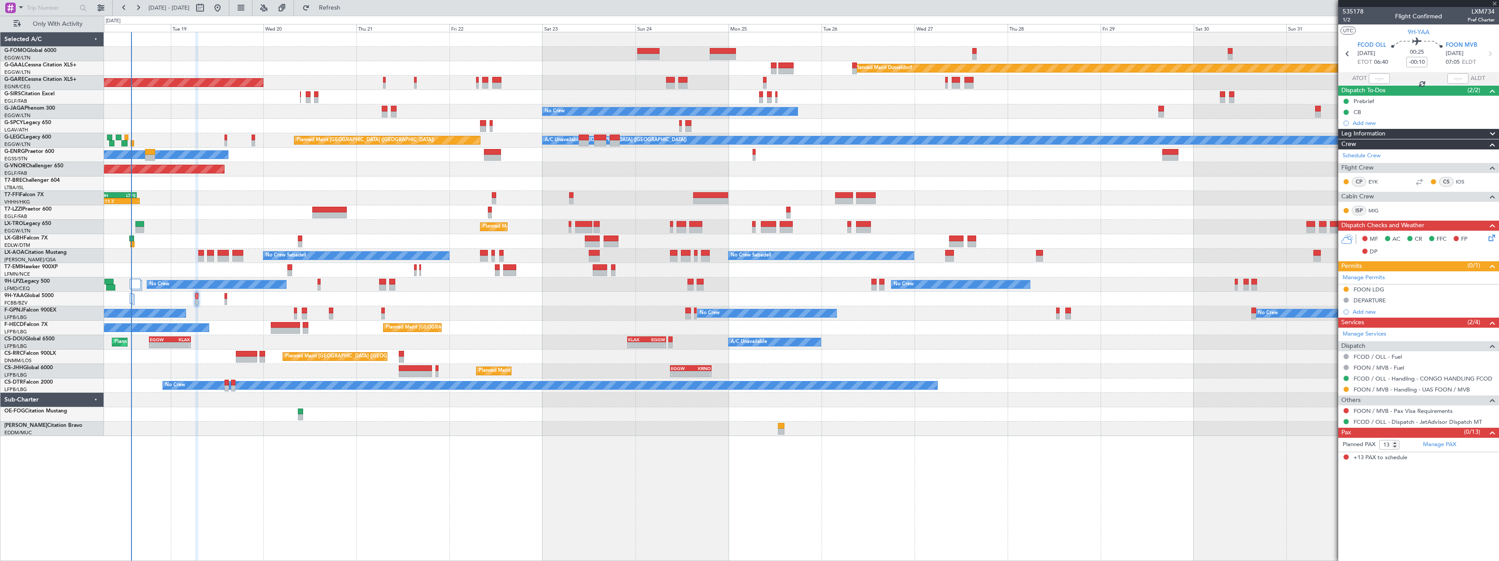
type input "+00:40"
type input "7"
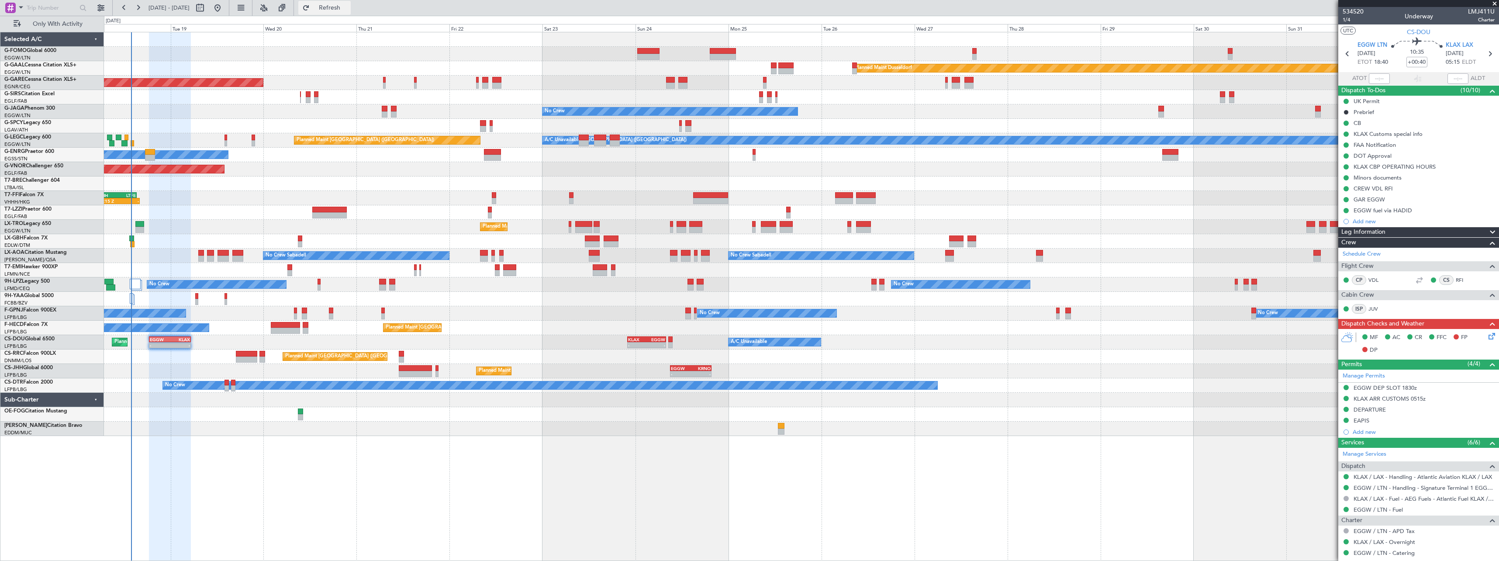
click at [344, 3] on button "Refresh" at bounding box center [324, 8] width 52 height 14
click at [289, 8] on button at bounding box center [282, 8] width 14 height 14
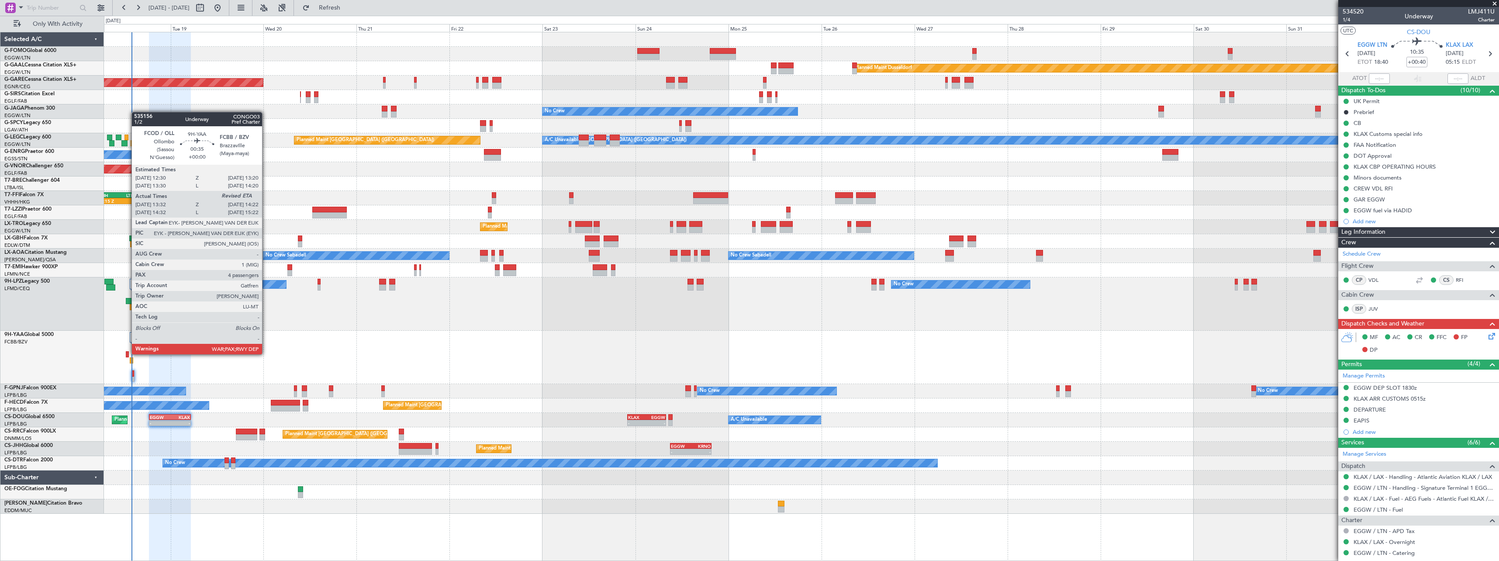
click at [127, 353] on div at bounding box center [127, 354] width 3 height 6
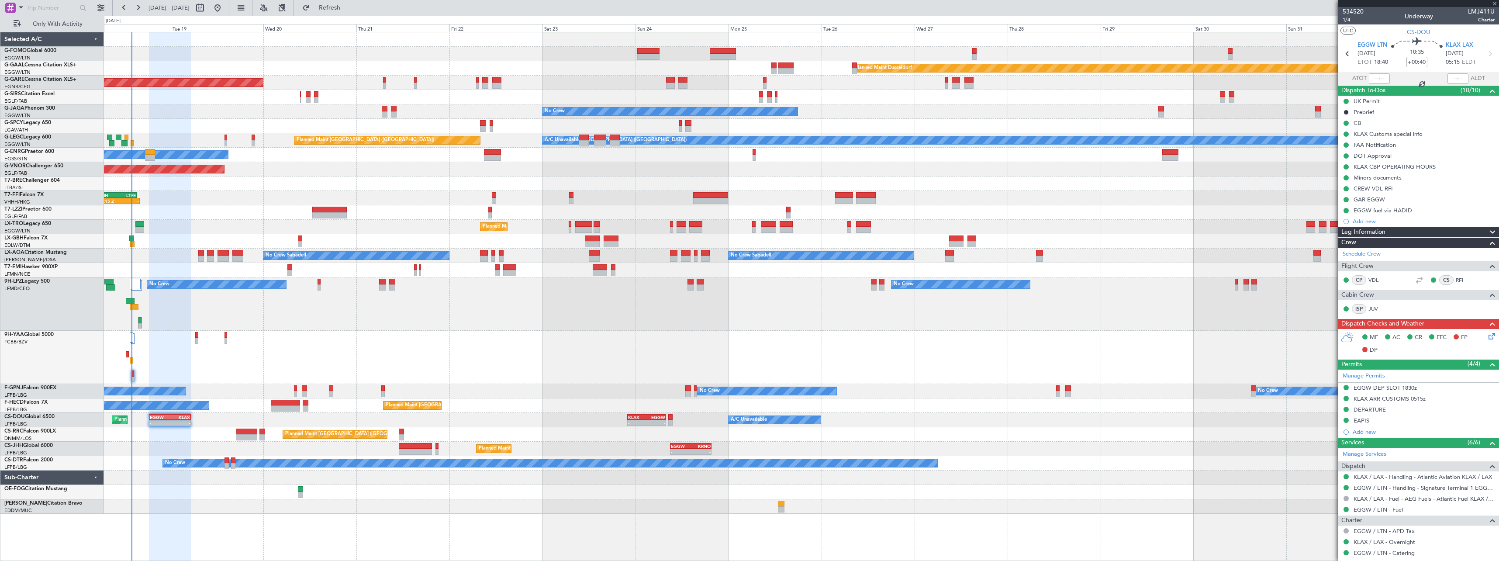
type input "13:42"
type input "4"
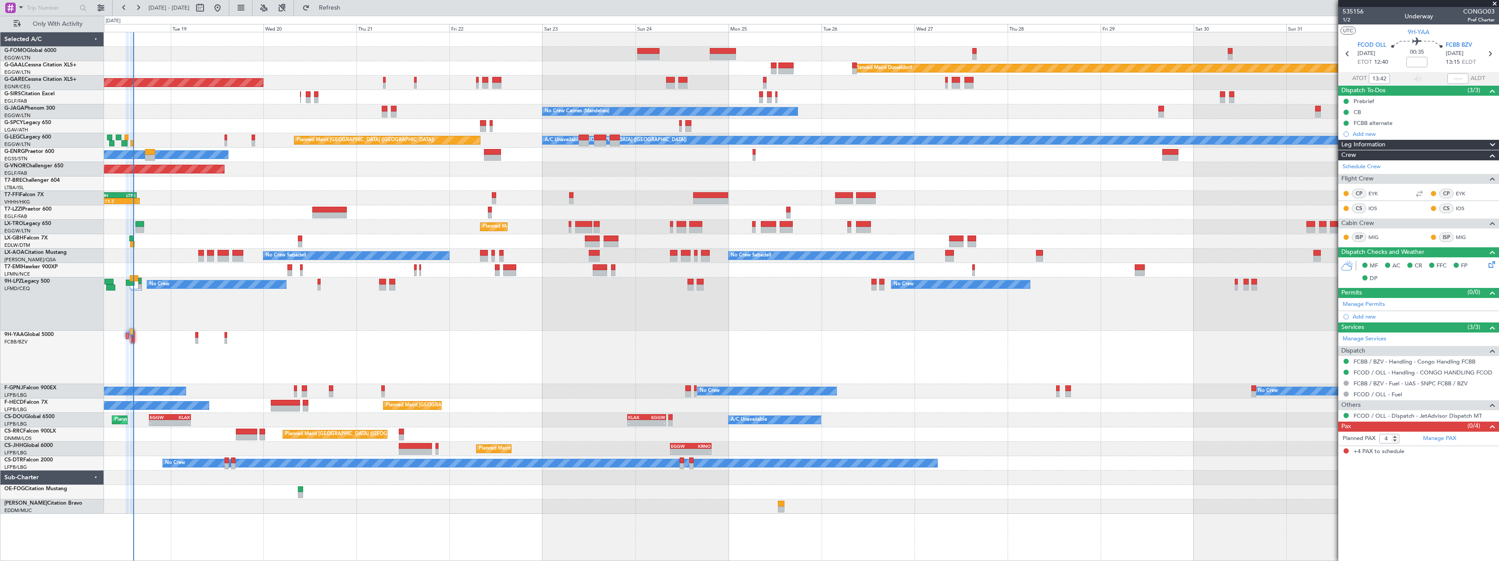
type input "14:16"
